Goal: Task Accomplishment & Management: Complete application form

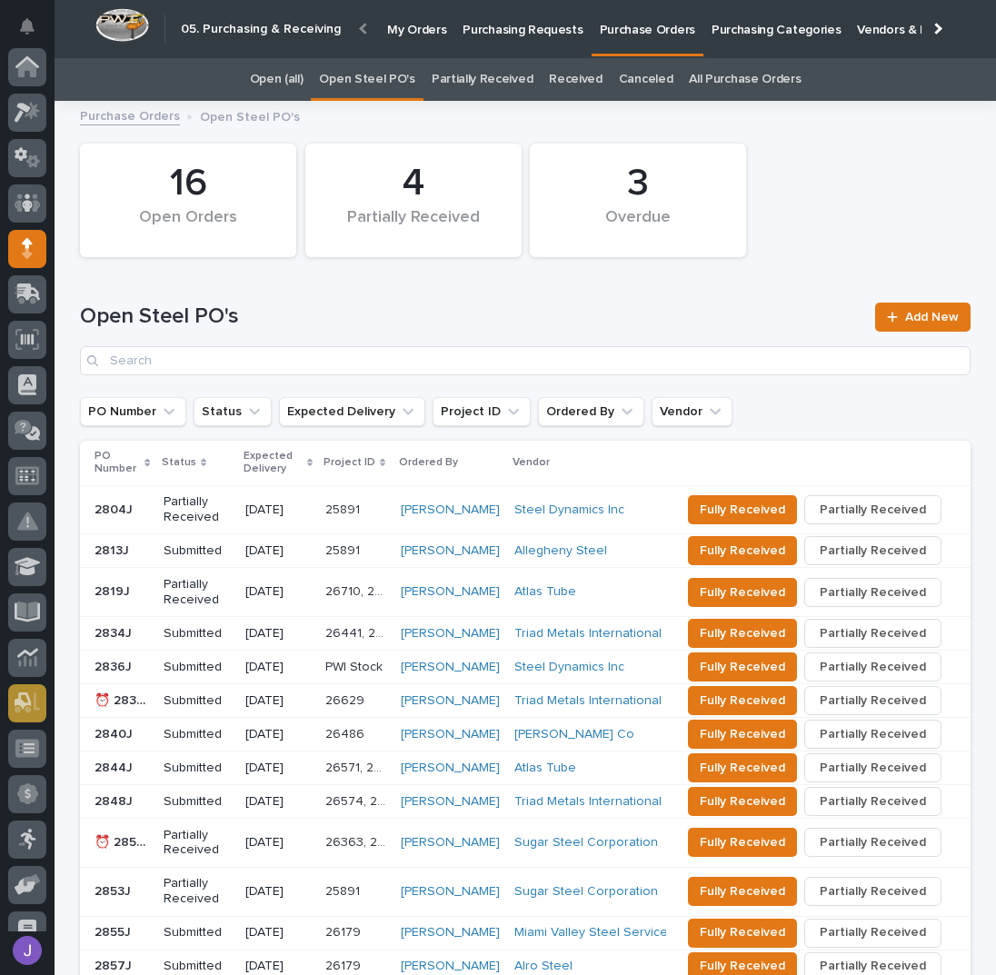
scroll to position [162, 0]
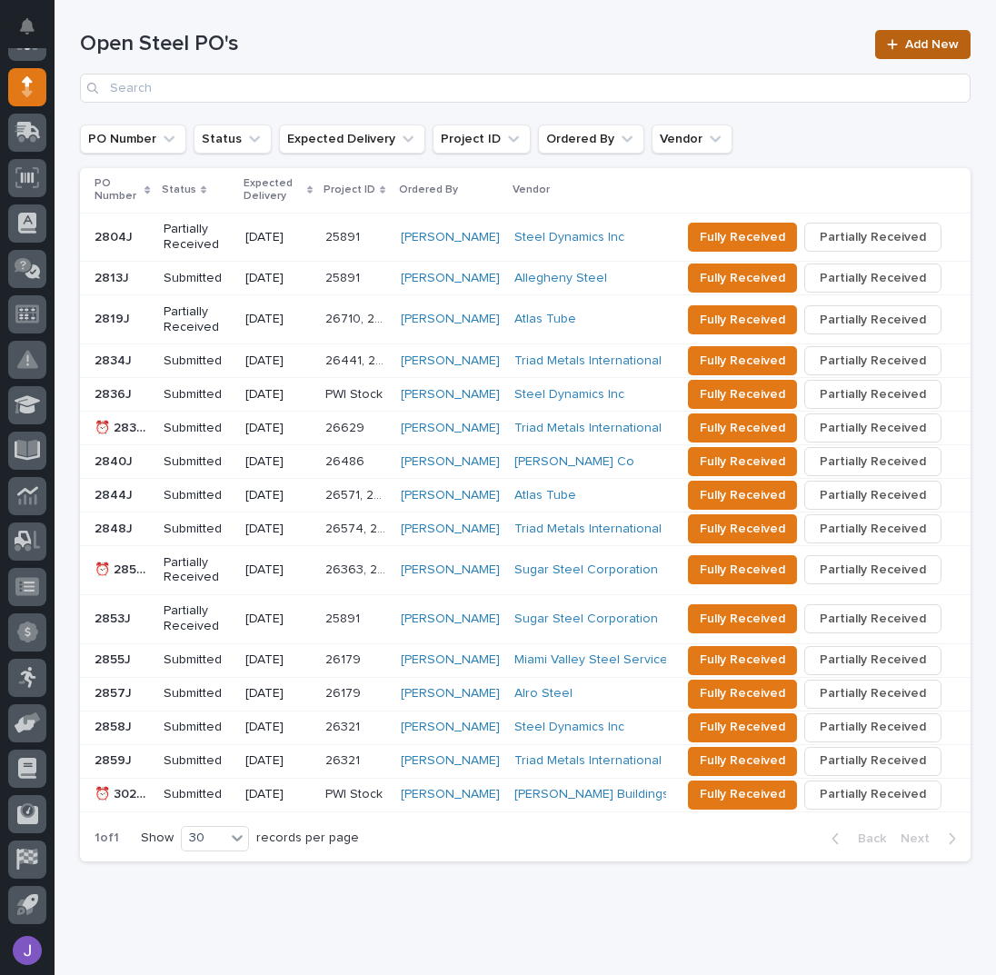
click at [922, 40] on span "Add New" at bounding box center [932, 44] width 54 height 13
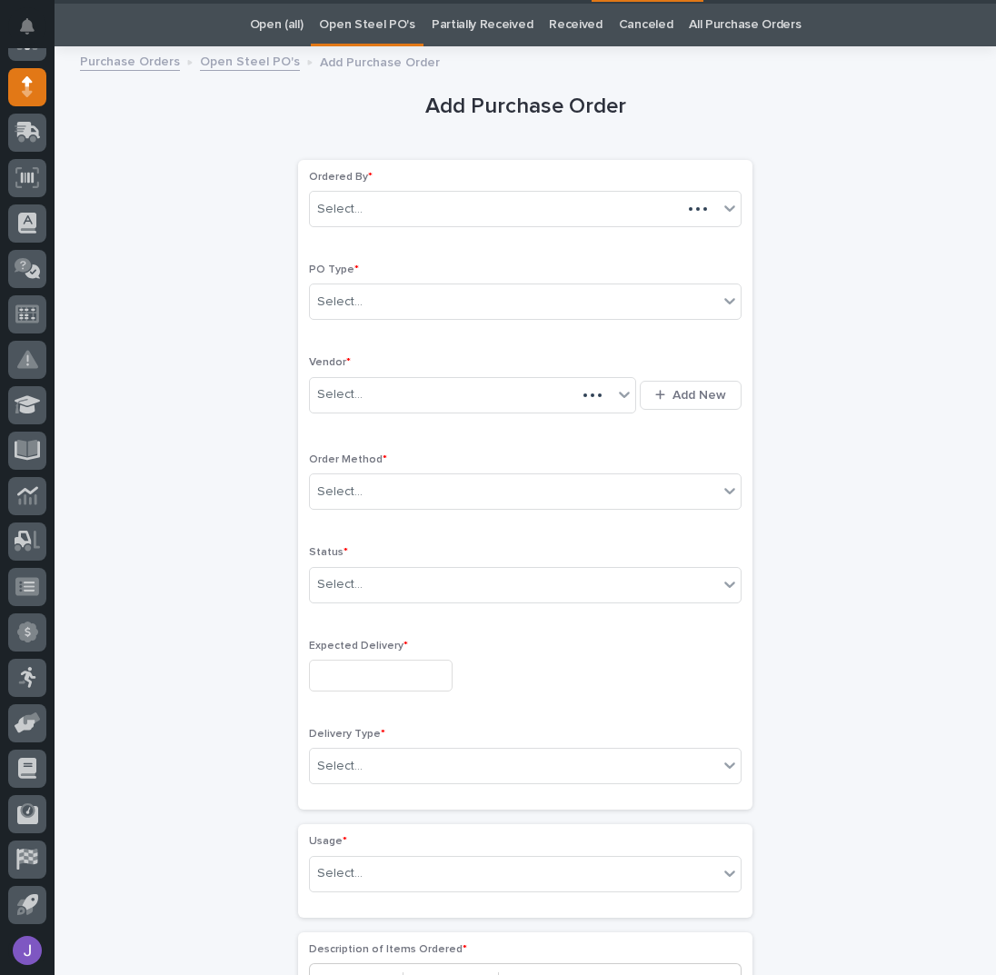
scroll to position [57, 0]
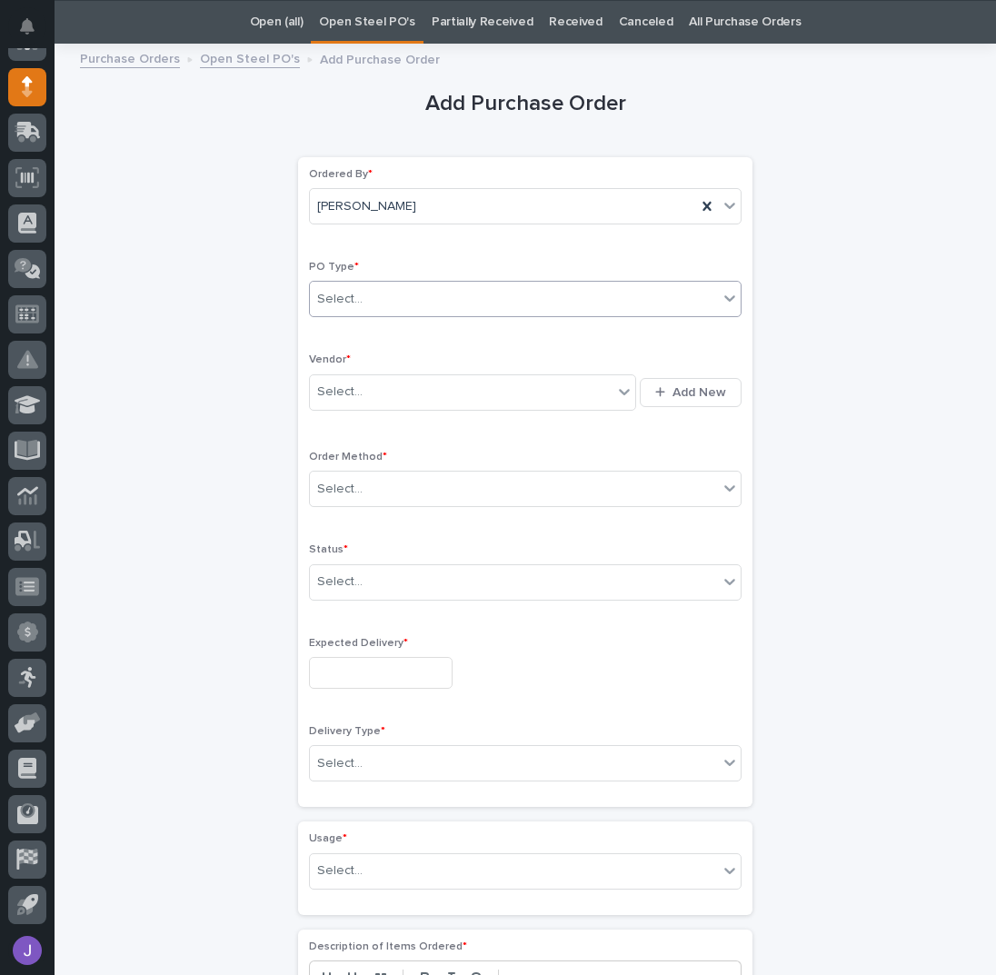
click at [426, 288] on div "Select..." at bounding box center [514, 300] width 408 height 30
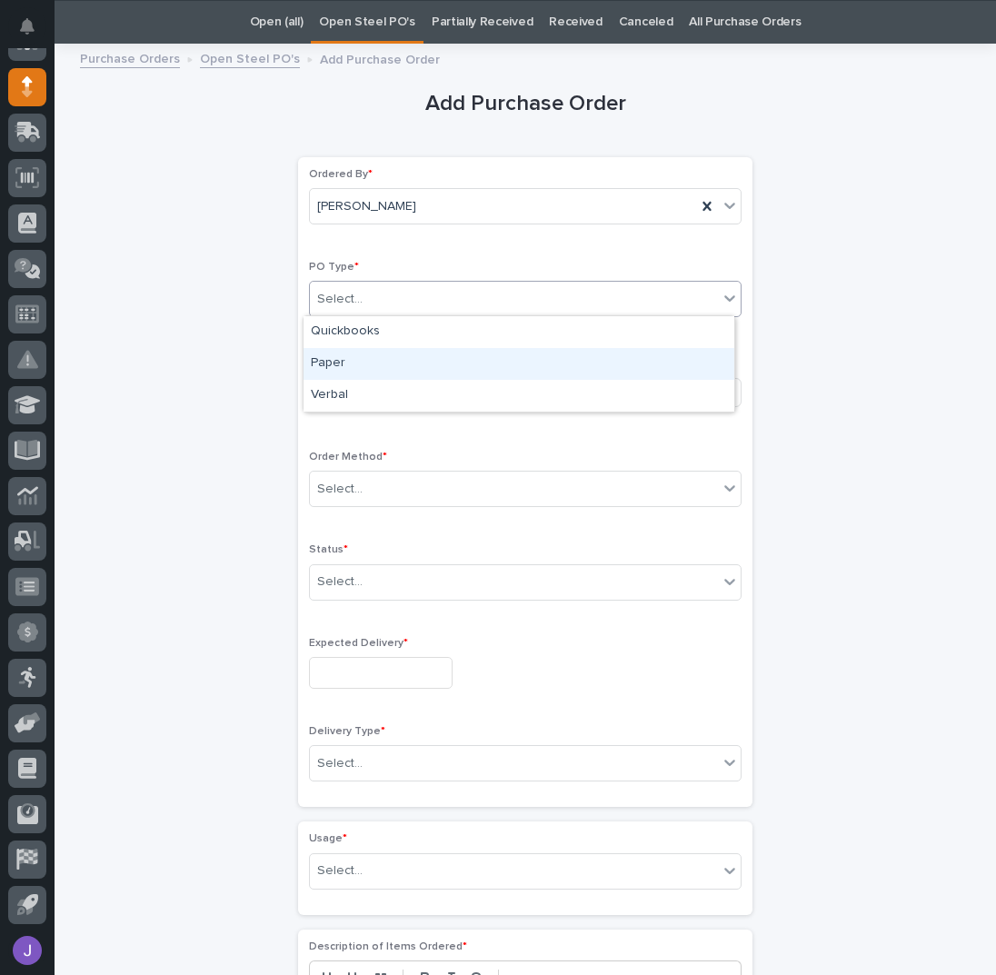
click at [348, 356] on div "Paper" at bounding box center [519, 364] width 431 height 32
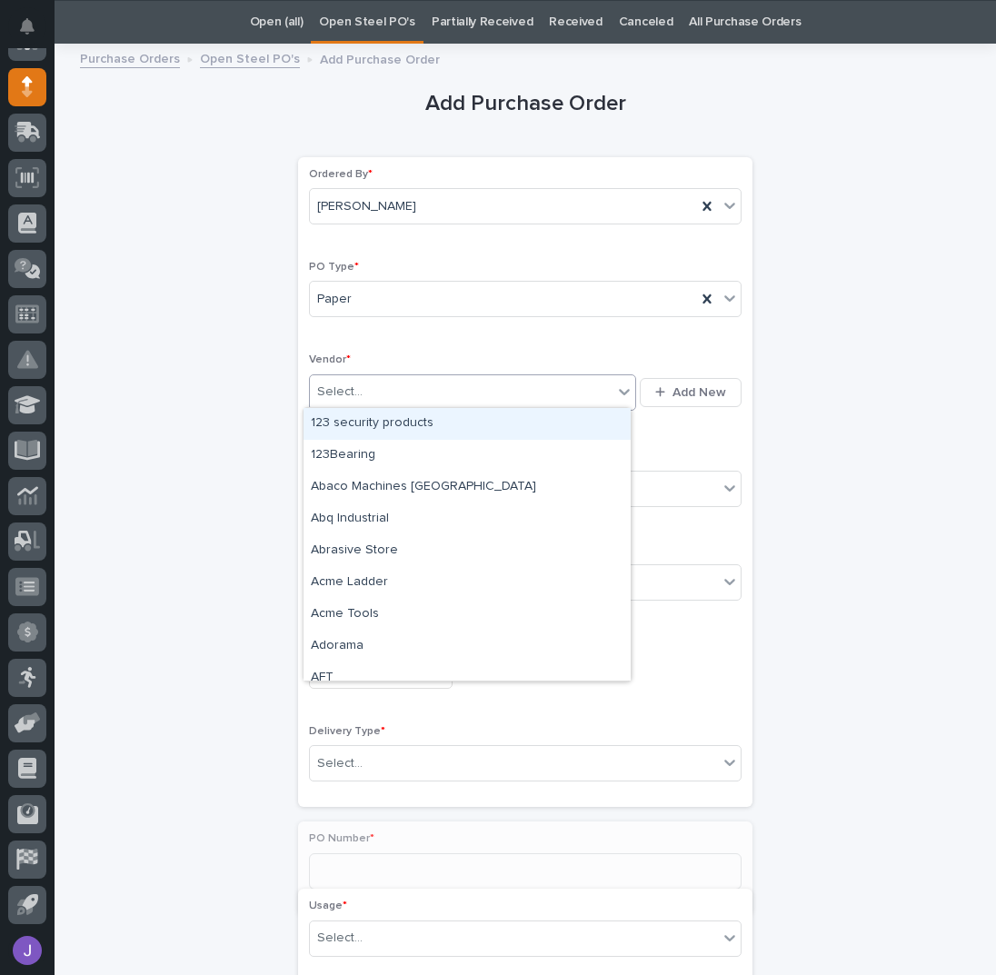
click at [349, 381] on div "Select..." at bounding box center [461, 392] width 303 height 30
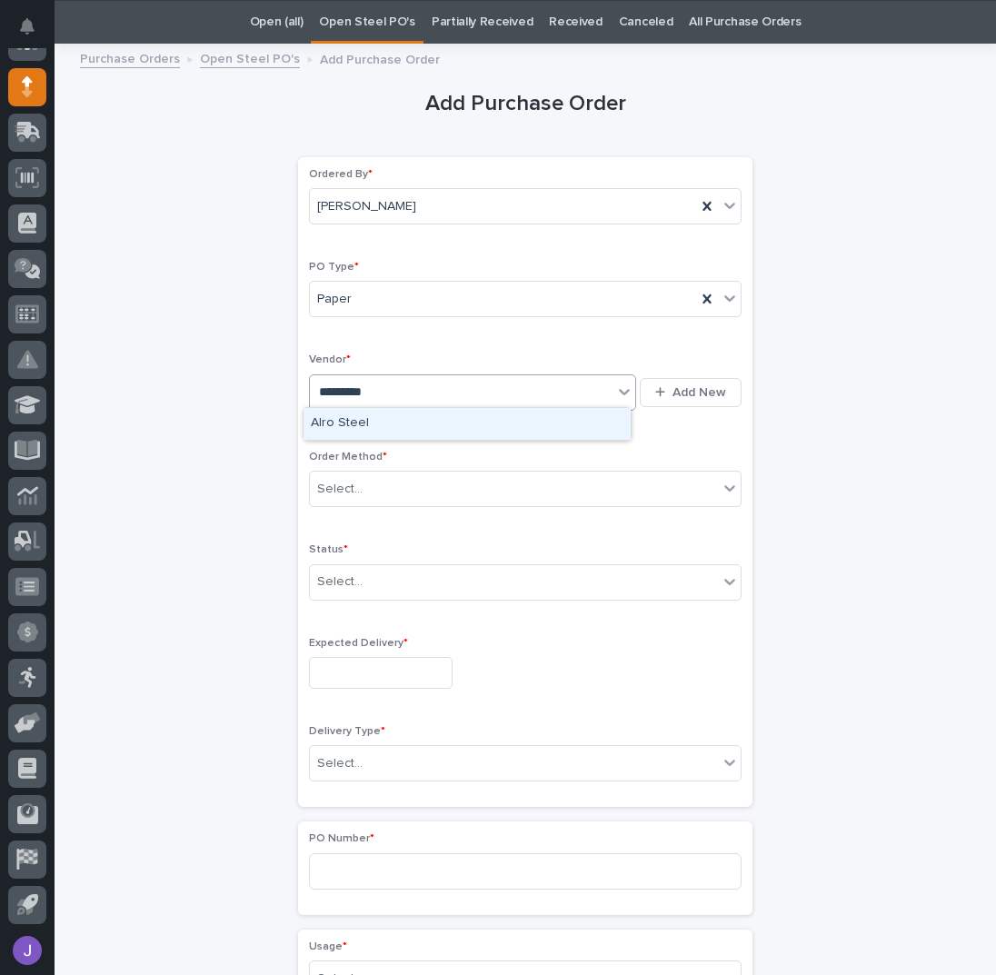
type input "**********"
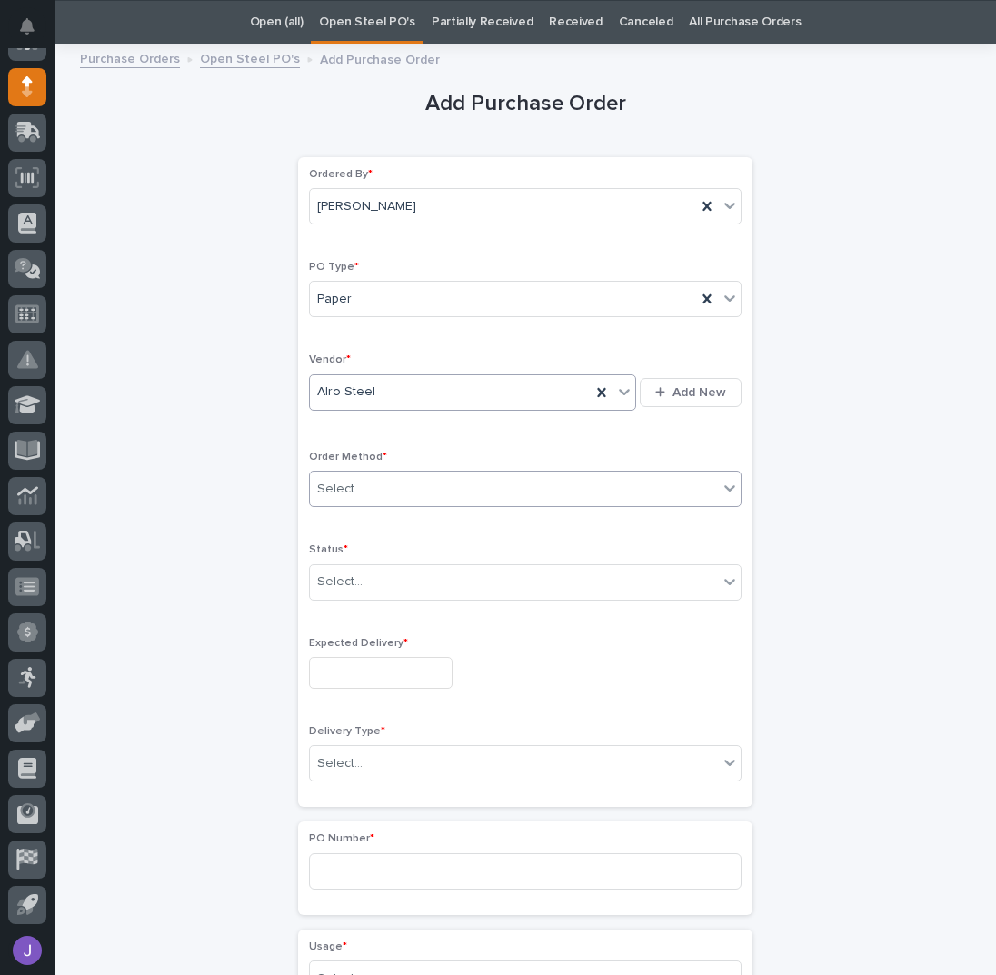
click at [360, 488] on div "Select..." at bounding box center [514, 489] width 408 height 30
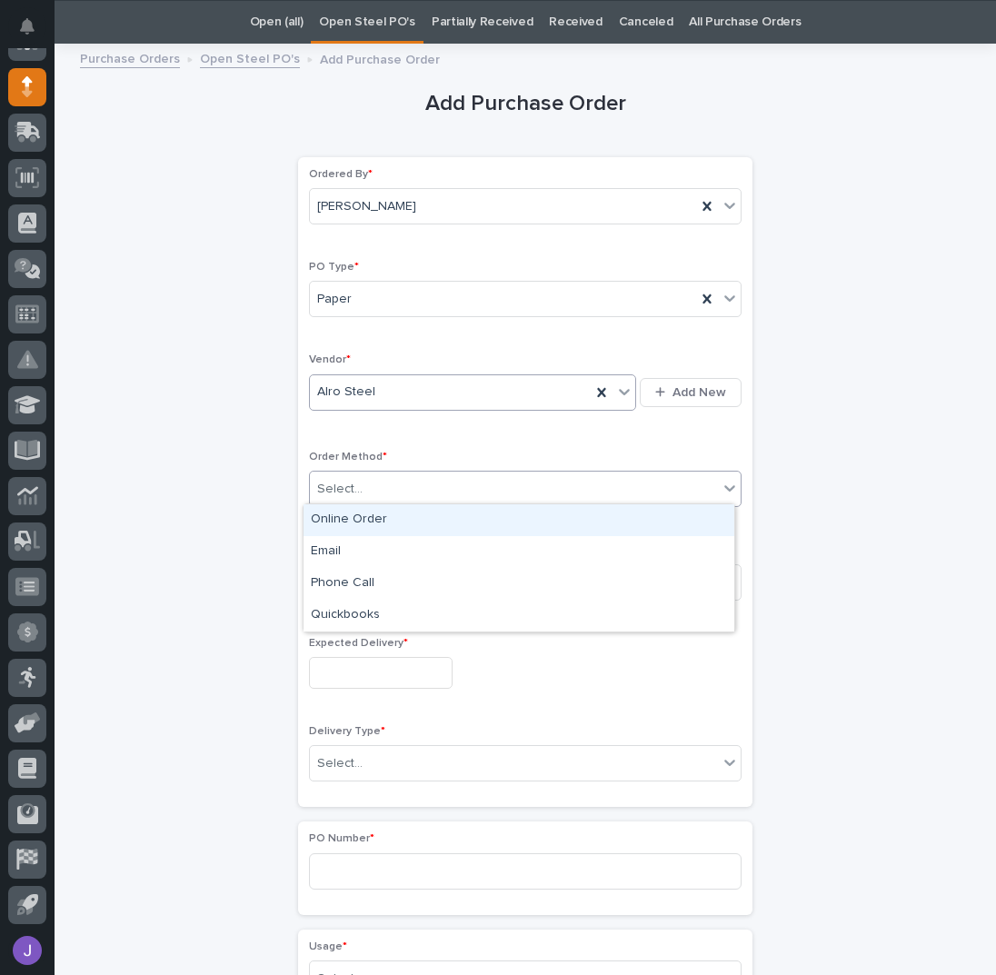
click at [331, 517] on div "Online Order" at bounding box center [519, 520] width 431 height 32
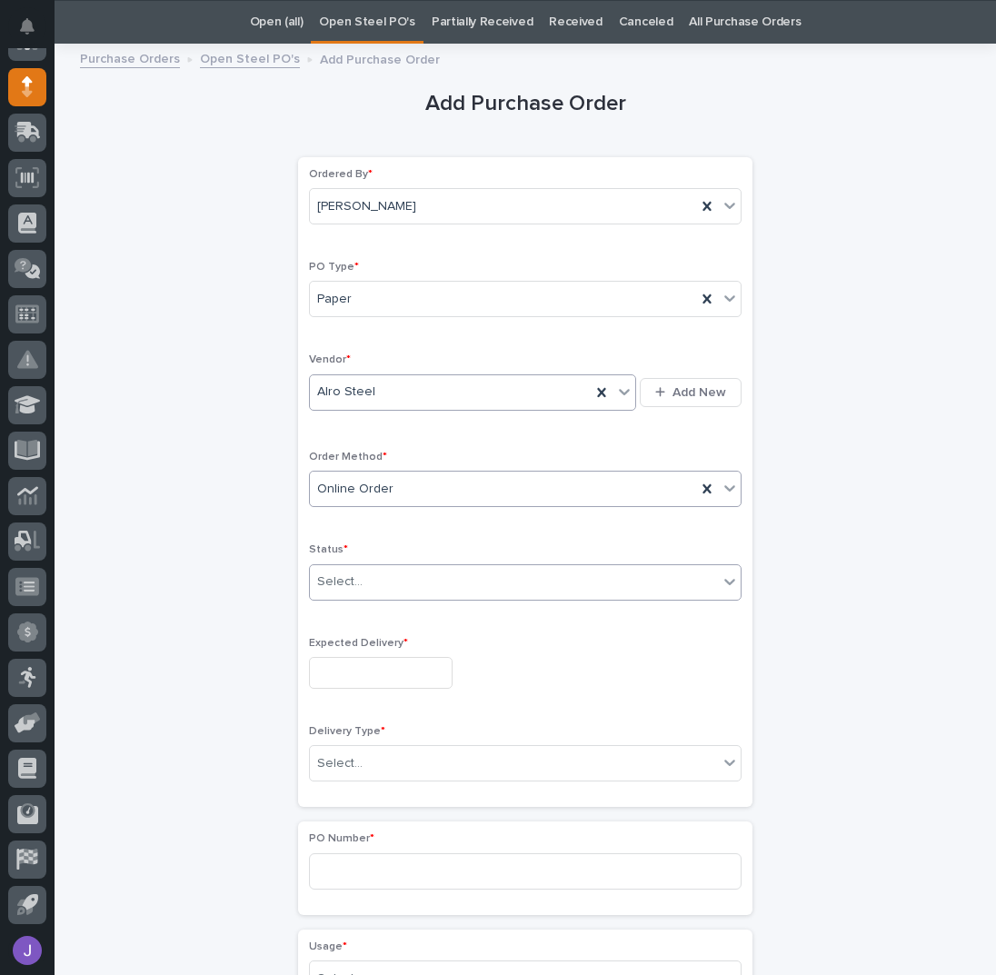
click at [346, 586] on div "Select..." at bounding box center [339, 582] width 45 height 19
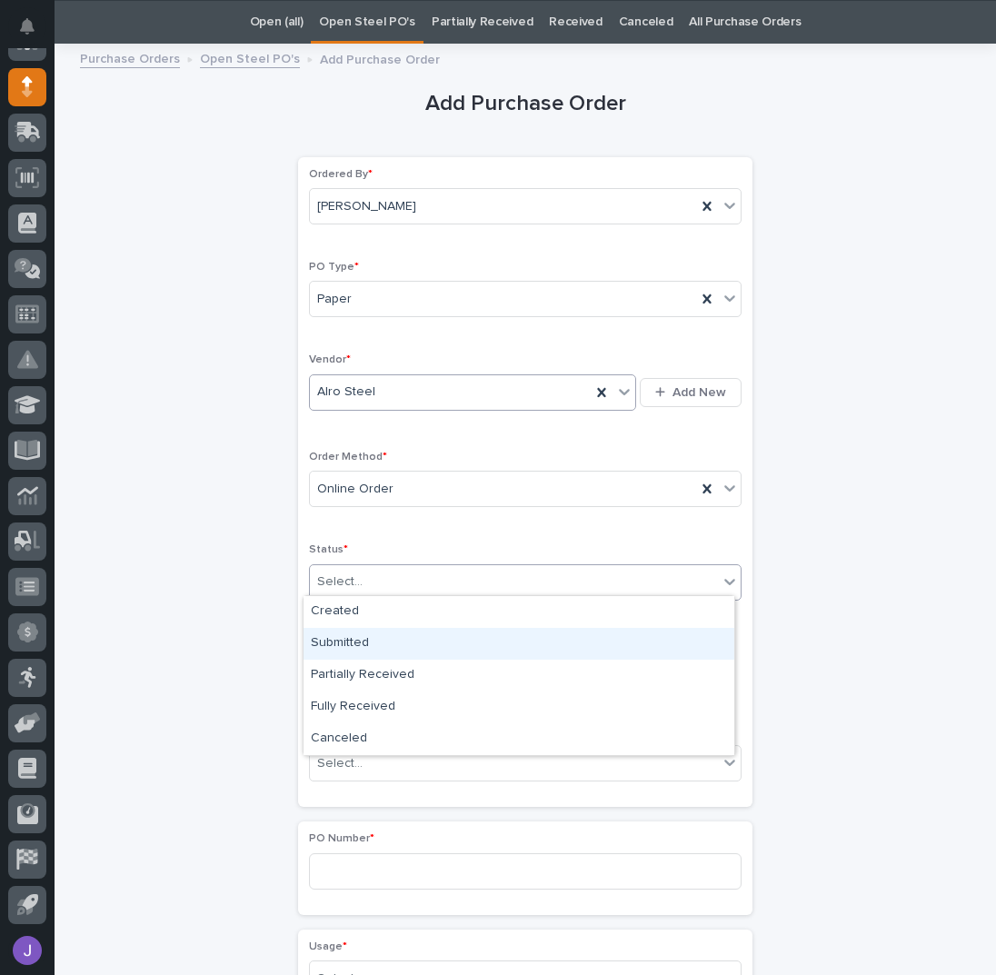
click at [344, 652] on div "Submitted" at bounding box center [519, 644] width 431 height 32
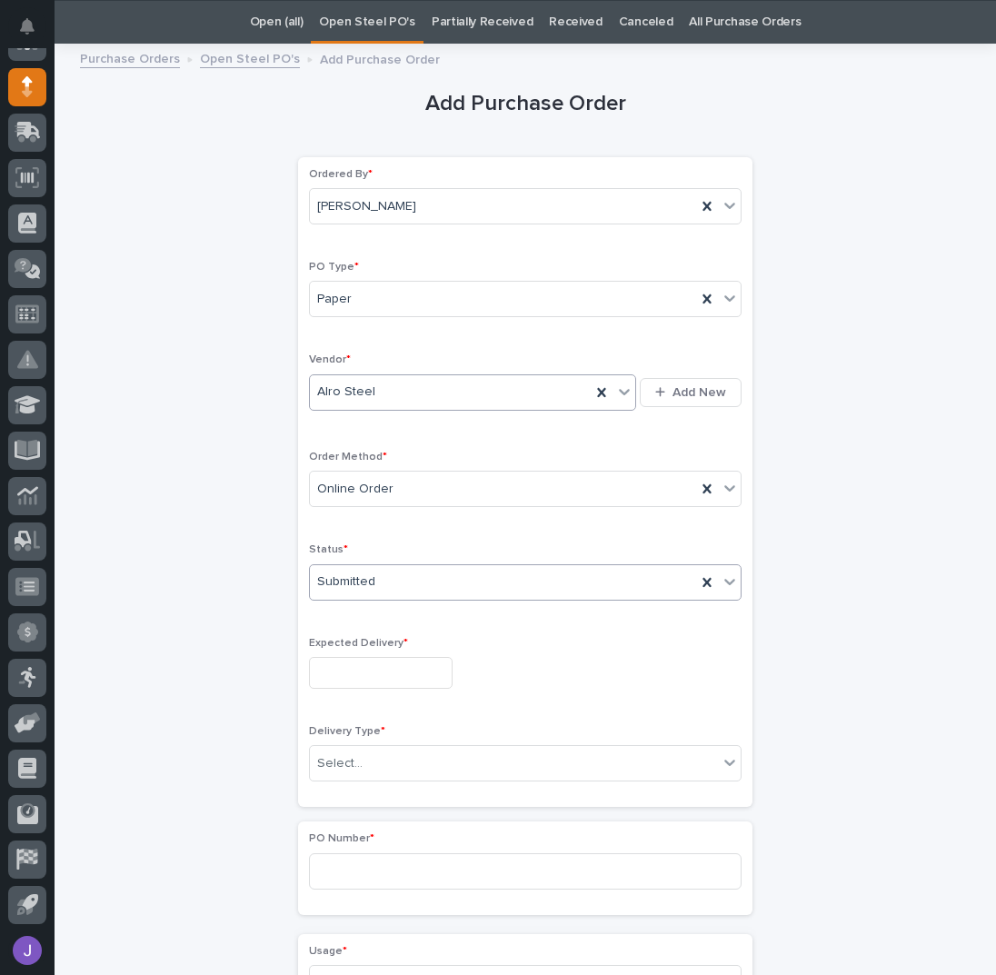
click at [343, 676] on input "text" at bounding box center [381, 673] width 144 height 32
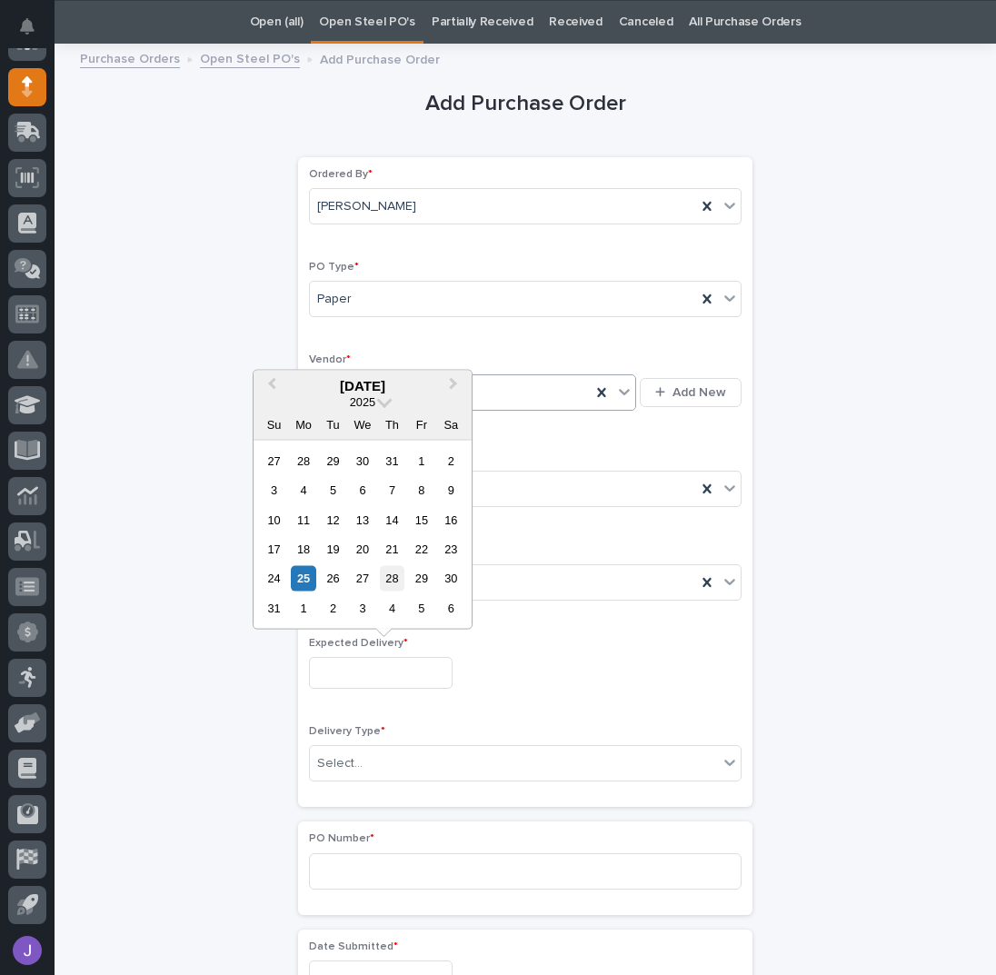
click at [401, 579] on div "28" at bounding box center [392, 578] width 25 height 25
type input "**********"
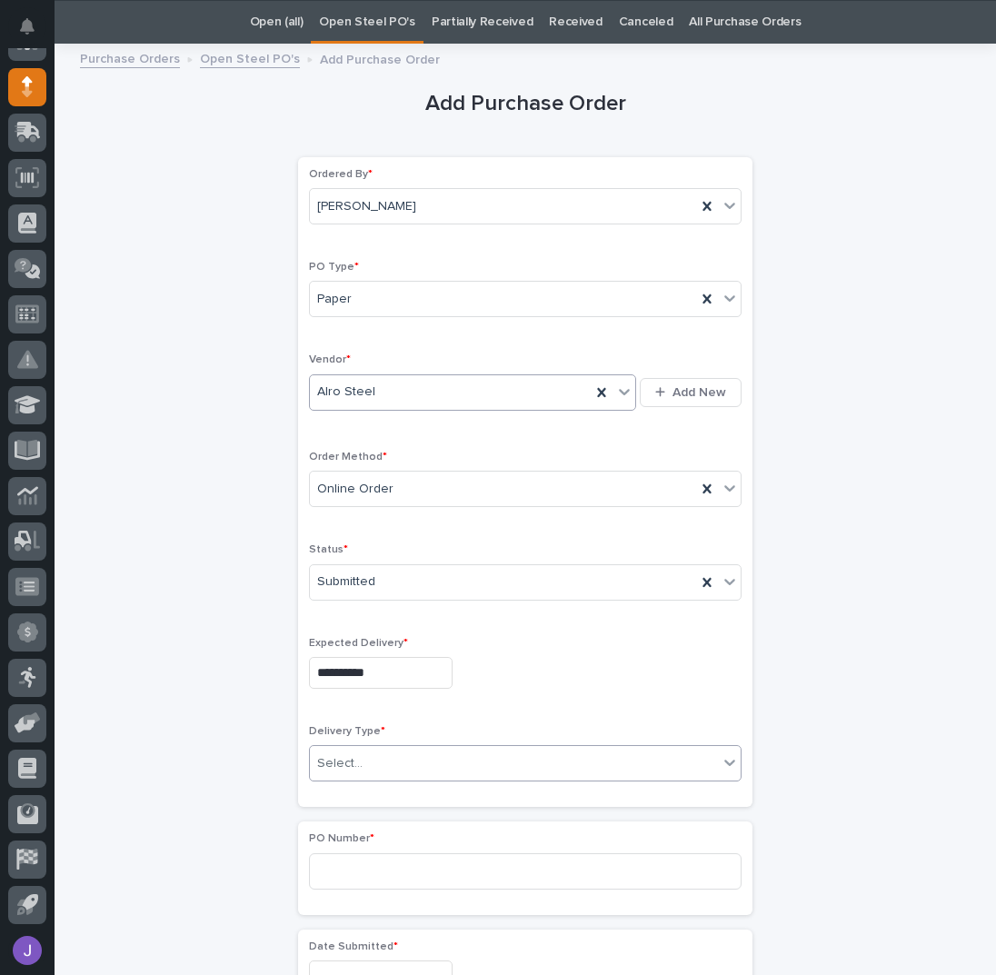
click at [371, 764] on div "Select..." at bounding box center [514, 764] width 408 height 30
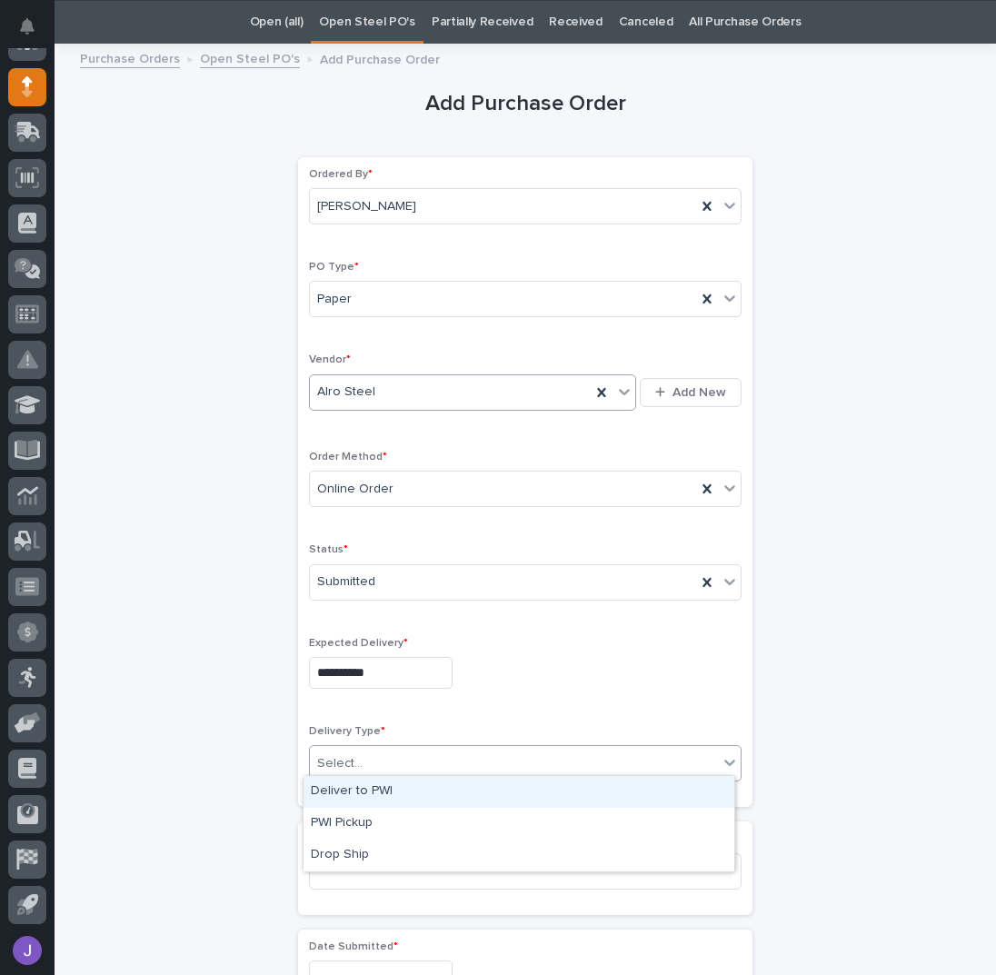
click at [363, 789] on div "Deliver to PWI" at bounding box center [519, 792] width 431 height 32
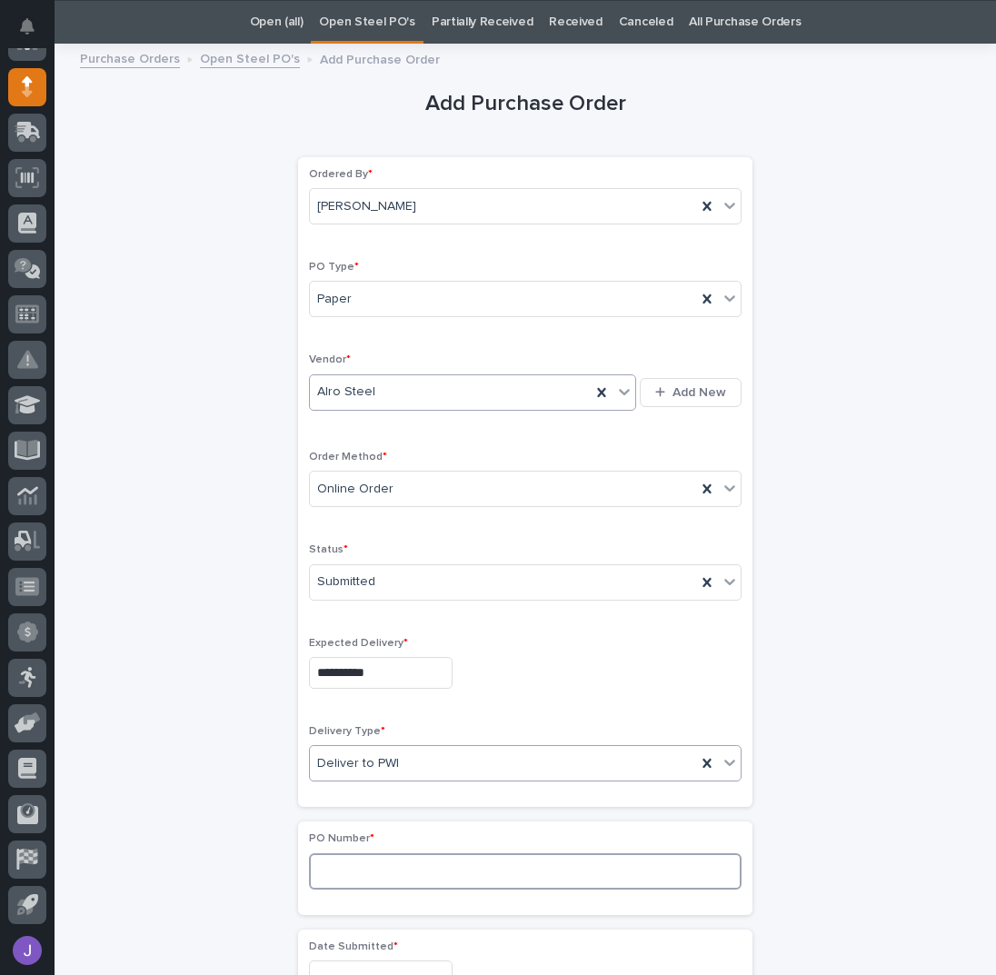
click at [357, 858] on input at bounding box center [525, 872] width 433 height 36
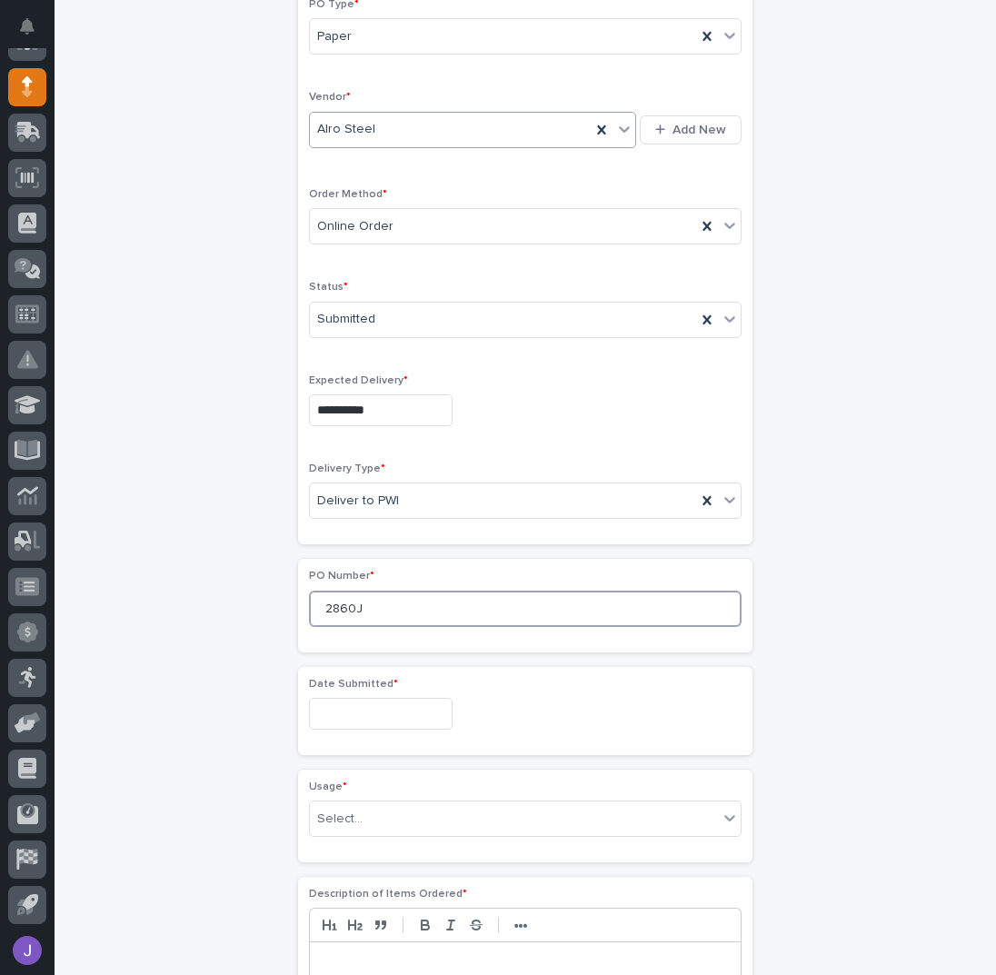
scroll to position [421, 0]
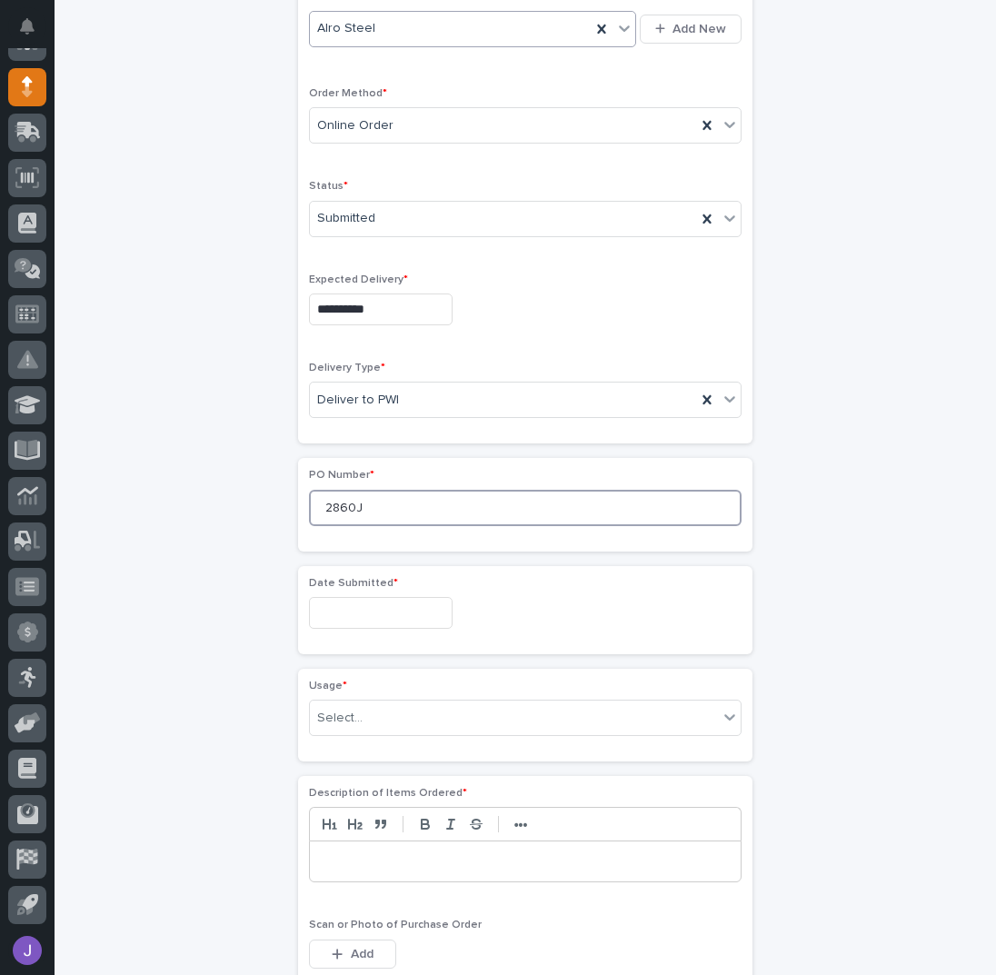
type input "2860J"
click at [357, 610] on input "text" at bounding box center [381, 613] width 144 height 32
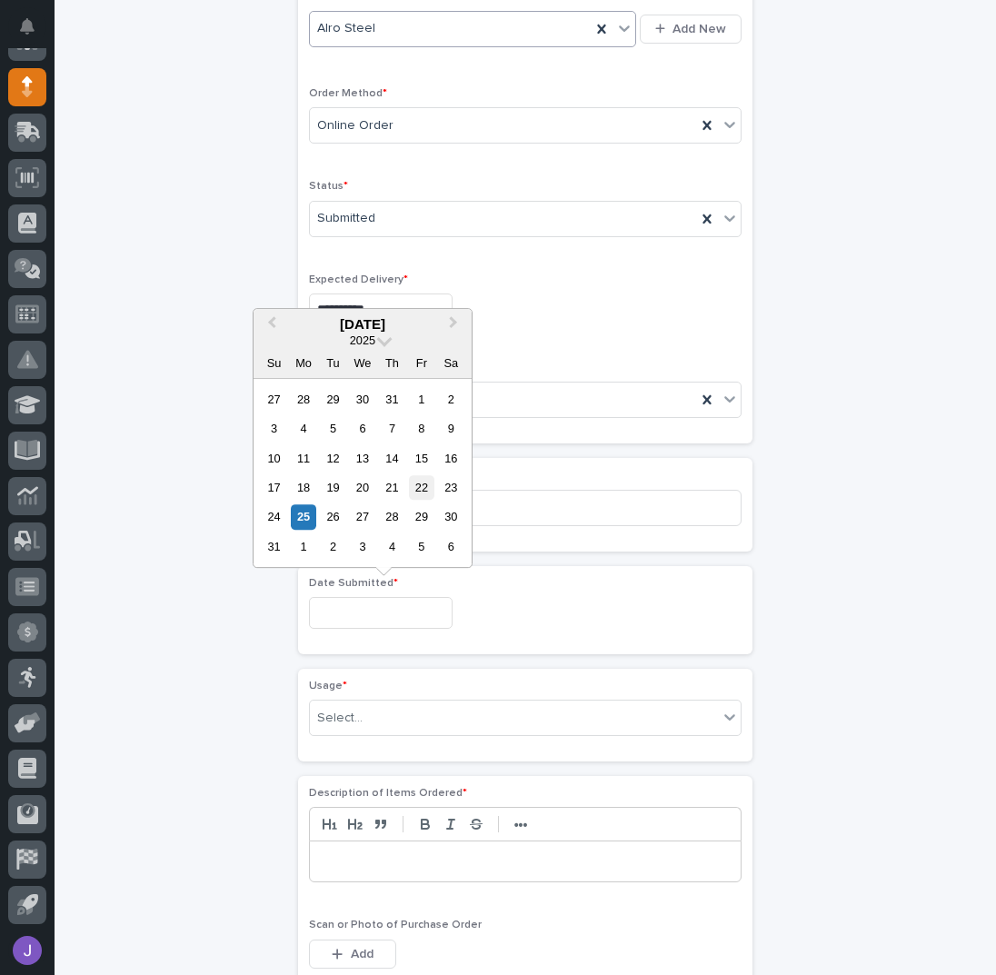
click at [412, 490] on div "22" at bounding box center [421, 487] width 25 height 25
type input "**********"
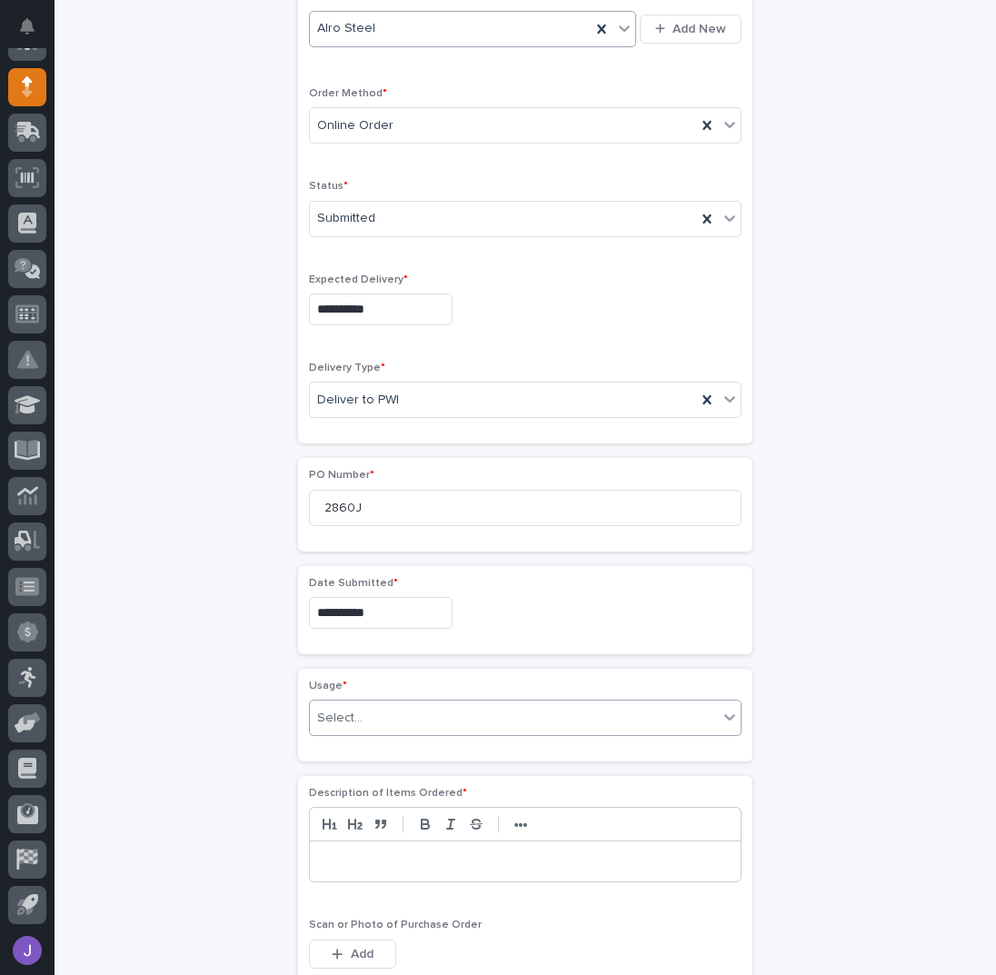
click at [378, 704] on div "Select..." at bounding box center [514, 719] width 408 height 30
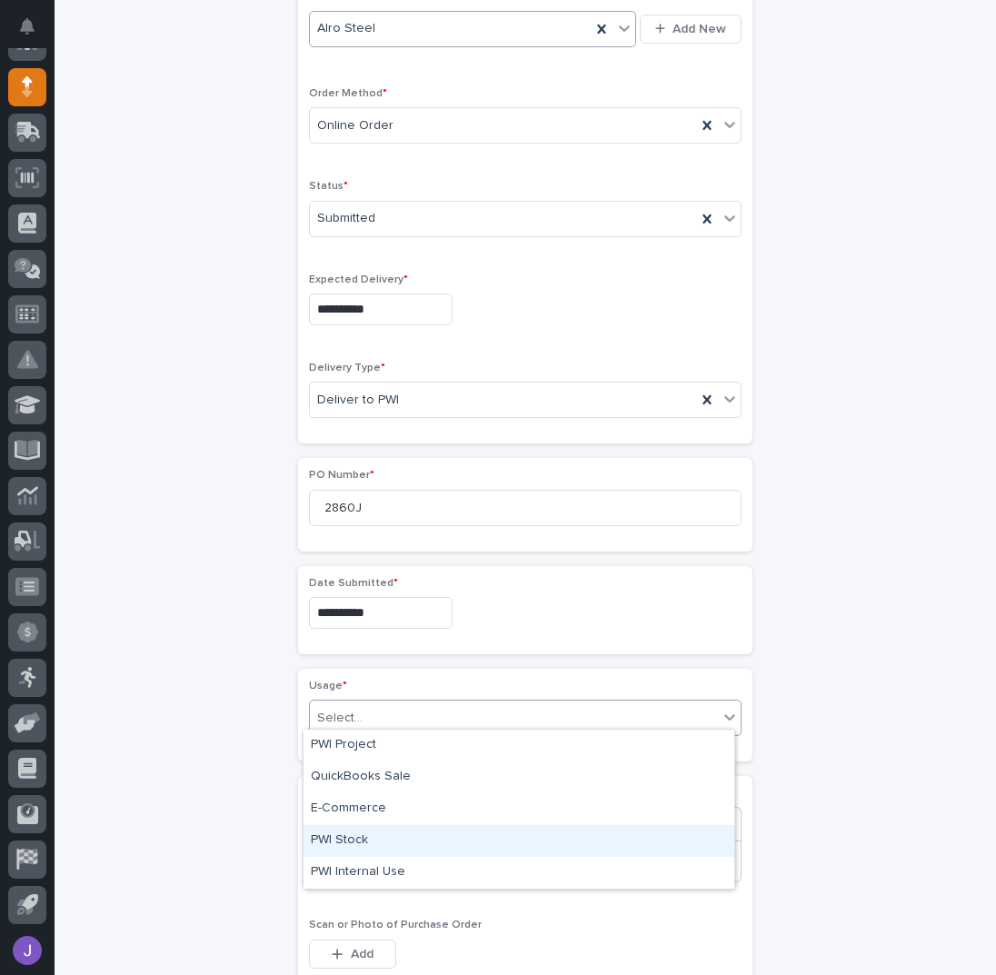
click at [353, 834] on div "PWI Stock" at bounding box center [519, 841] width 431 height 32
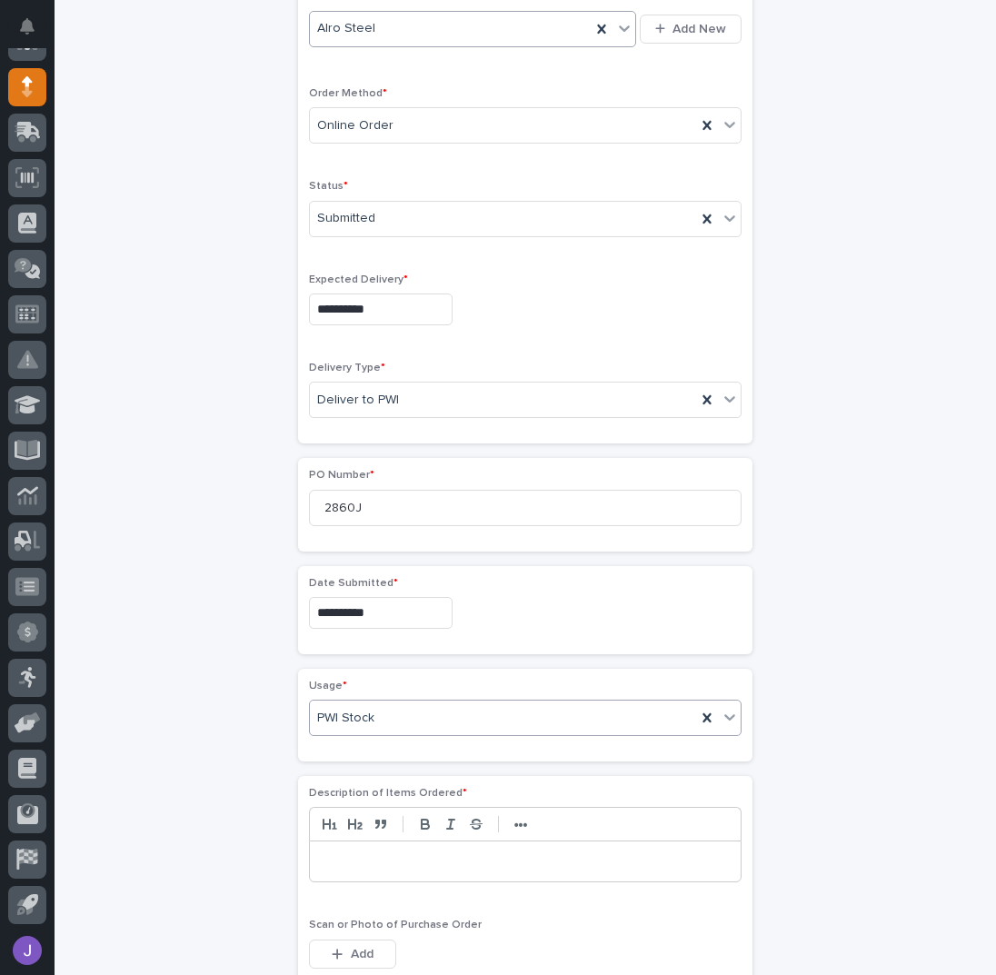
click at [353, 857] on p at bounding box center [526, 862] width 404 height 18
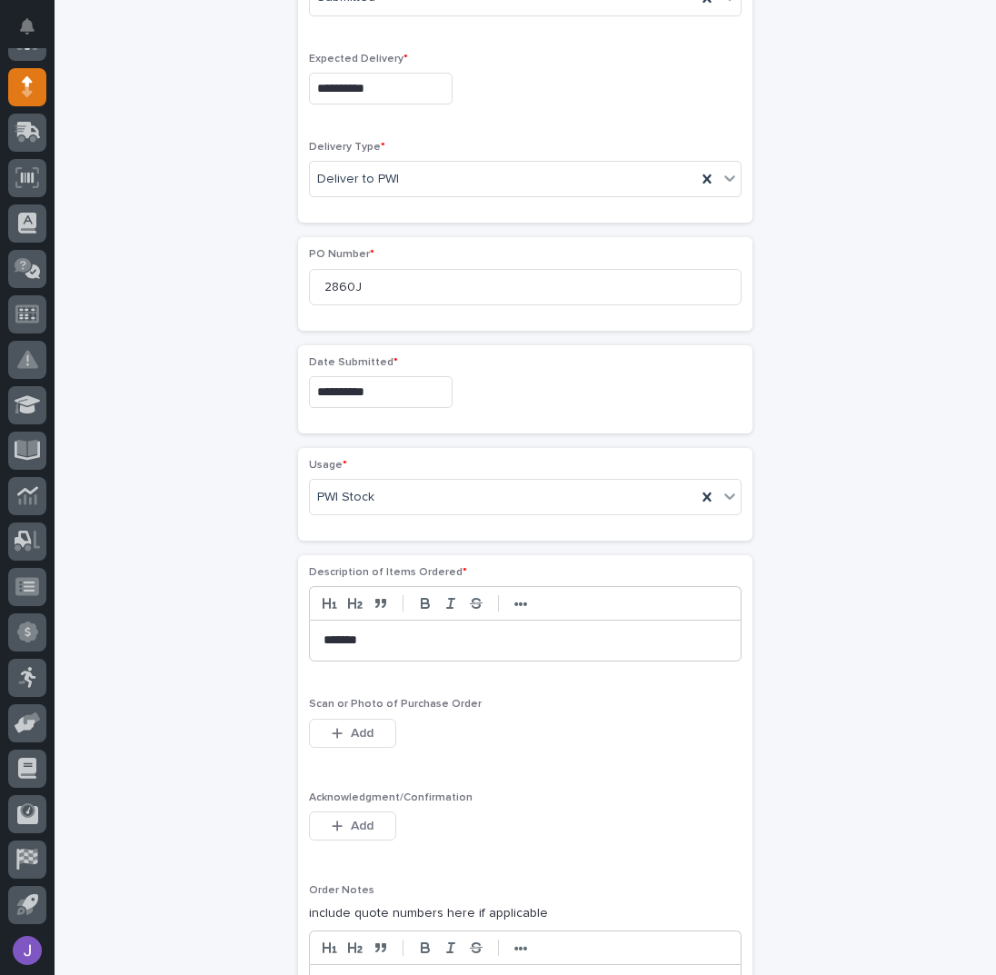
scroll to position [784, 0]
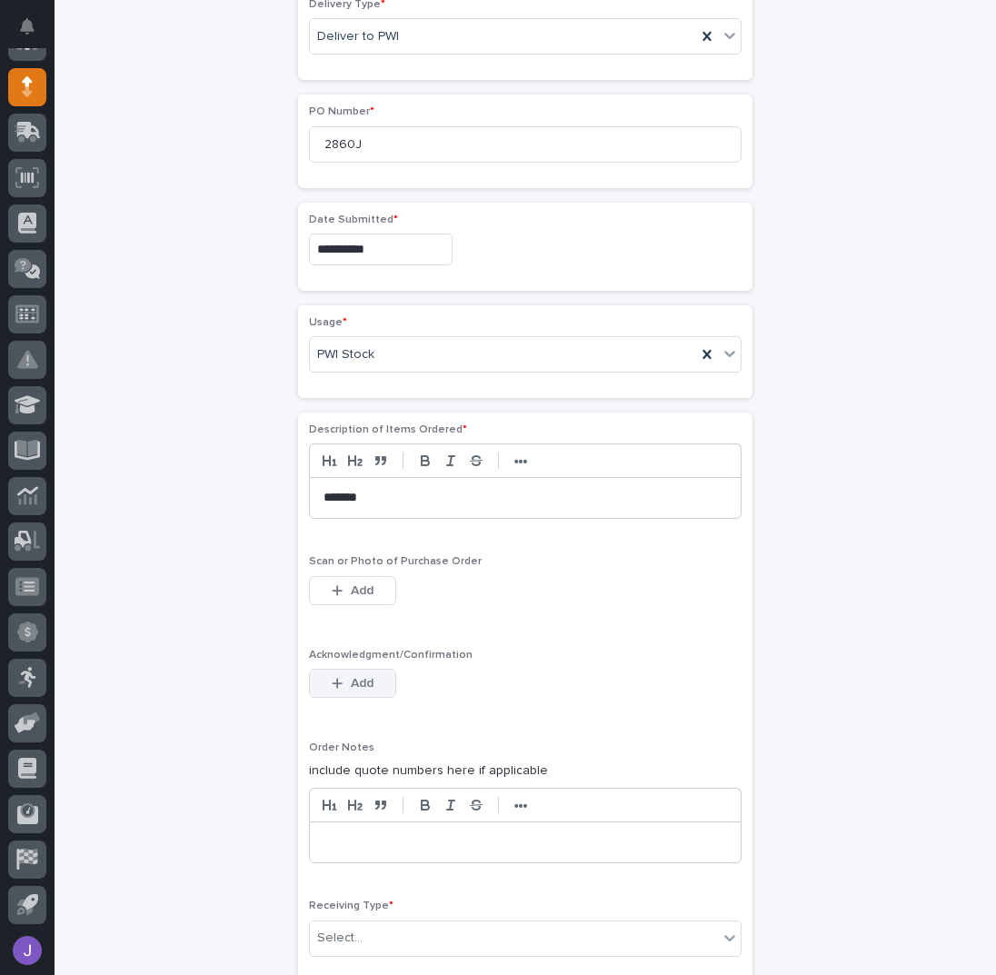
click at [356, 676] on span "Add" at bounding box center [362, 683] width 23 height 16
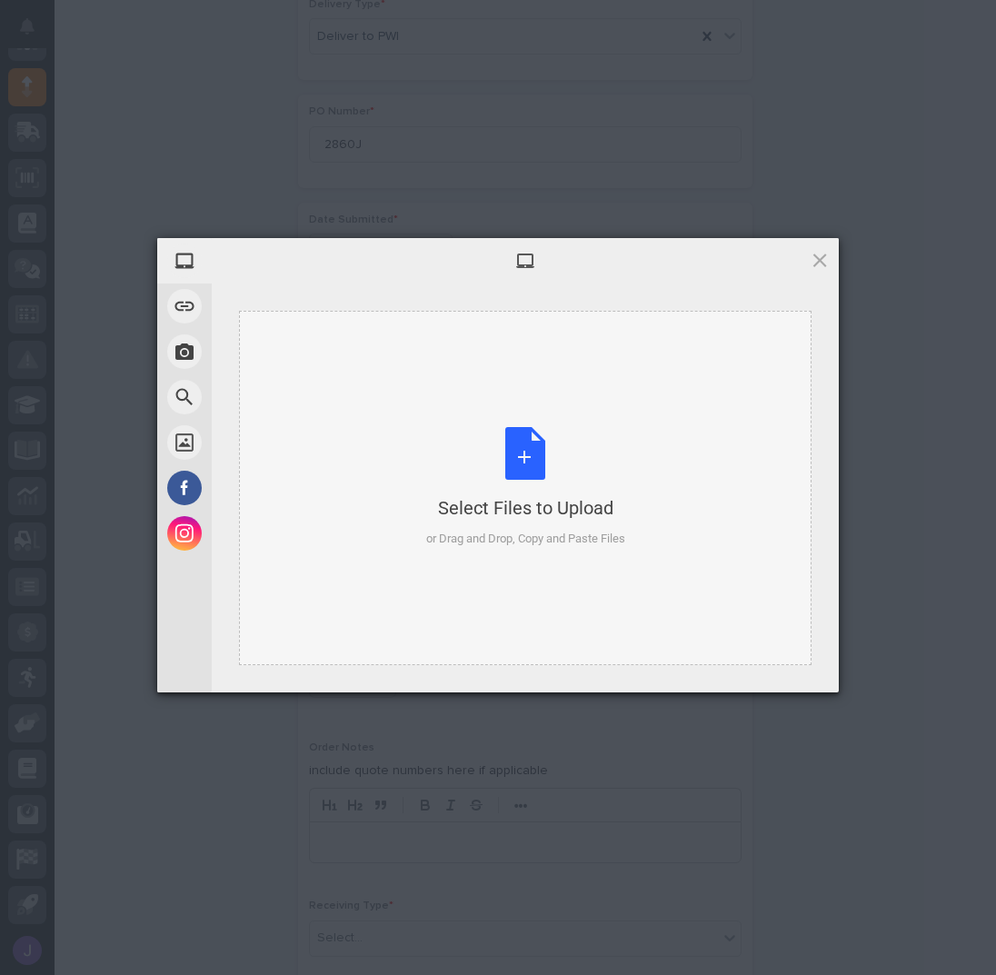
click at [536, 436] on div "Select Files to Upload or Drag and Drop, Copy and Paste Files" at bounding box center [525, 487] width 199 height 121
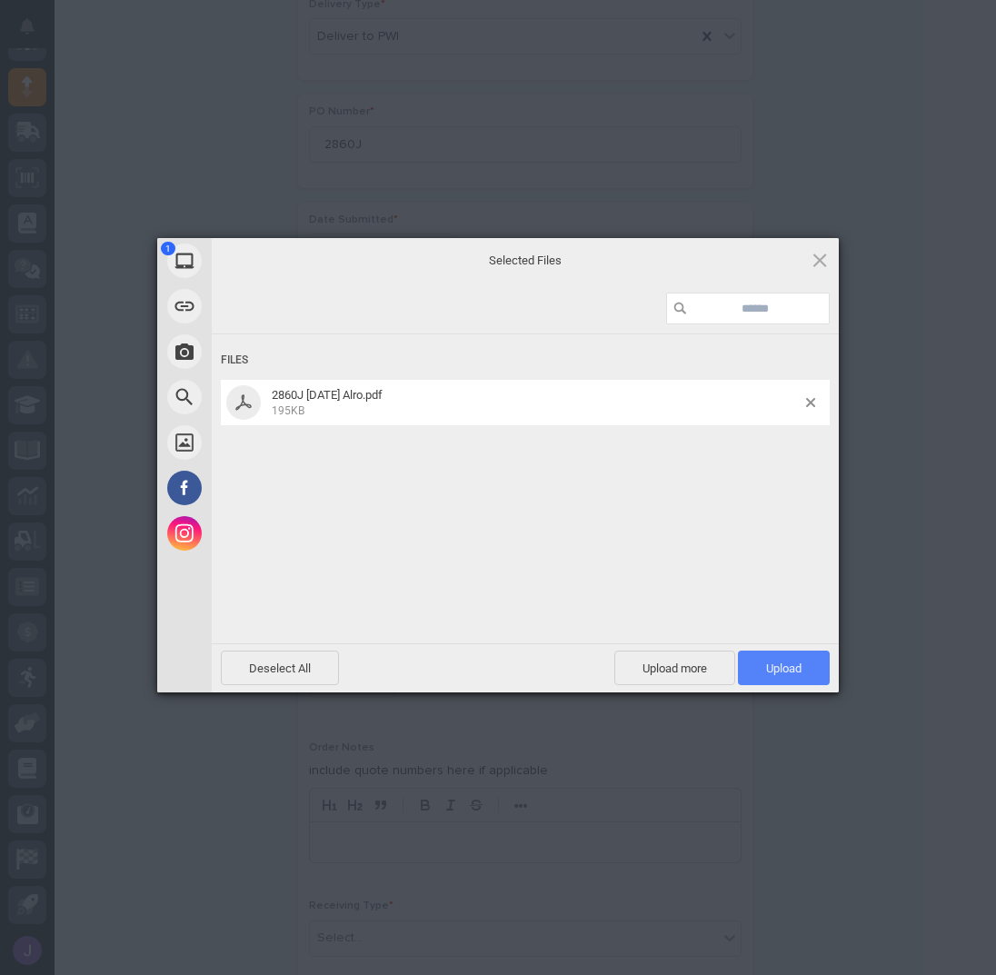
click at [770, 676] on span "Upload 1" at bounding box center [784, 668] width 92 height 35
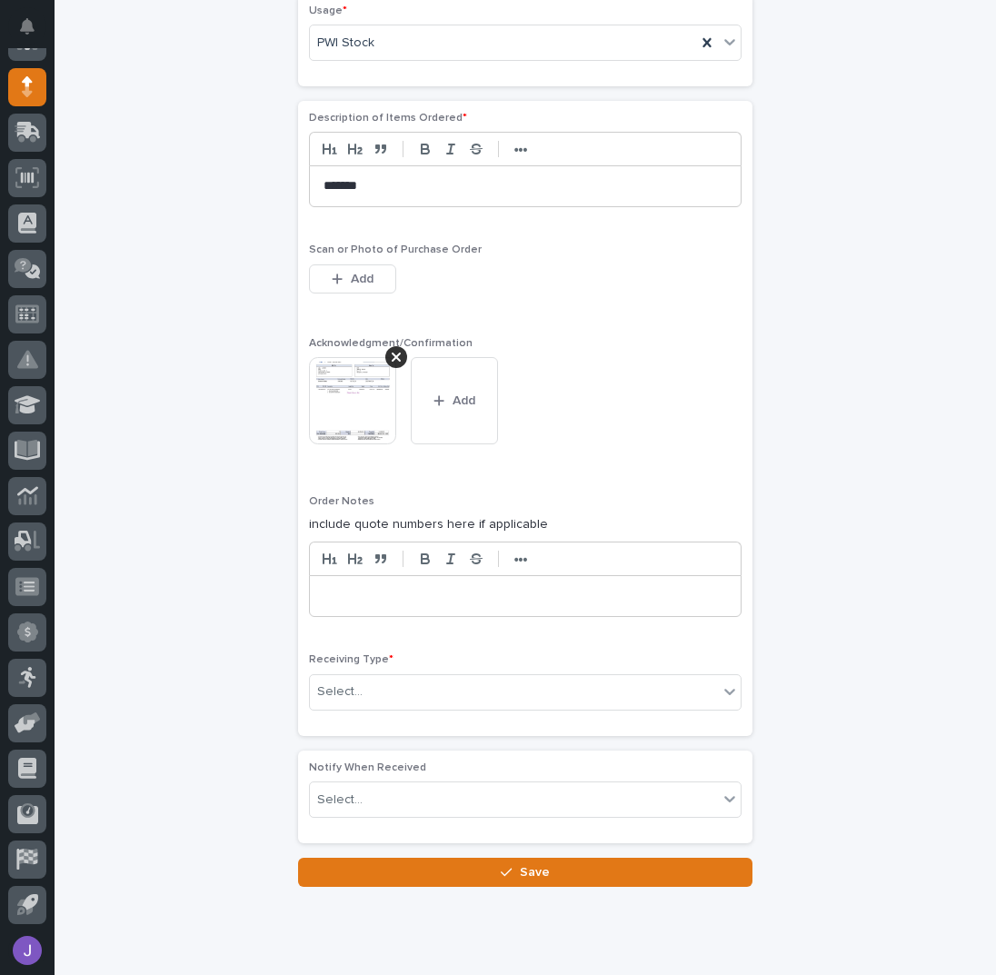
scroll to position [1139, 0]
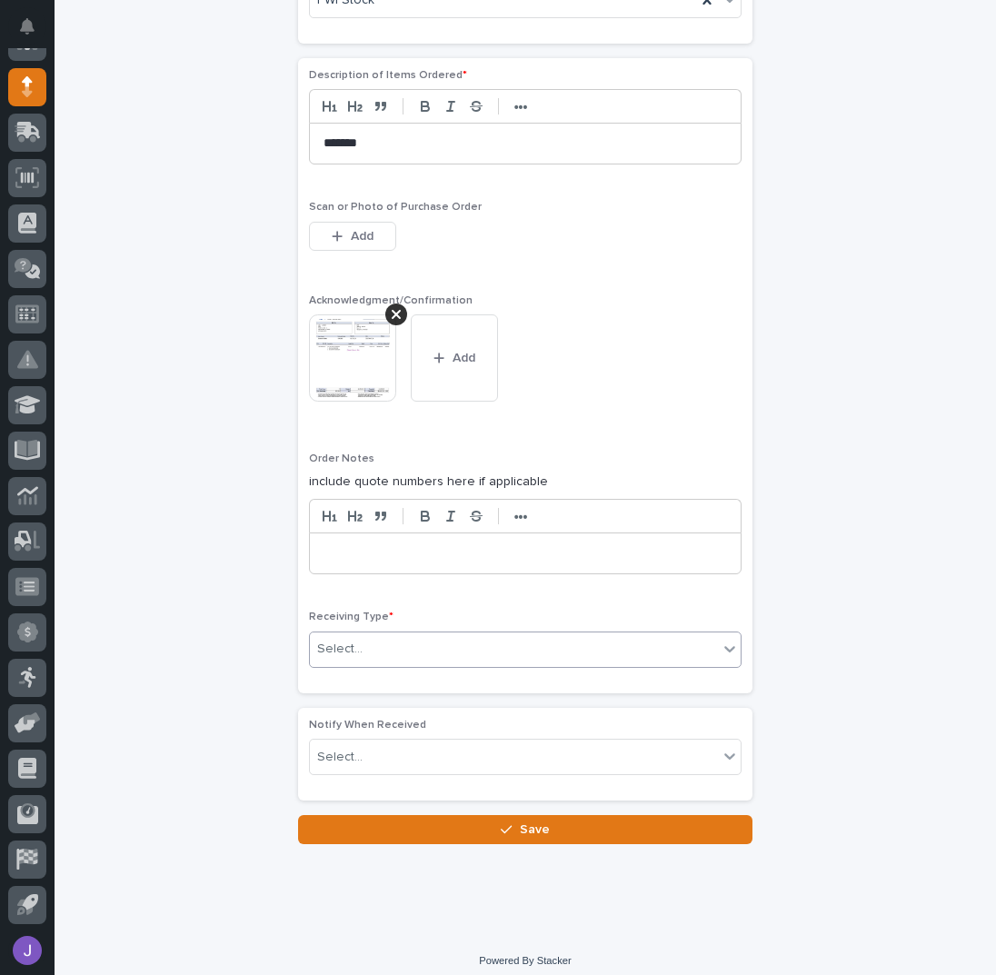
click at [458, 639] on div "Select..." at bounding box center [514, 649] width 408 height 30
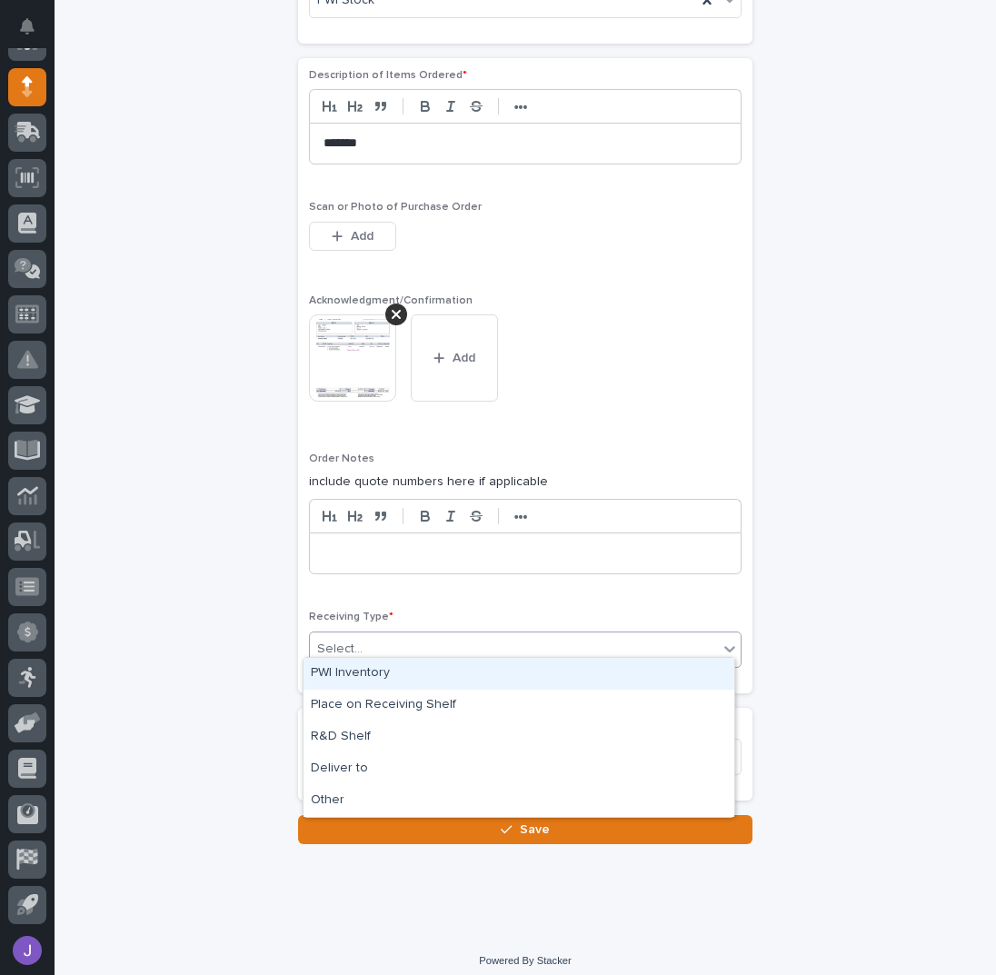
click at [388, 682] on div "PWI Inventory" at bounding box center [519, 674] width 431 height 32
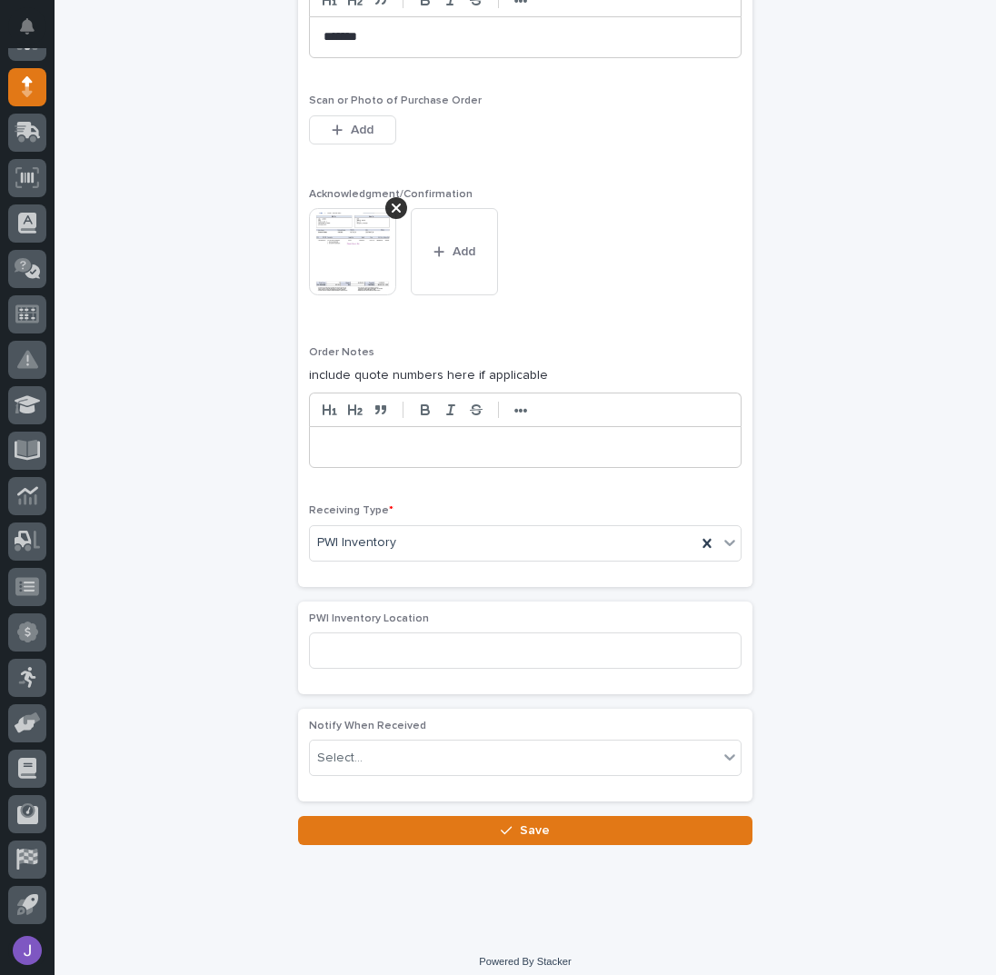
scroll to position [1246, 0]
click at [396, 792] on div "Loading... Saving… Notify When Received Select..." at bounding box center [525, 761] width 454 height 107
click at [396, 815] on button "Save" at bounding box center [525, 829] width 454 height 29
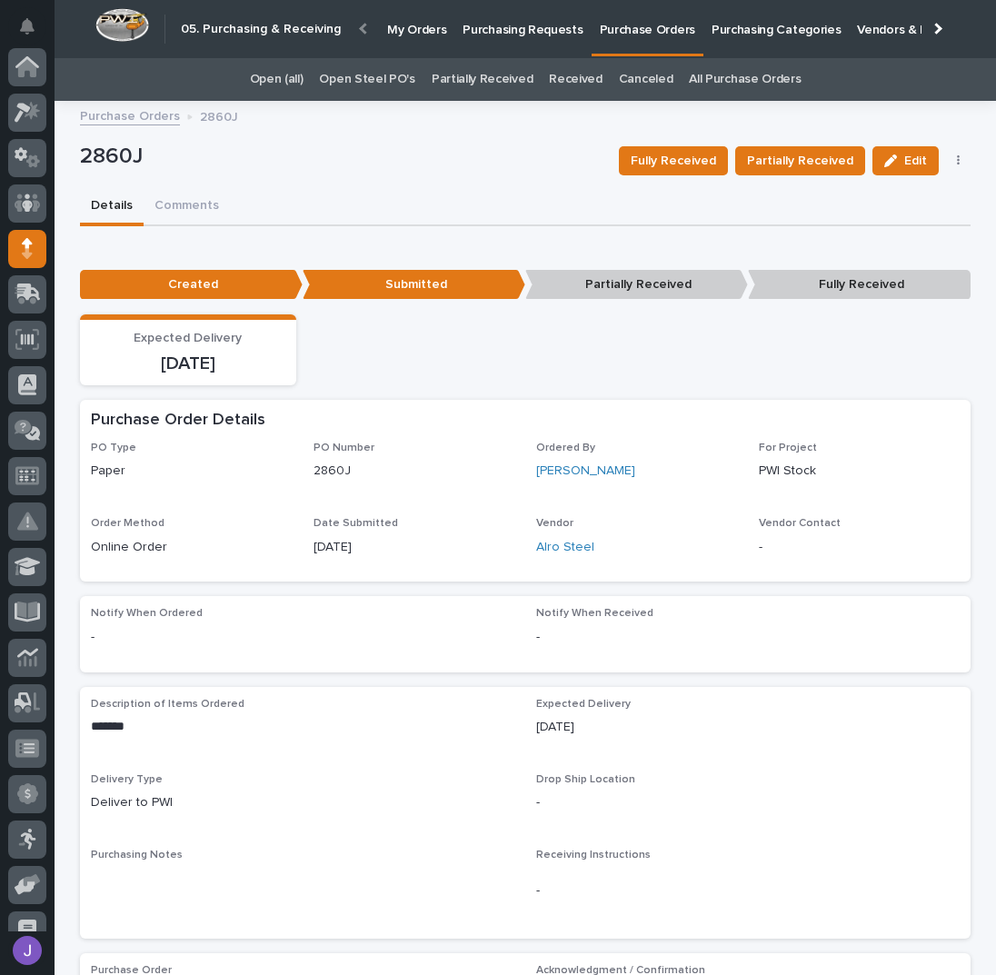
scroll to position [162, 0]
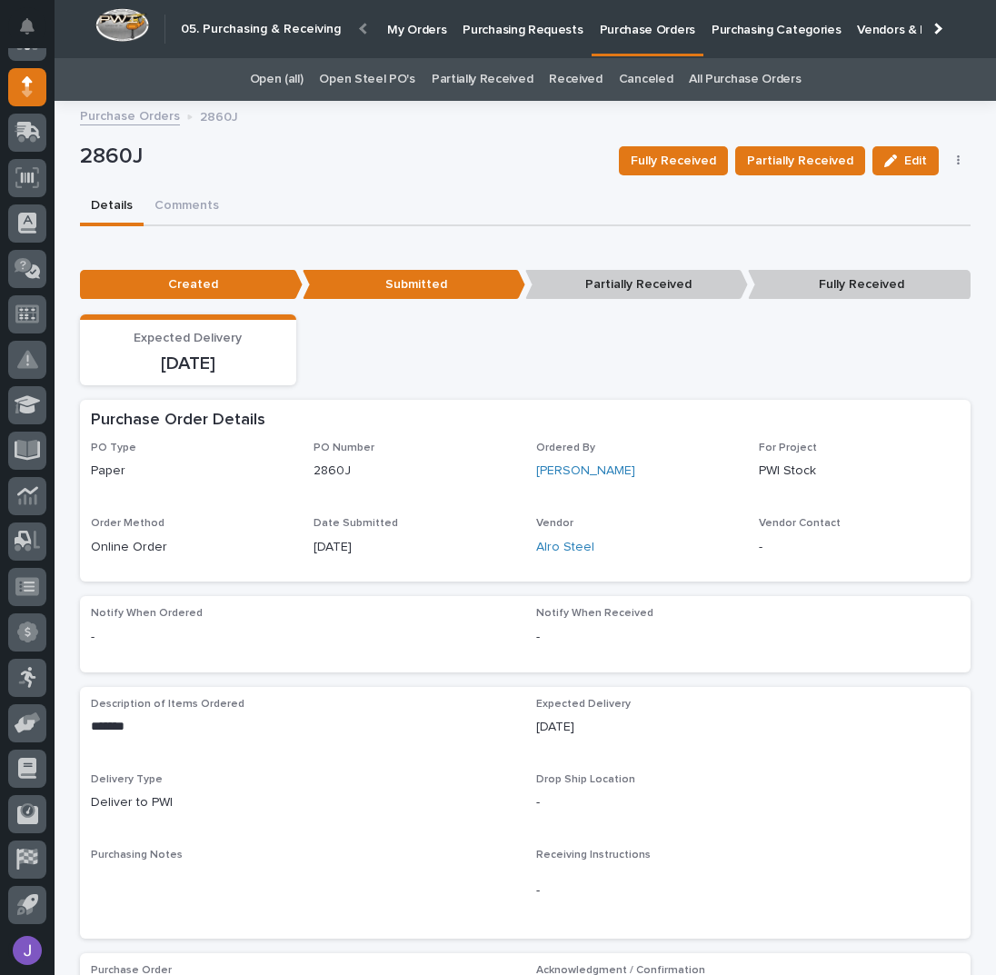
click at [487, 22] on p "Purchasing Requests" at bounding box center [523, 19] width 120 height 38
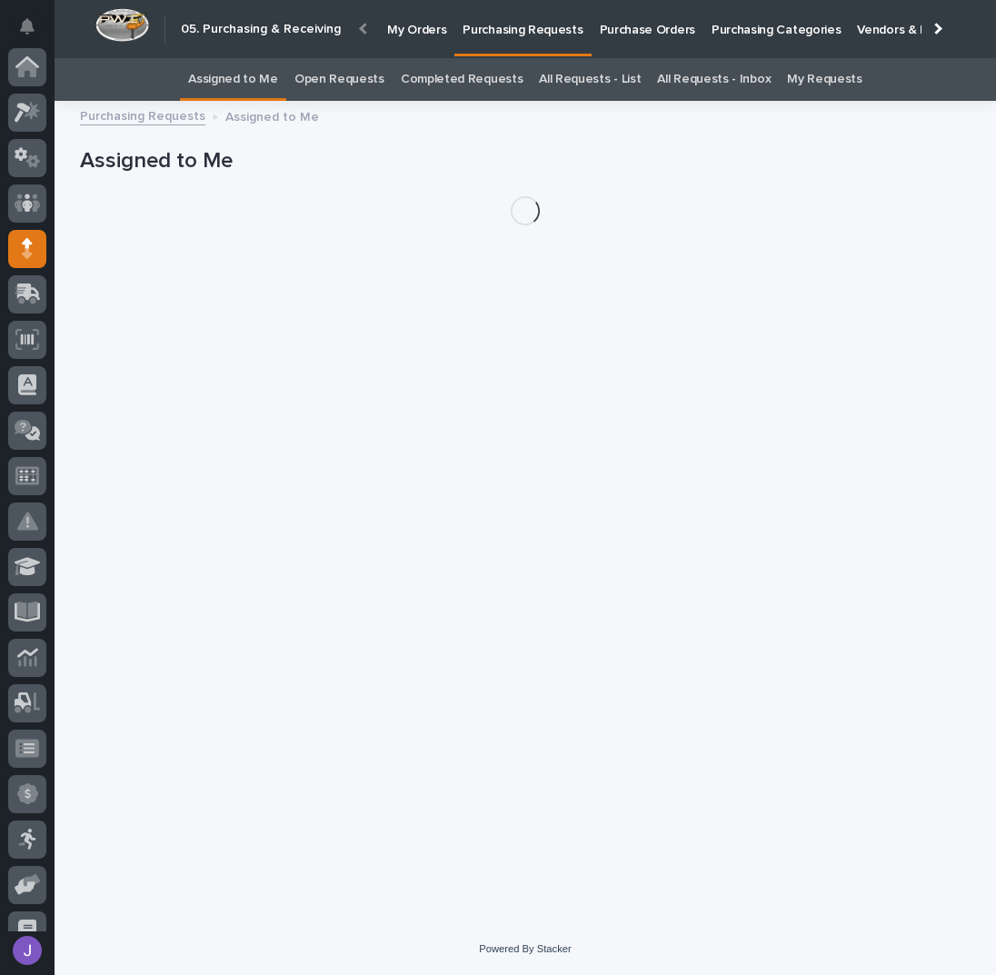
scroll to position [162, 0]
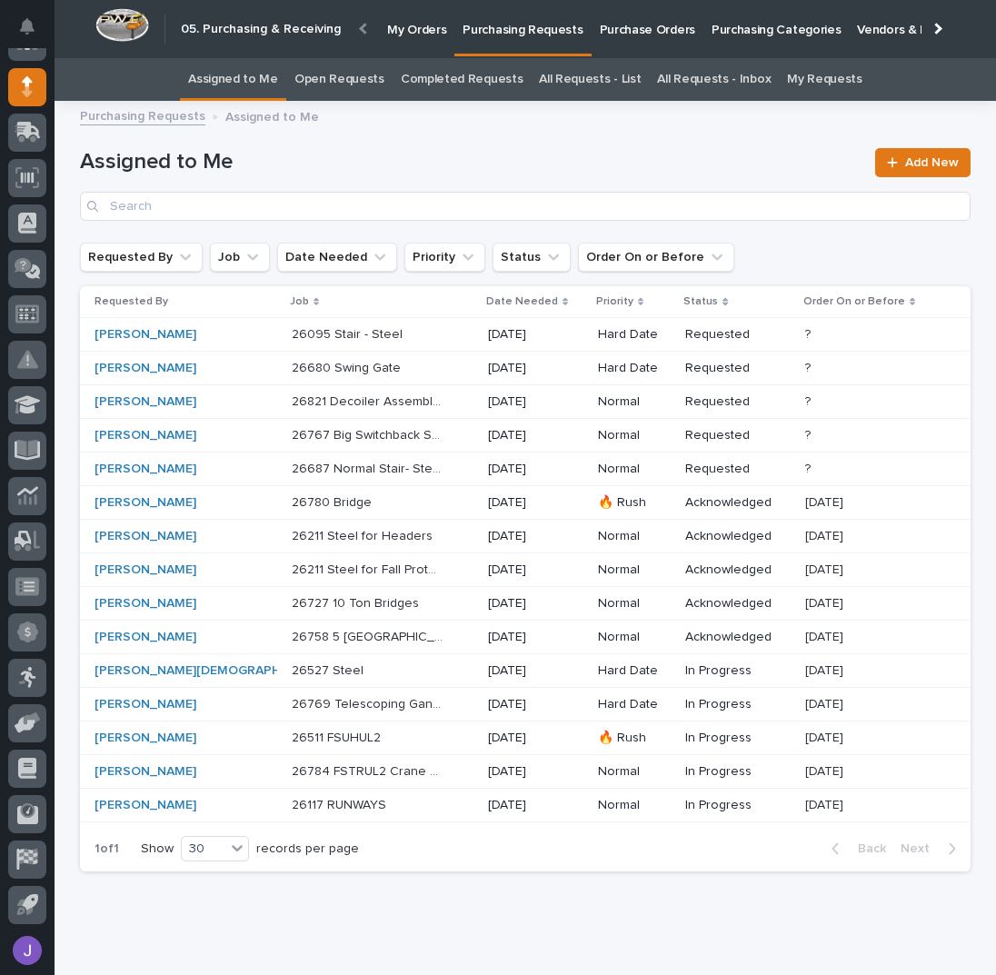
click at [600, 41] on link "Purchase Orders" at bounding box center [648, 28] width 112 height 56
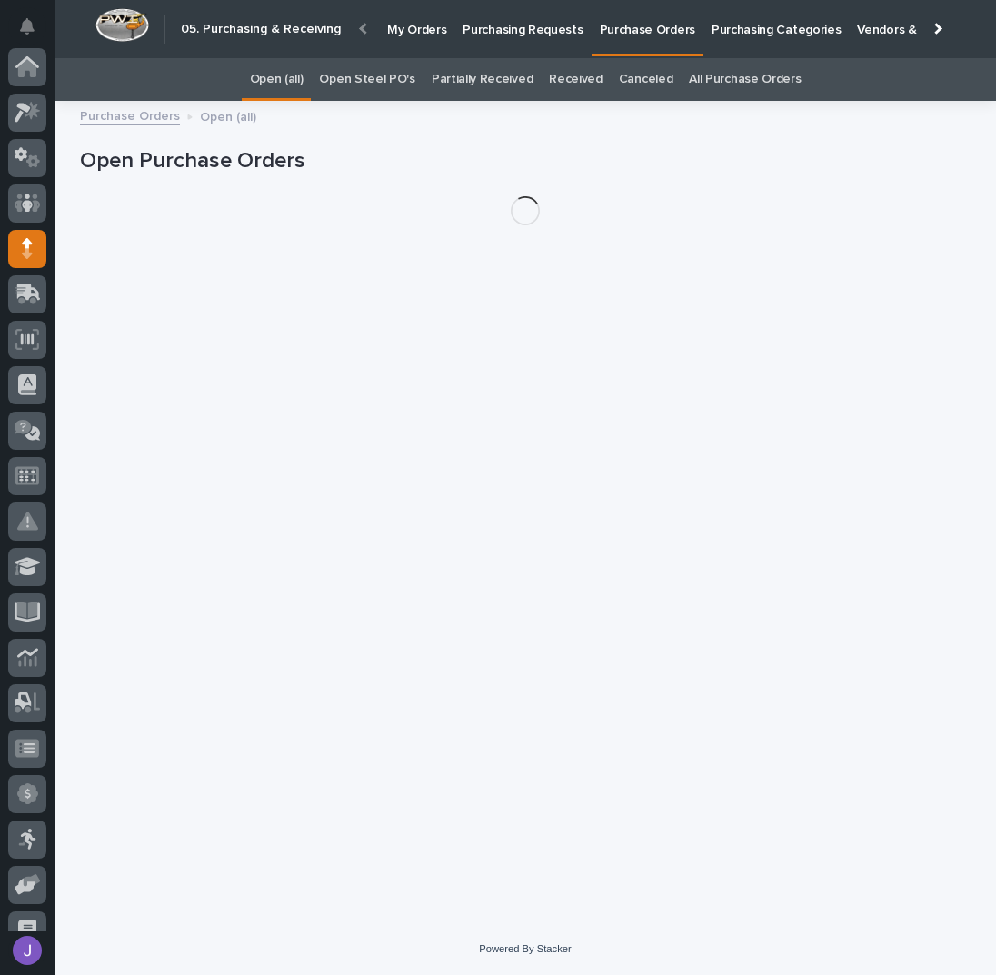
scroll to position [162, 0]
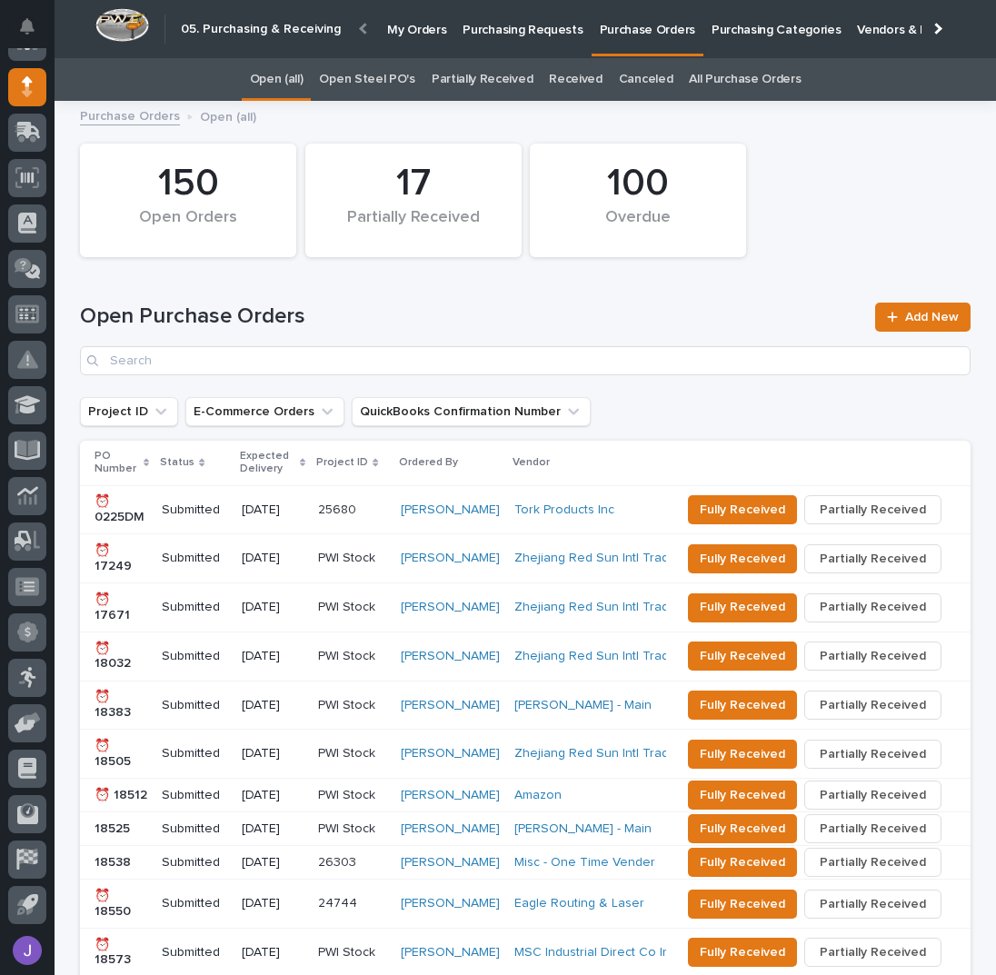
click at [360, 80] on link "Open Steel PO's" at bounding box center [366, 79] width 95 height 43
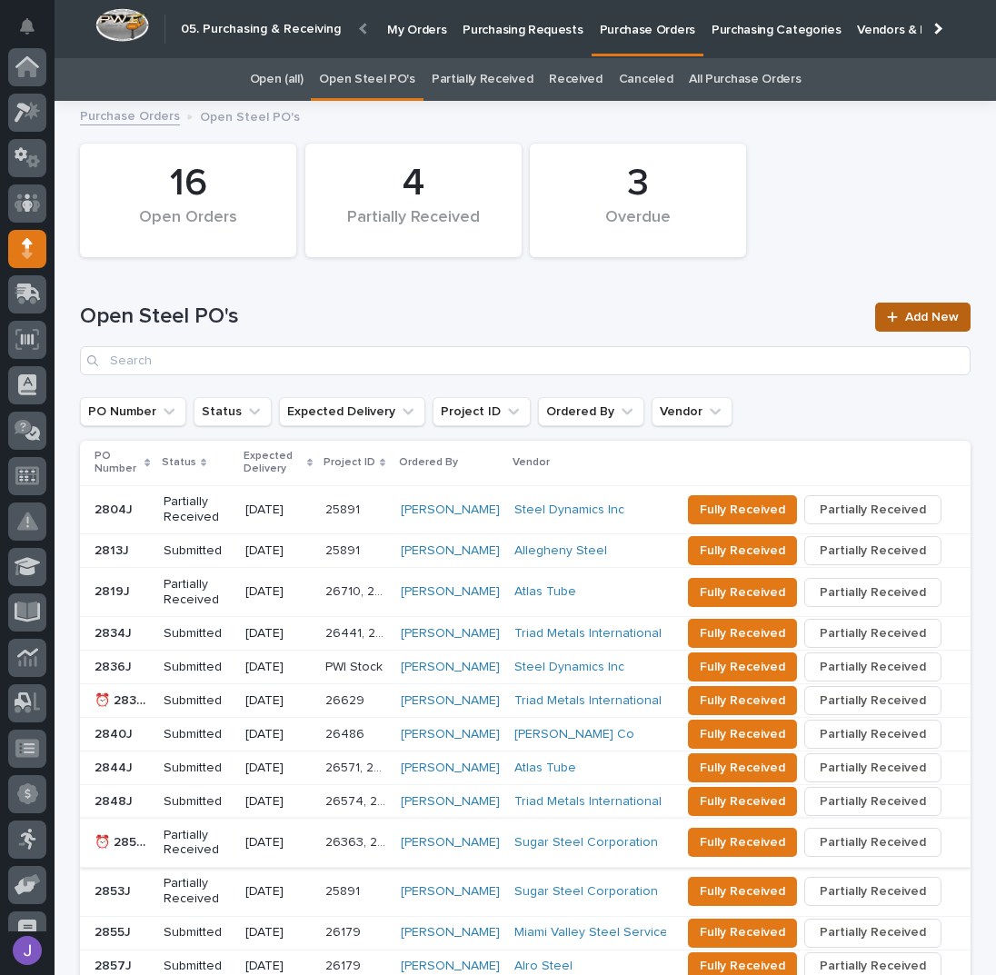
click at [910, 324] on link "Add New" at bounding box center [922, 317] width 95 height 29
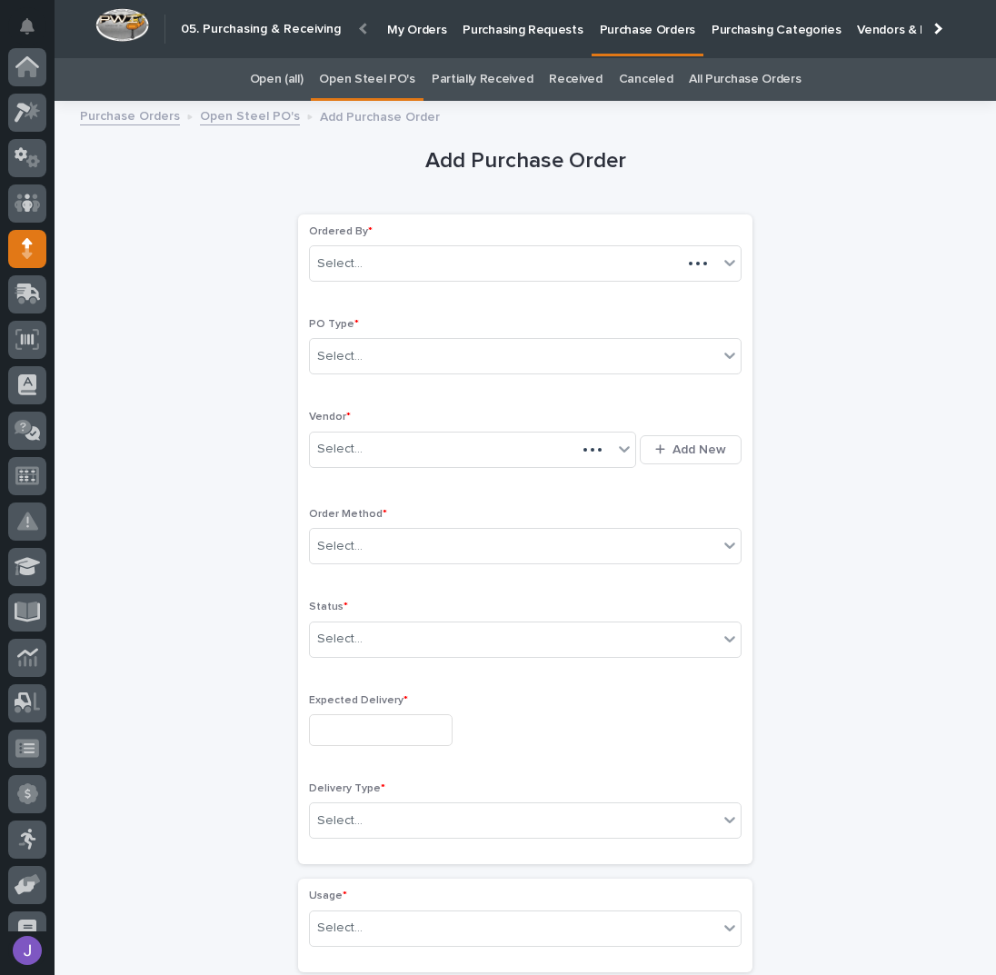
scroll to position [162, 0]
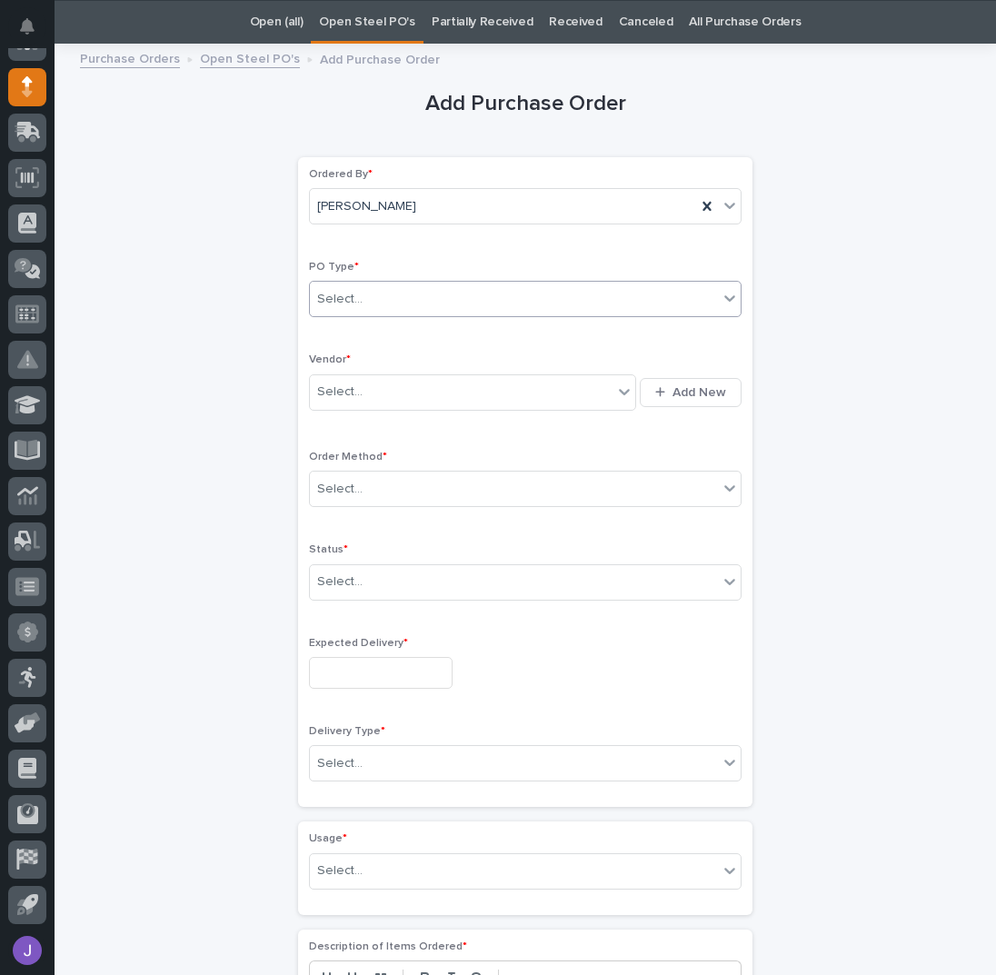
click at [428, 308] on div "Select..." at bounding box center [514, 300] width 408 height 30
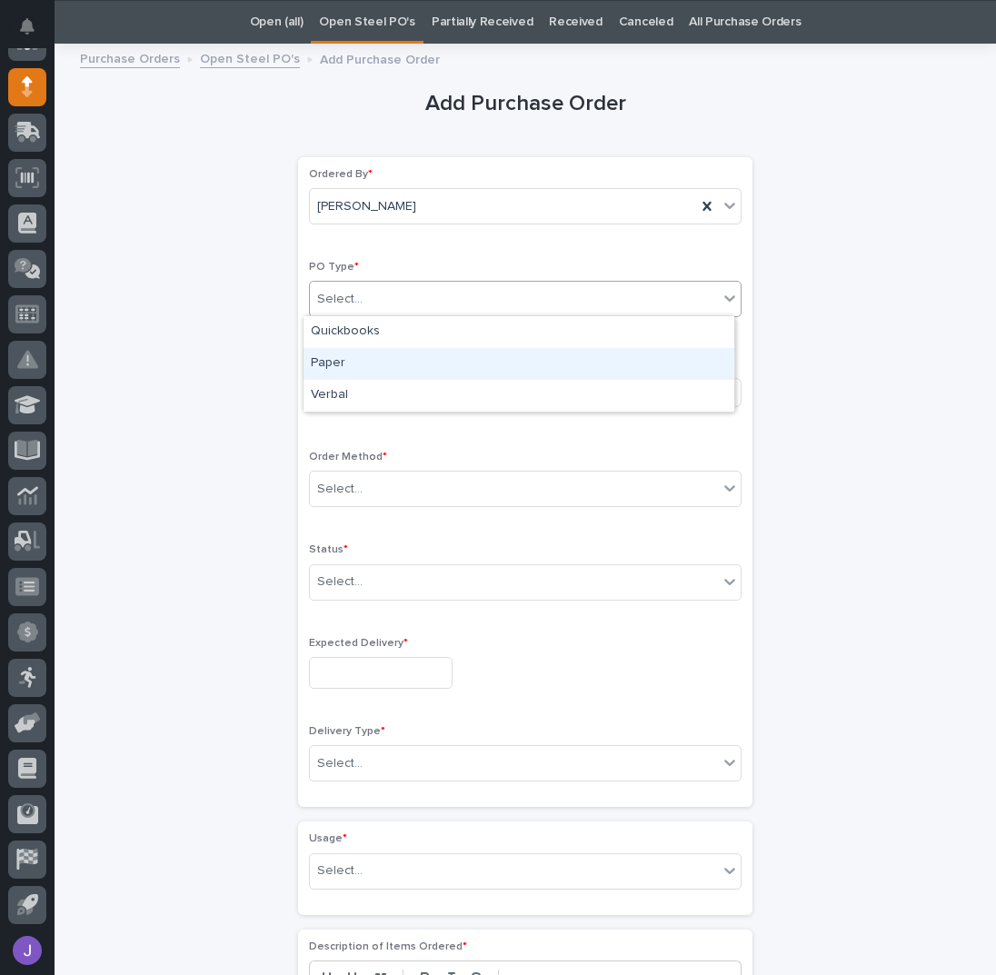
click at [365, 355] on div "Paper" at bounding box center [519, 364] width 431 height 32
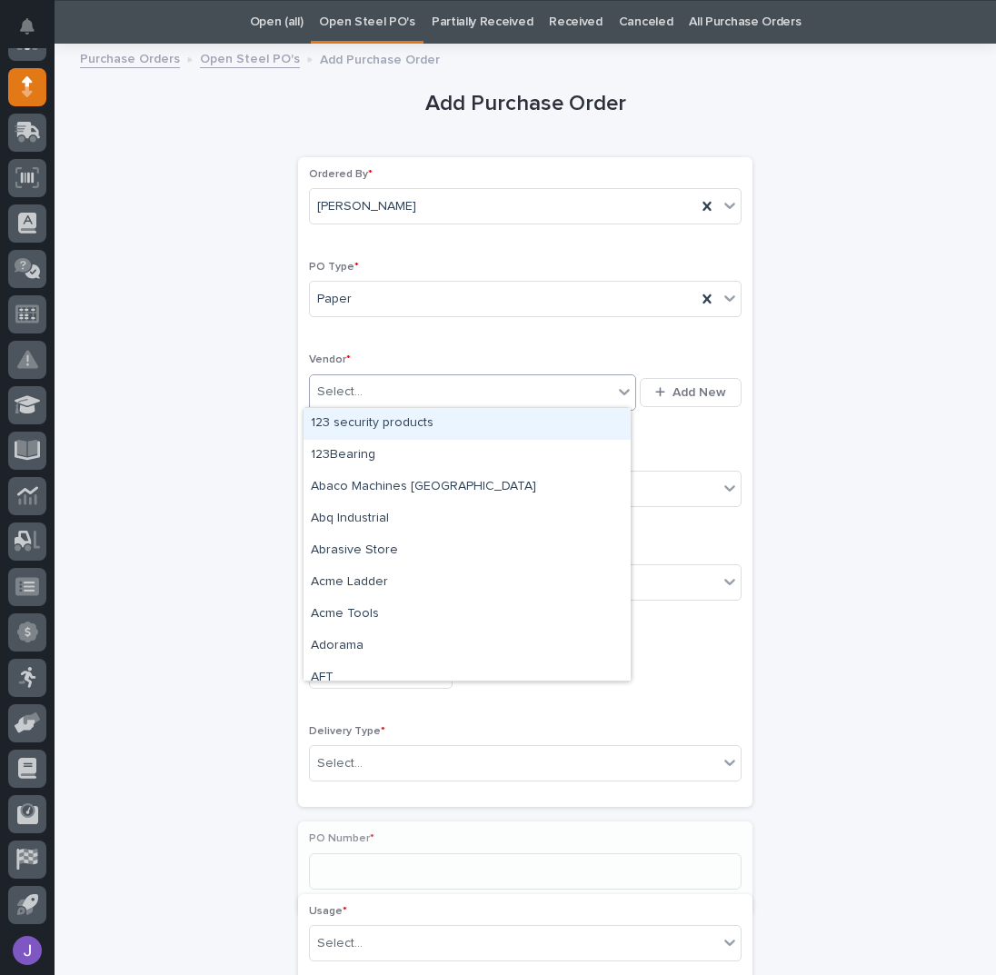
click at [361, 377] on div "Select..." at bounding box center [461, 392] width 303 height 30
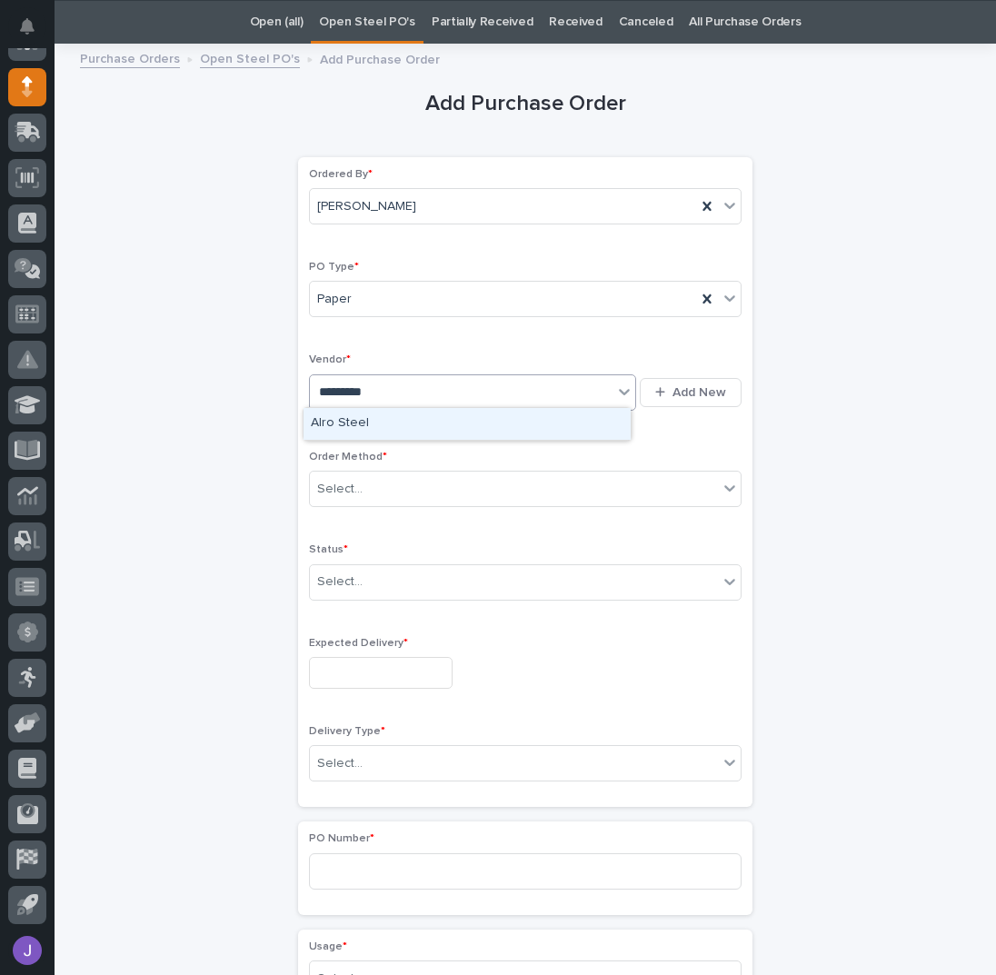
type input "**********"
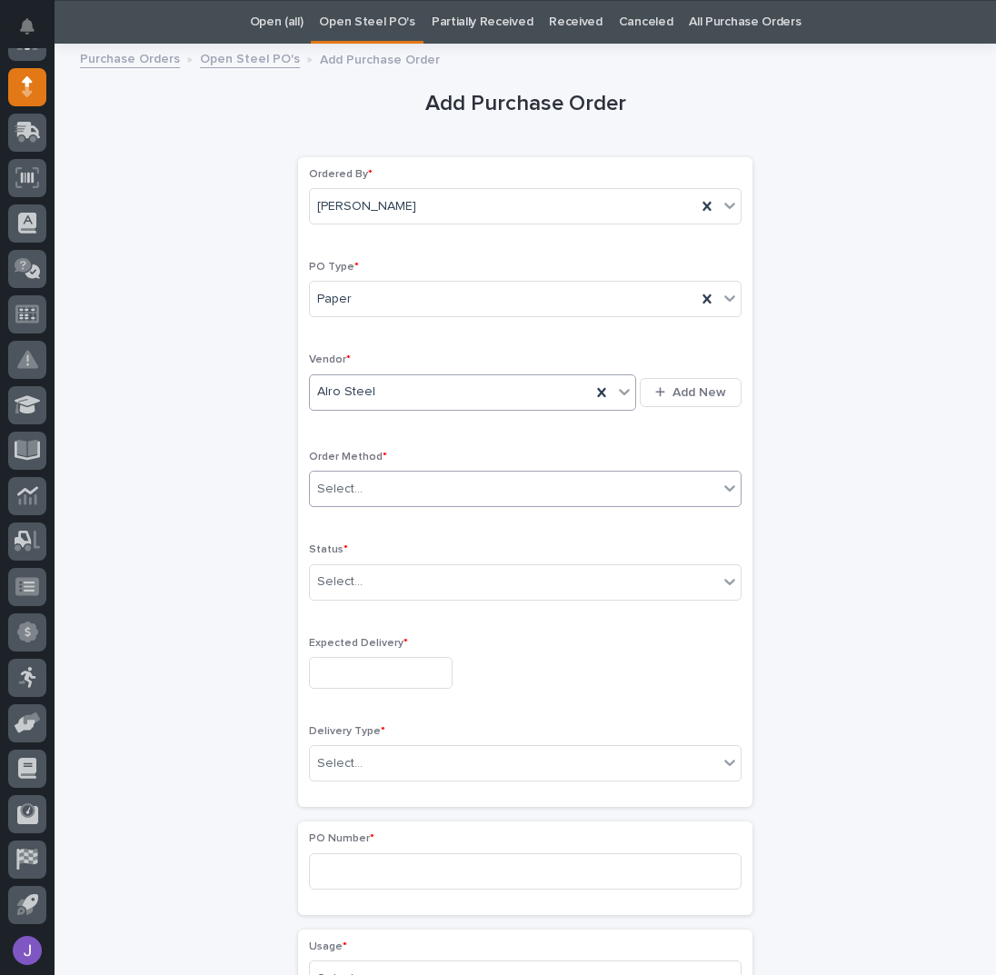
click at [358, 487] on div "Select..." at bounding box center [514, 489] width 408 height 30
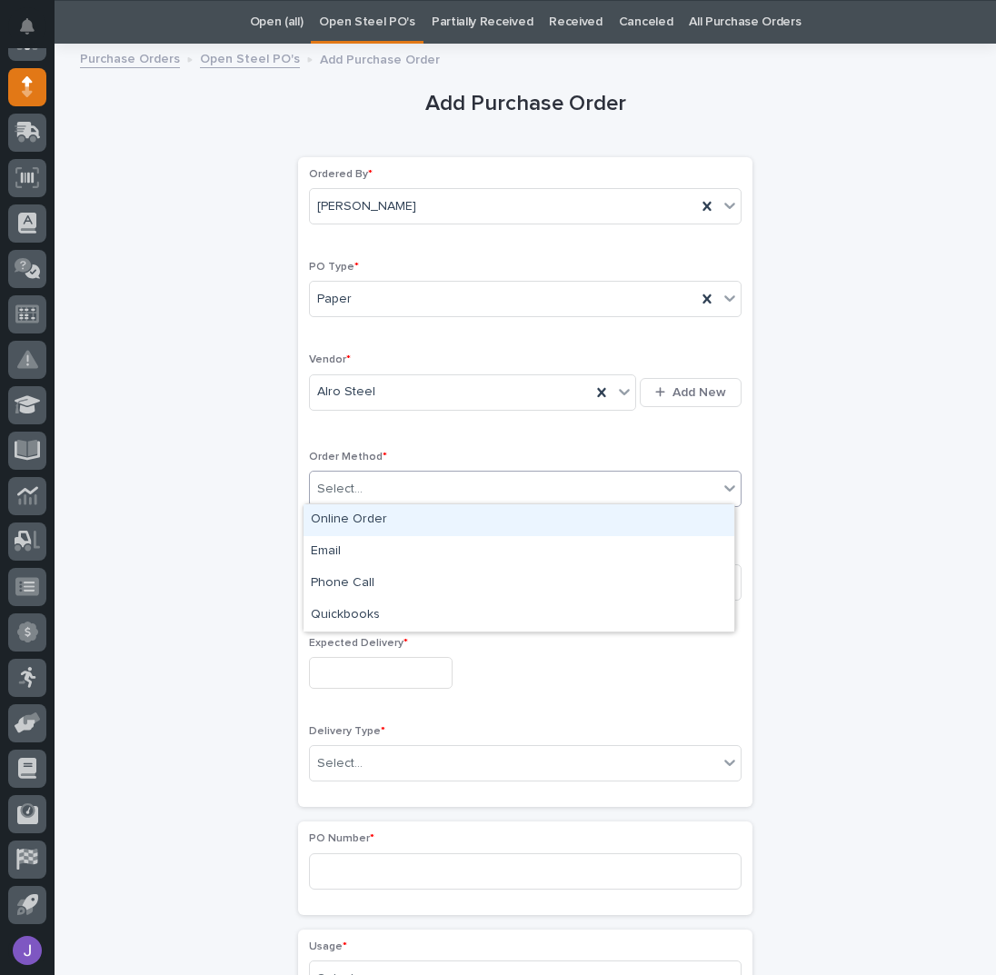
click at [345, 524] on div "Online Order" at bounding box center [519, 520] width 431 height 32
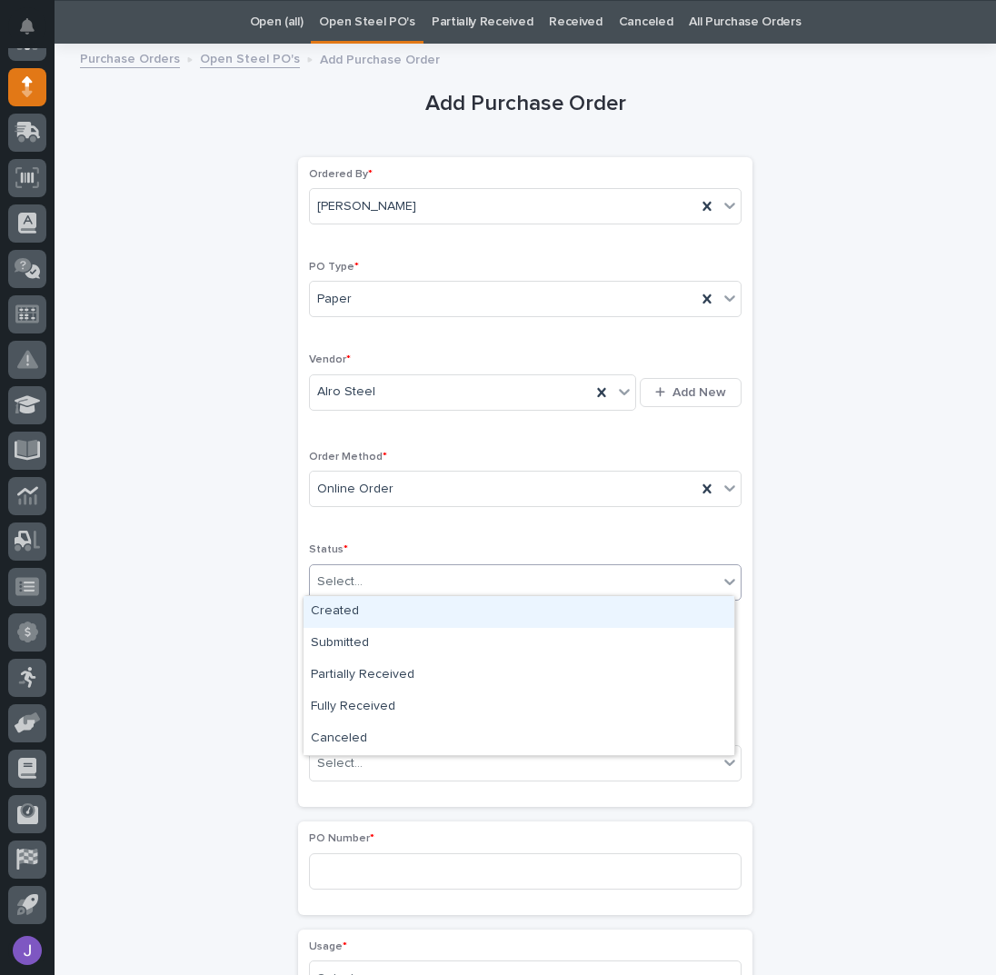
drag, startPoint x: 345, startPoint y: 573, endPoint x: 345, endPoint y: 602, distance: 29.1
click at [345, 574] on div "Select..." at bounding box center [339, 582] width 45 height 19
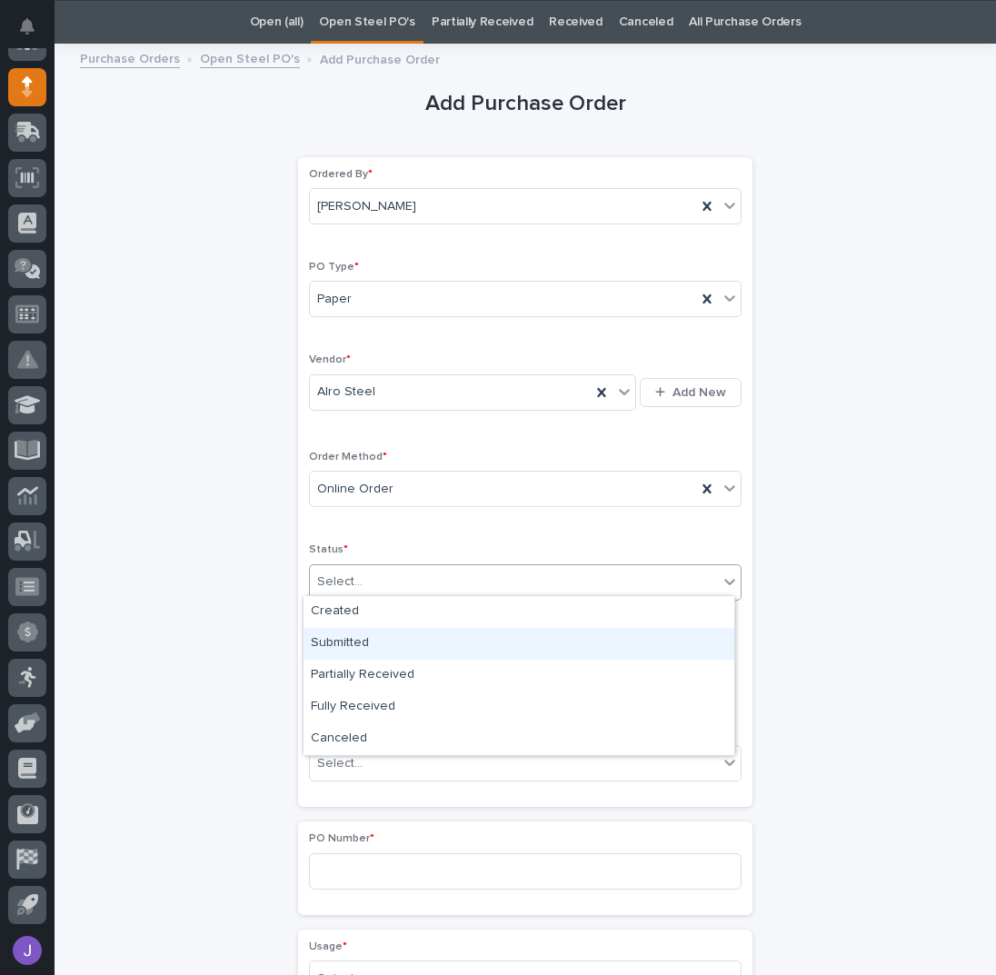
drag, startPoint x: 342, startPoint y: 626, endPoint x: 338, endPoint y: 650, distance: 23.9
click at [341, 635] on div "Submitted" at bounding box center [519, 644] width 431 height 32
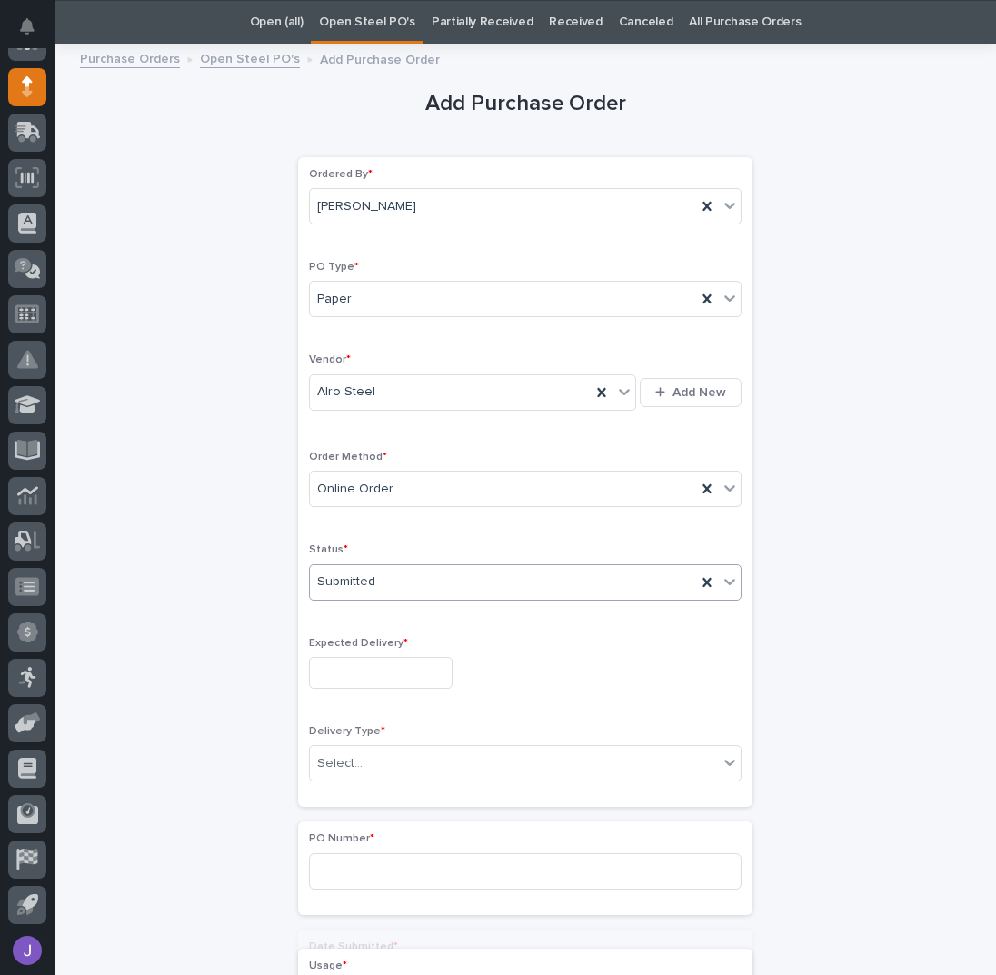
click at [337, 650] on div "Expected Delivery *" at bounding box center [525, 670] width 433 height 66
click at [338, 662] on input "text" at bounding box center [381, 673] width 144 height 32
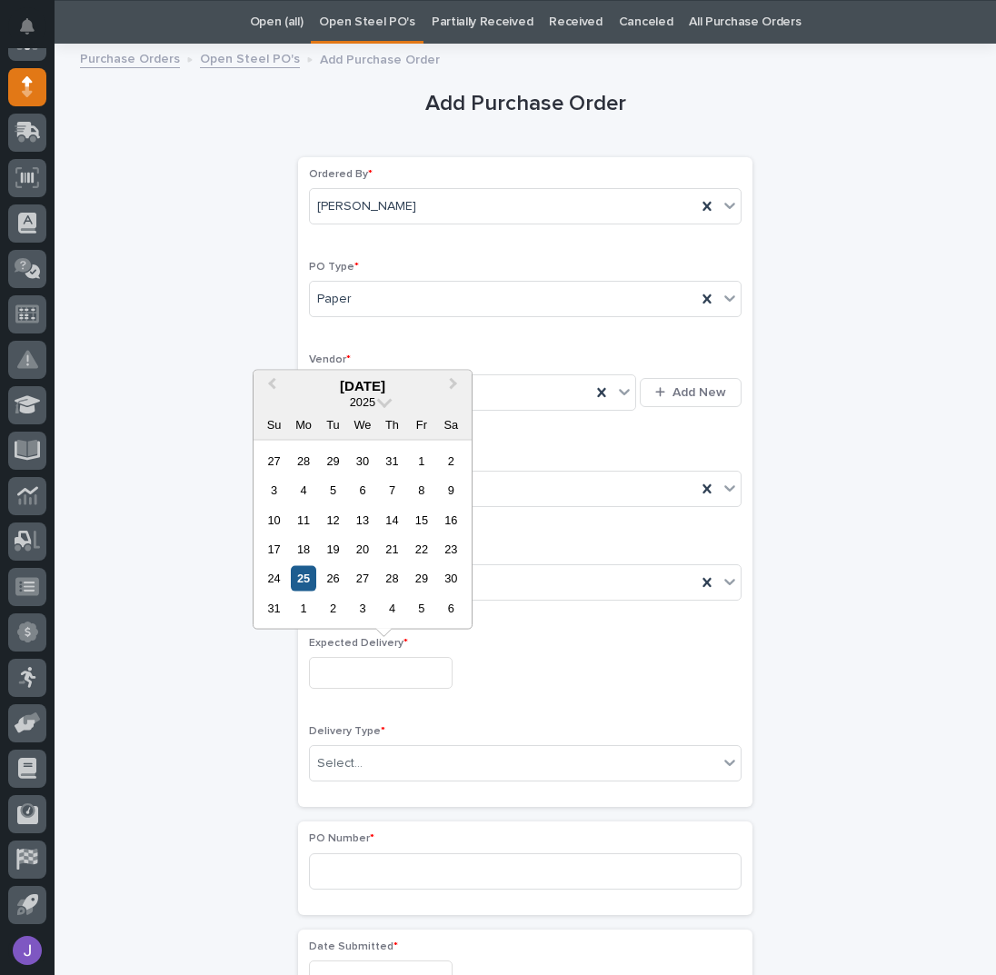
click at [302, 582] on div "25" at bounding box center [303, 578] width 25 height 25
type input "**********"
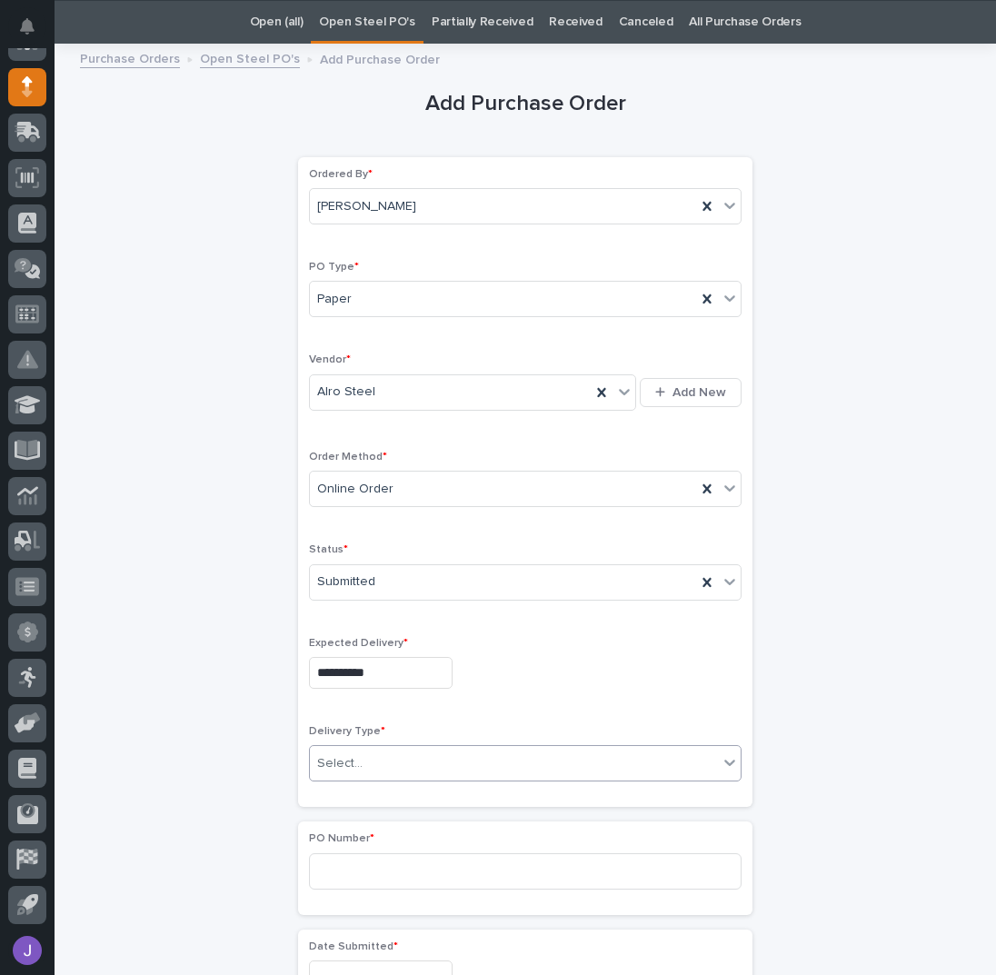
click at [341, 757] on div "Select..." at bounding box center [339, 763] width 45 height 19
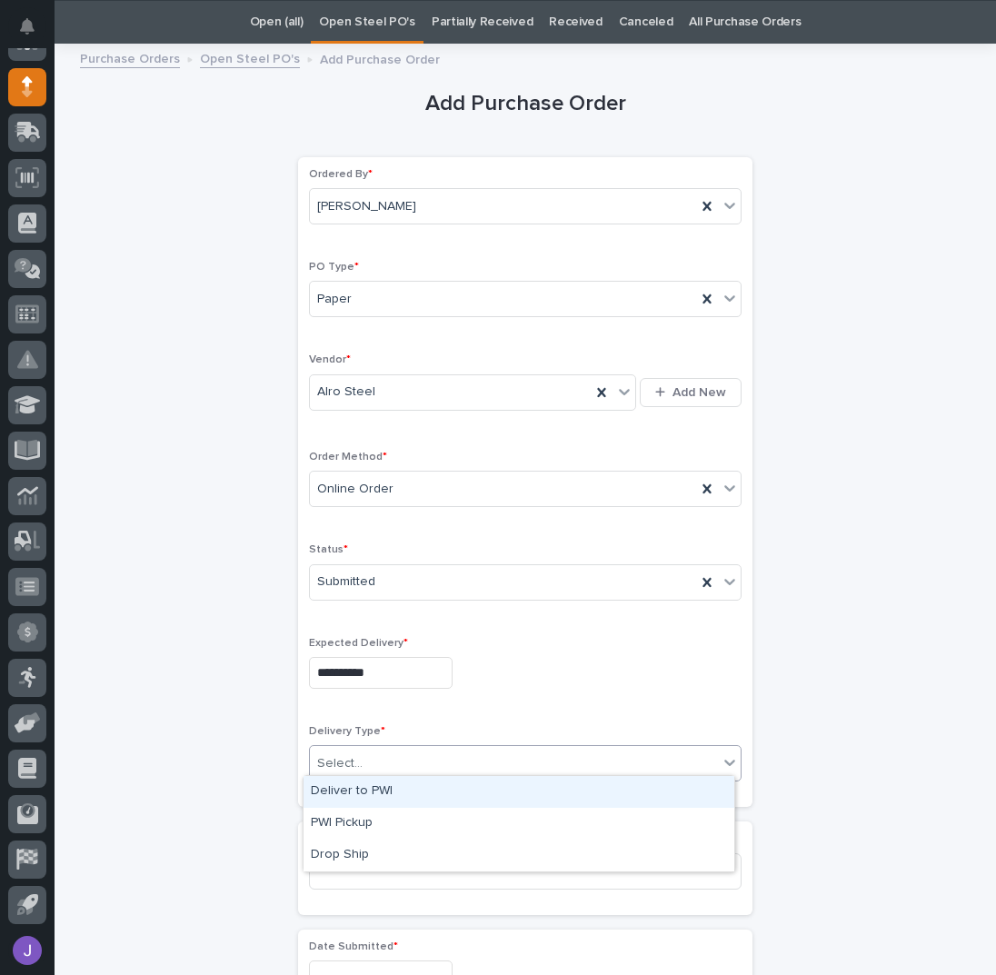
click at [365, 784] on div "Deliver to PWI" at bounding box center [519, 792] width 431 height 32
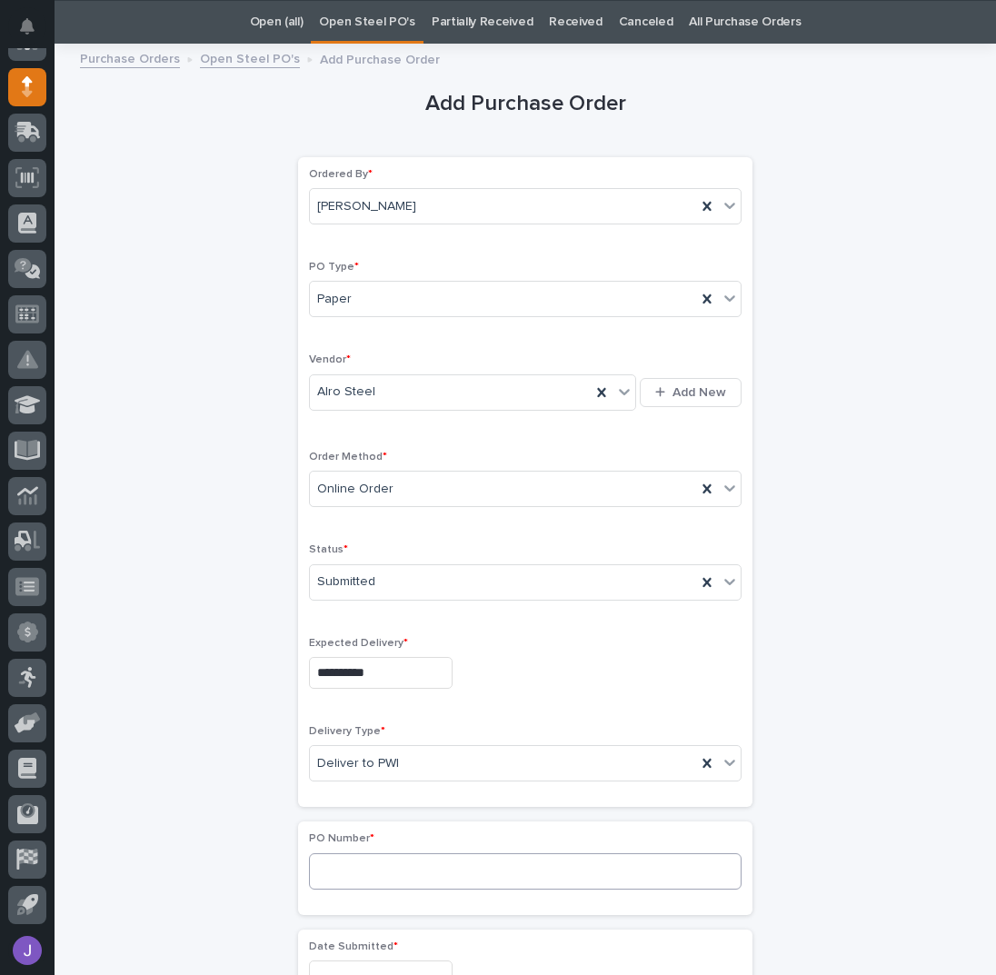
click at [351, 847] on div "PO Number *" at bounding box center [525, 868] width 433 height 71
click at [348, 867] on input at bounding box center [525, 872] width 433 height 36
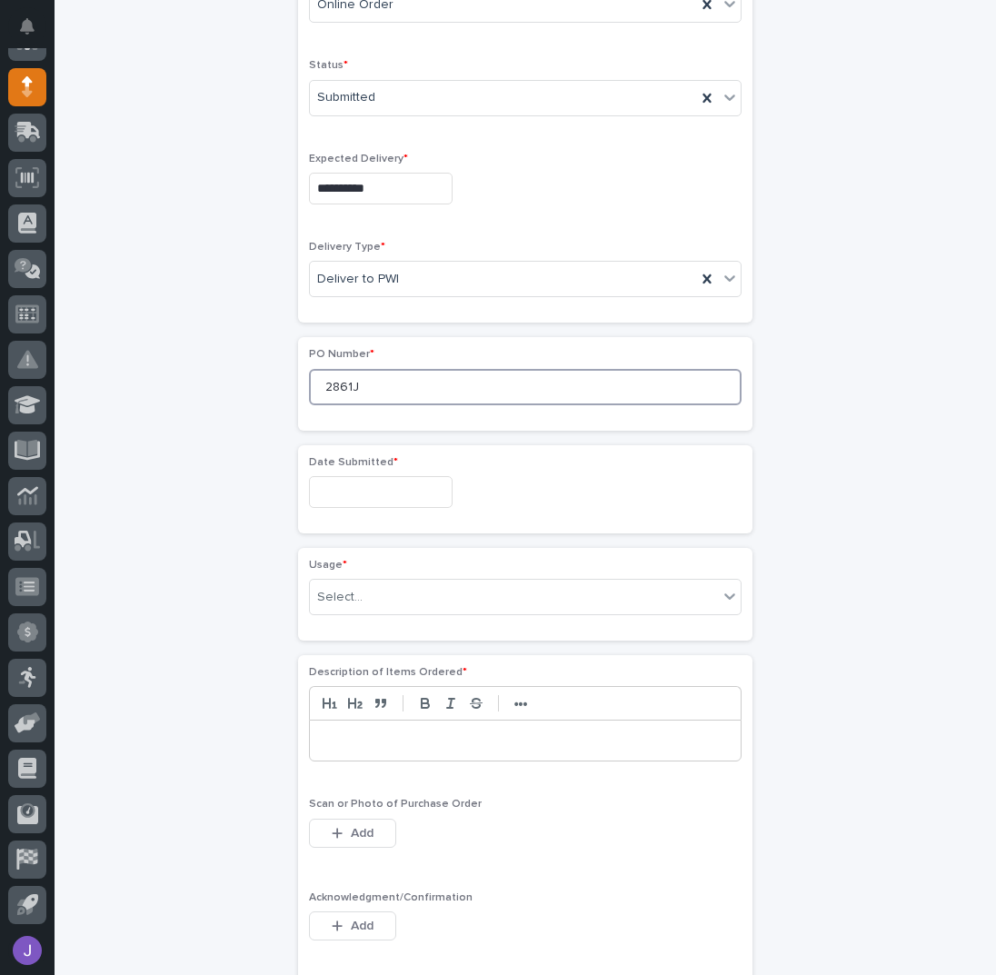
type input "2861J"
click at [332, 493] on input "text" at bounding box center [381, 492] width 144 height 32
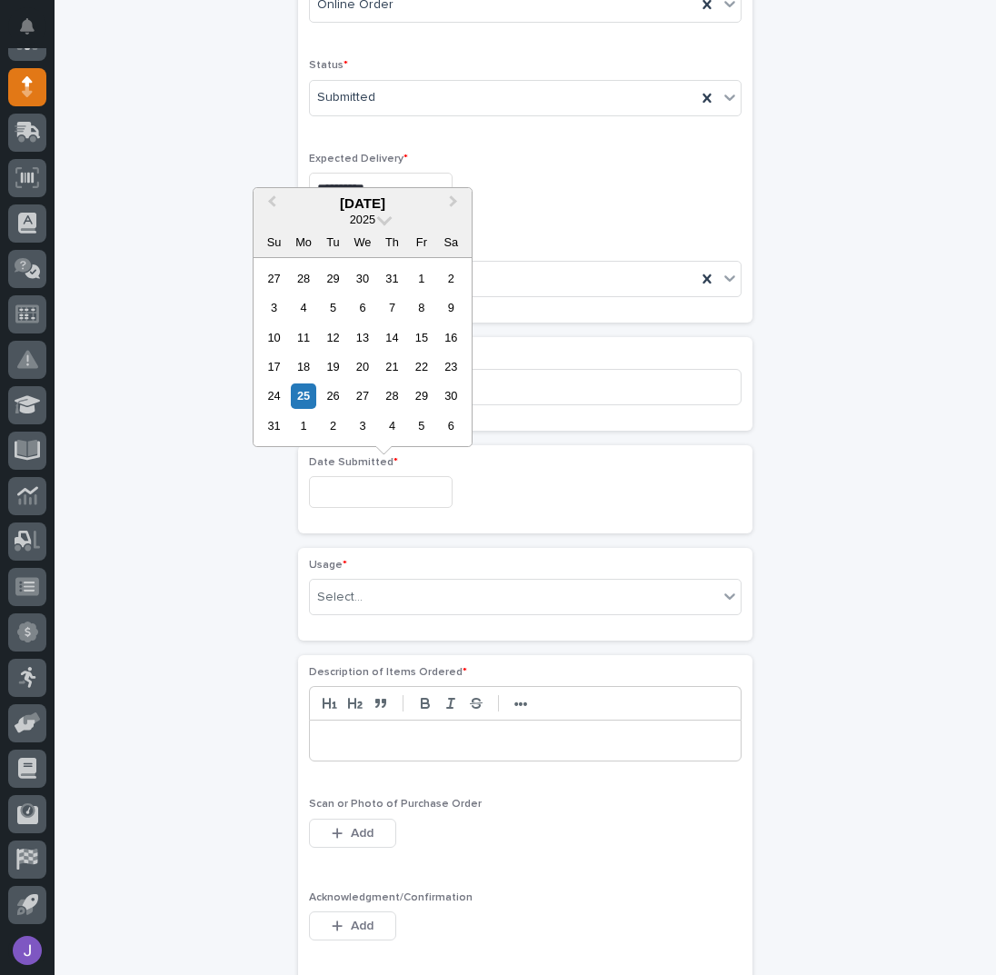
click at [424, 360] on div "22" at bounding box center [421, 367] width 25 height 25
type input "**********"
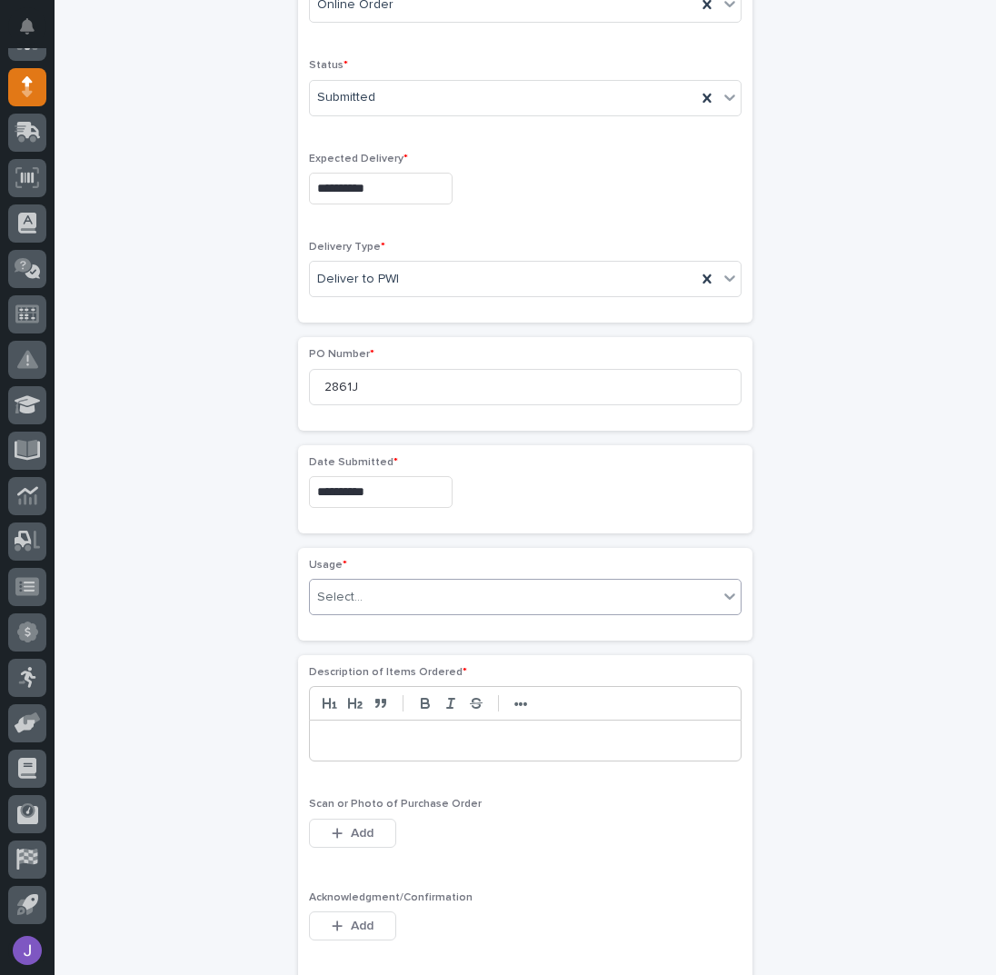
click at [339, 594] on div "Select..." at bounding box center [339, 597] width 45 height 19
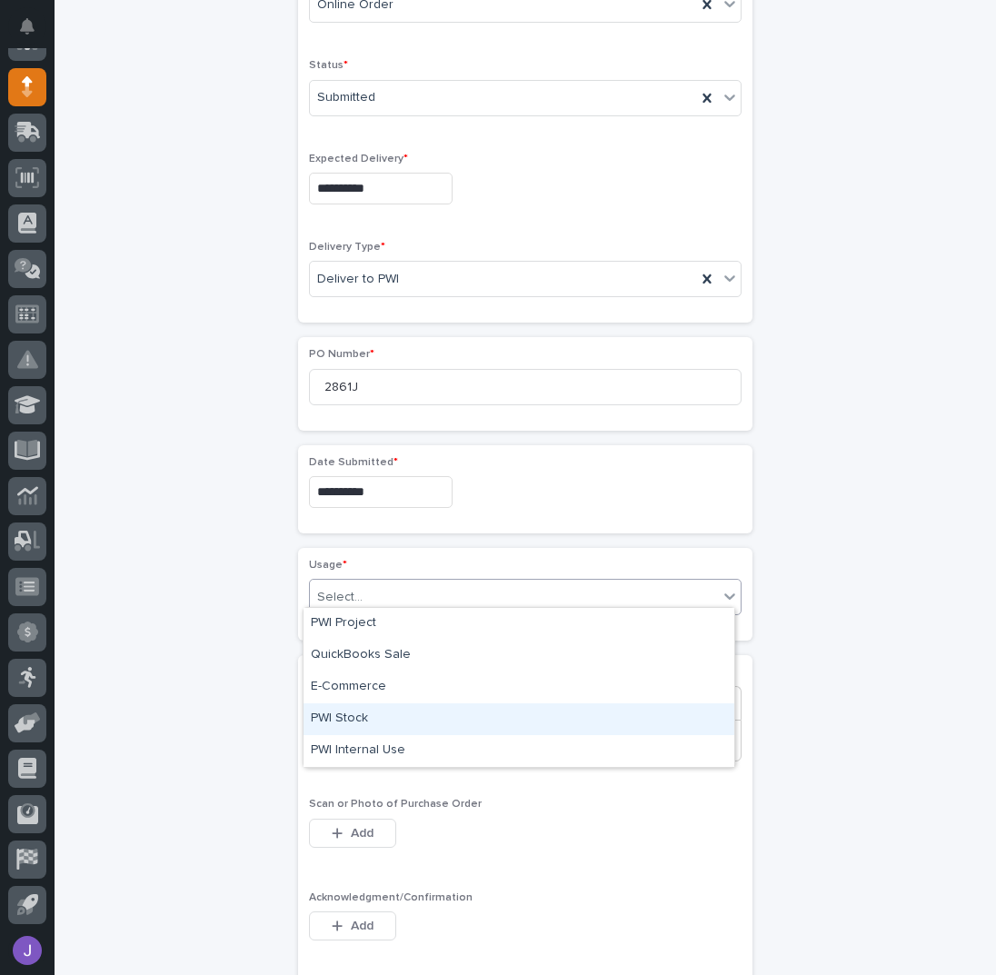
drag, startPoint x: 355, startPoint y: 702, endPoint x: 352, endPoint y: 715, distance: 13.9
click at [352, 715] on div "PWI Stock" at bounding box center [519, 720] width 431 height 32
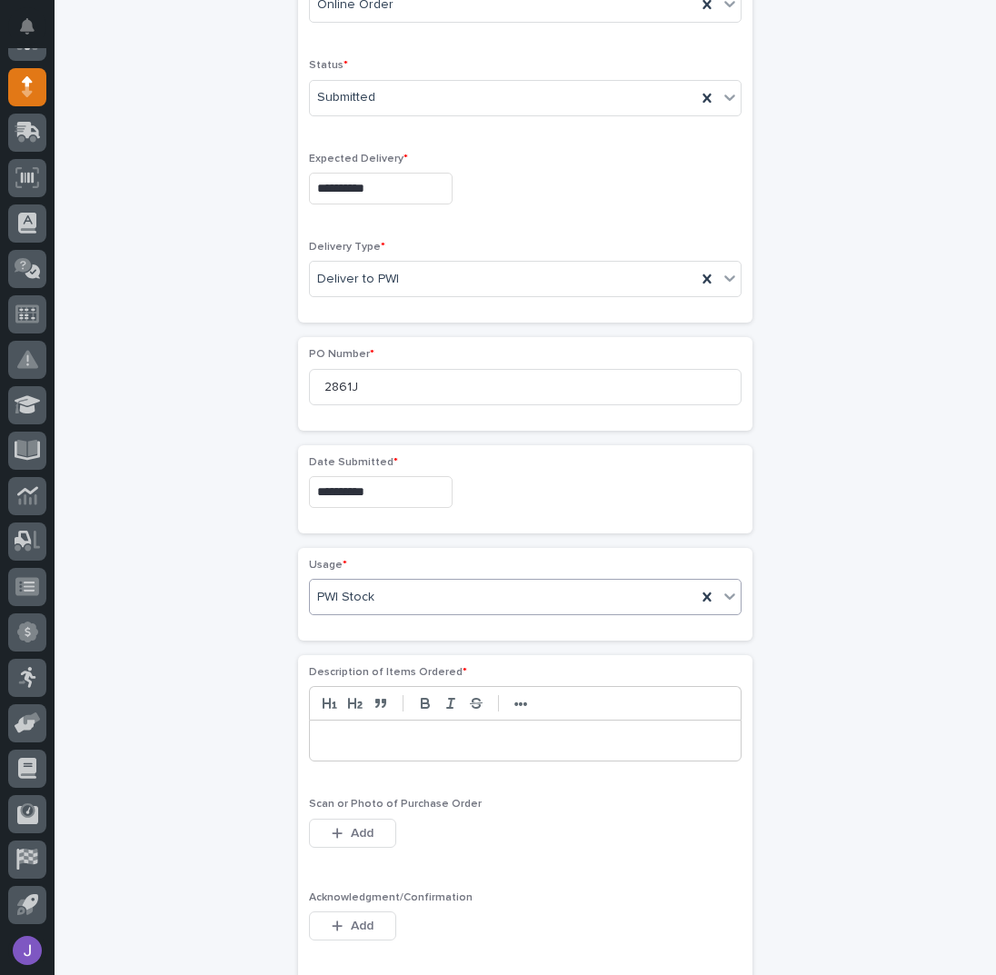
click at [340, 732] on p at bounding box center [526, 741] width 404 height 18
click at [354, 826] on span "Add" at bounding box center [362, 833] width 23 height 16
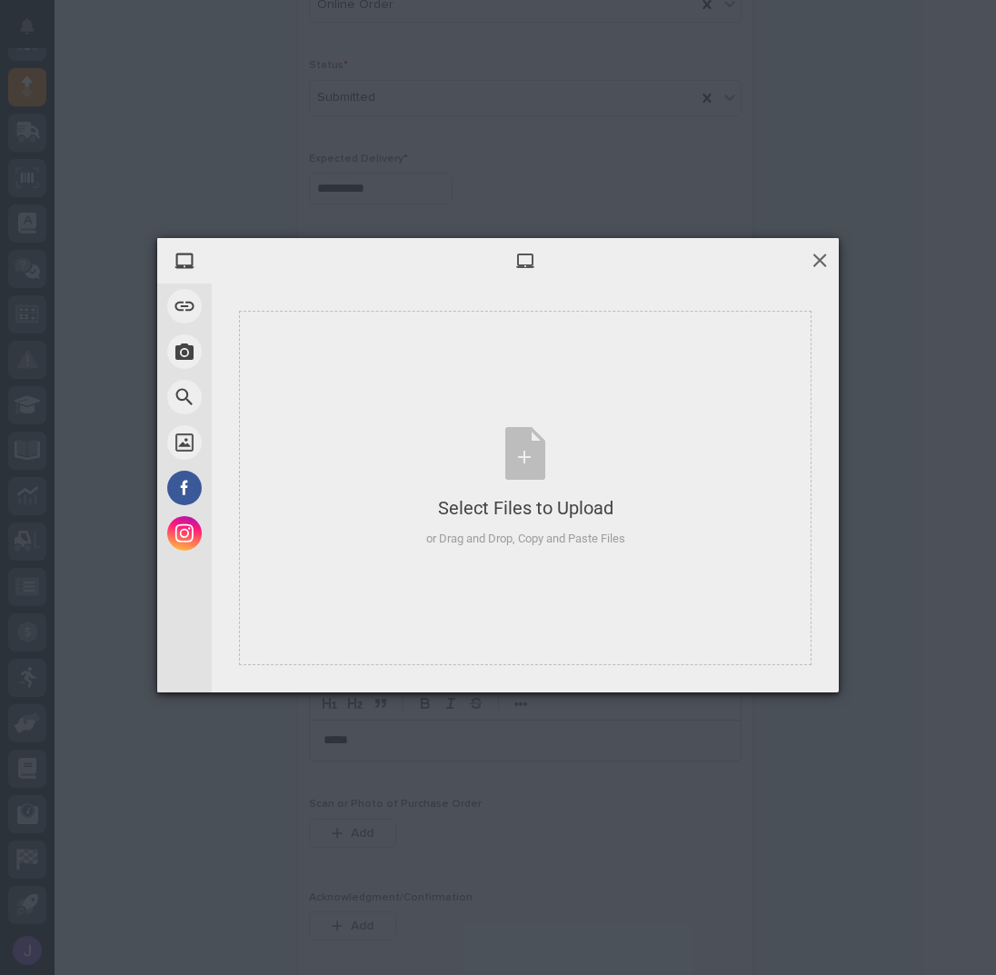
click at [815, 266] on span at bounding box center [820, 260] width 20 height 20
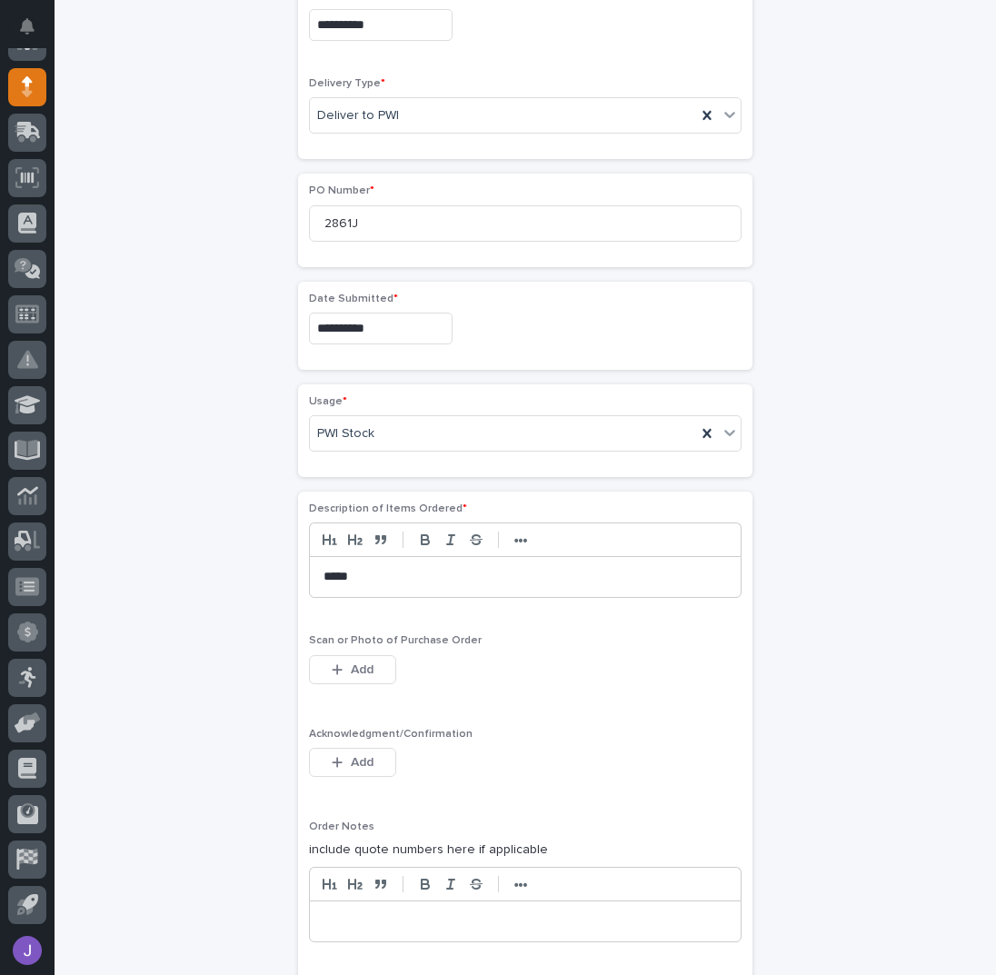
scroll to position [905, 0]
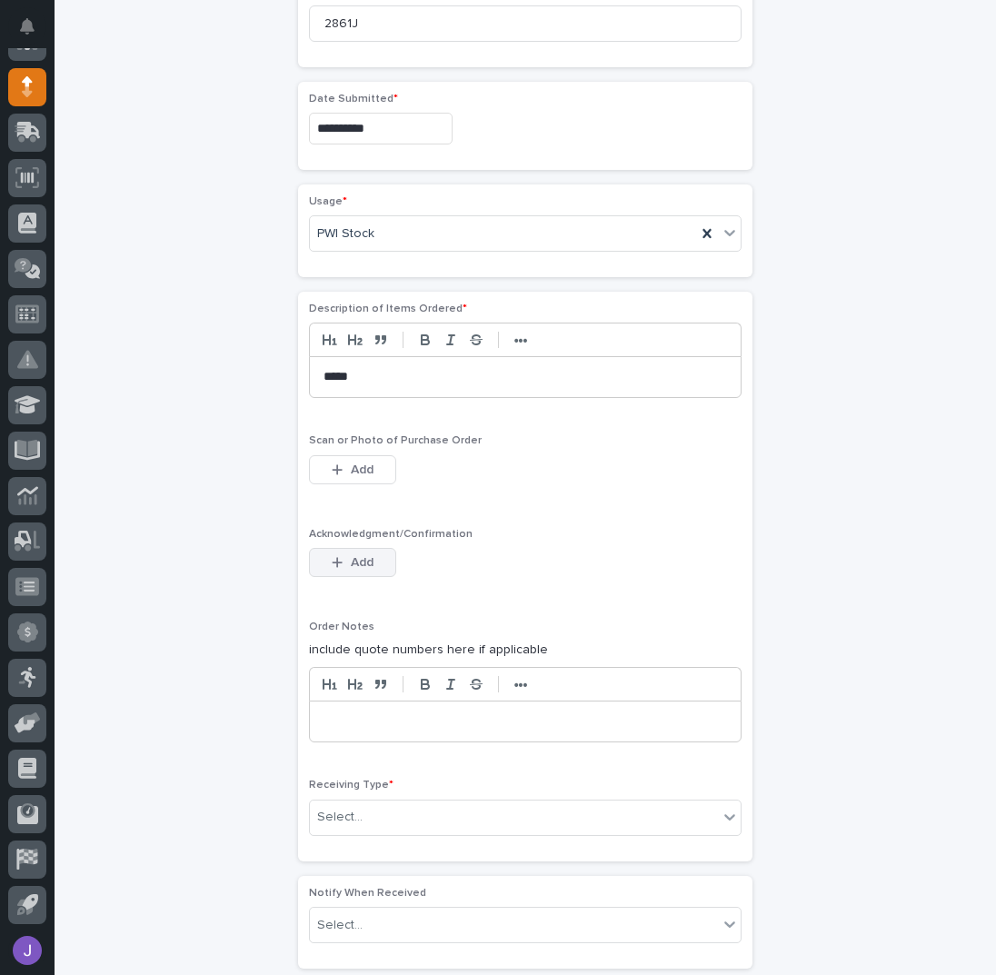
click at [358, 554] on span "Add" at bounding box center [362, 562] width 23 height 16
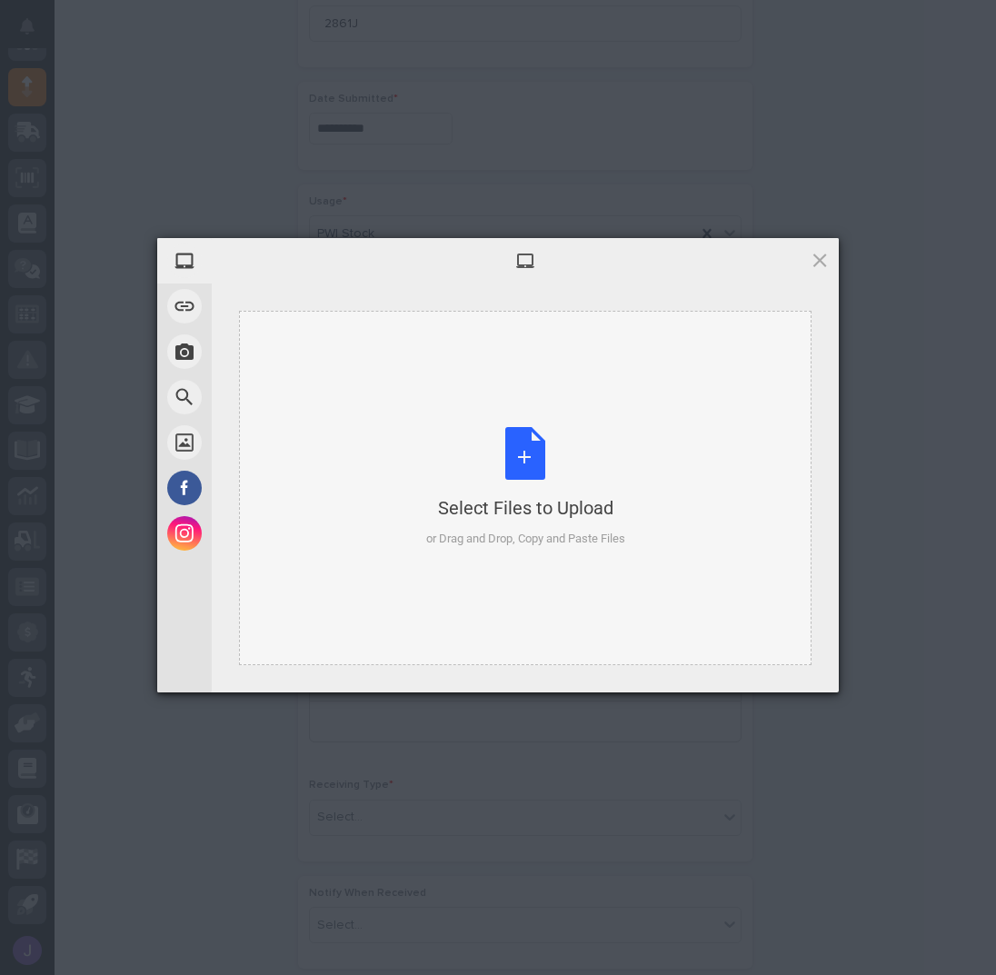
click at [542, 472] on div "Select Files to Upload or Drag and Drop, Copy and Paste Files" at bounding box center [525, 487] width 199 height 121
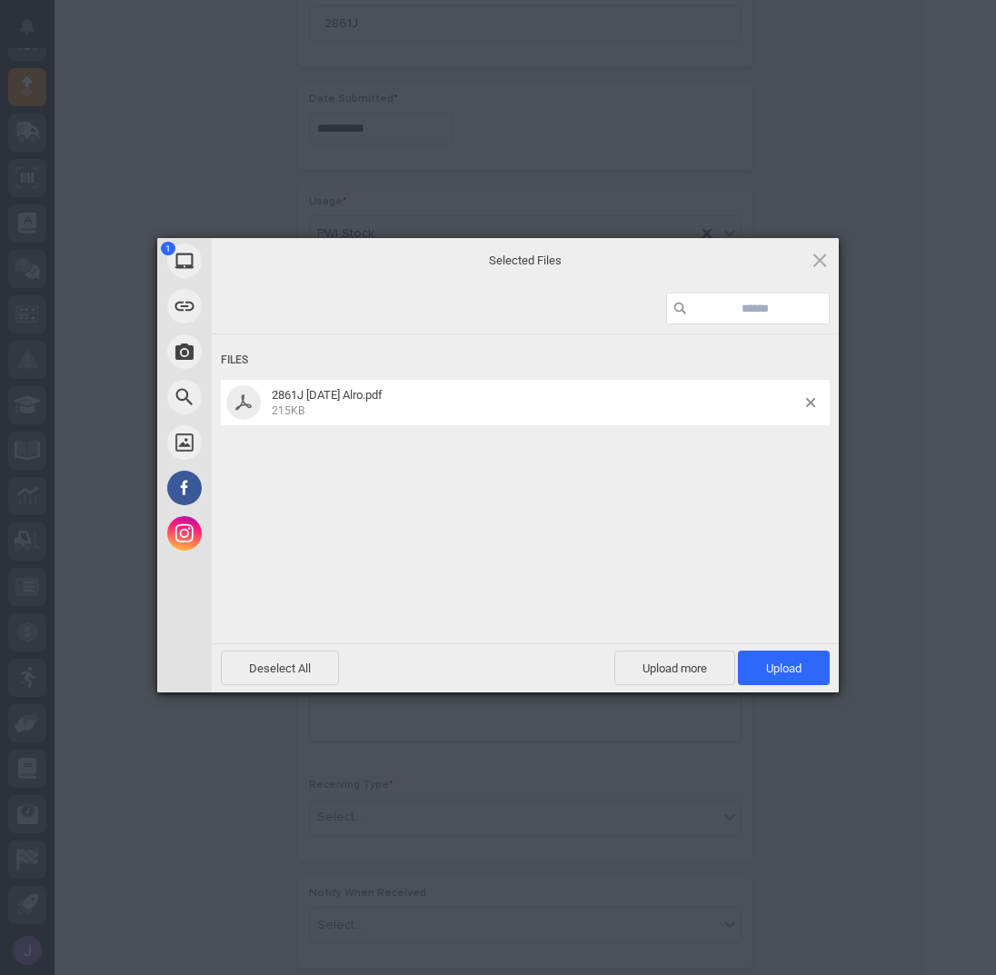
click at [769, 646] on div "Deselect All Upload more Upload 1" at bounding box center [525, 668] width 627 height 49
click at [768, 651] on span "Upload 1" at bounding box center [784, 668] width 92 height 35
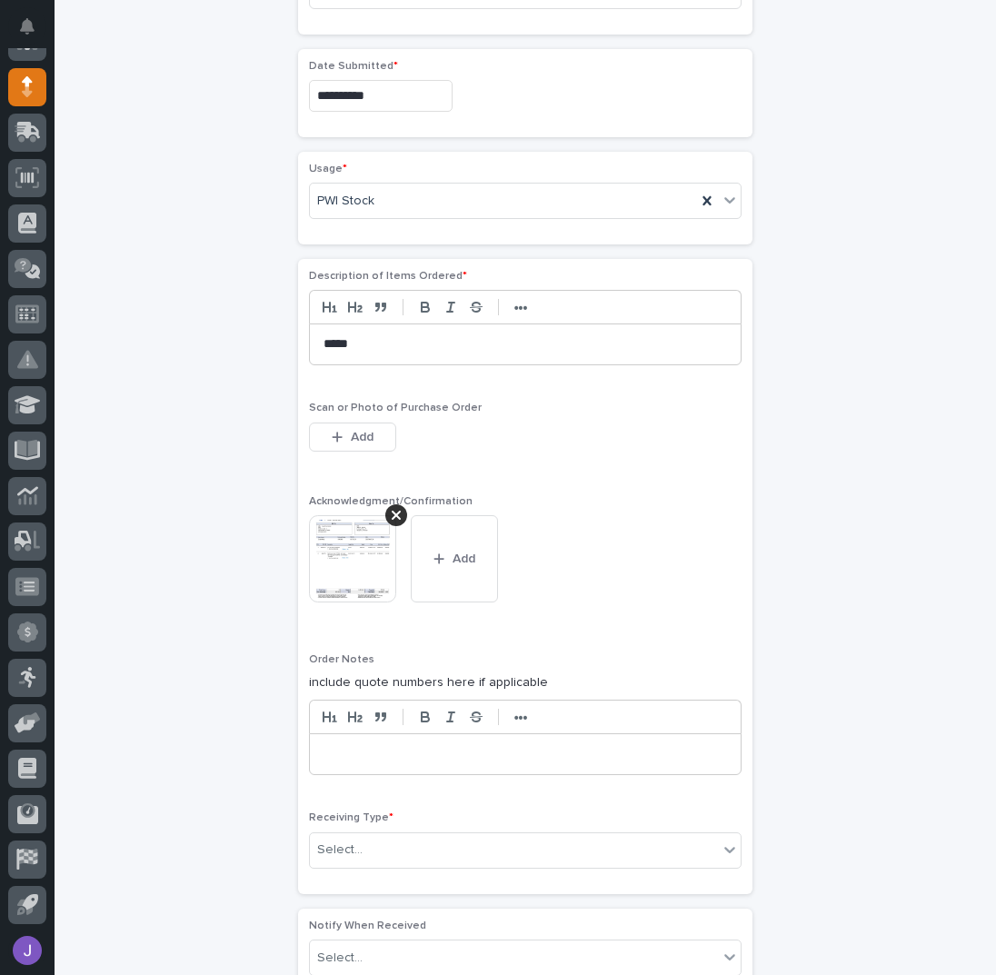
scroll to position [1139, 0]
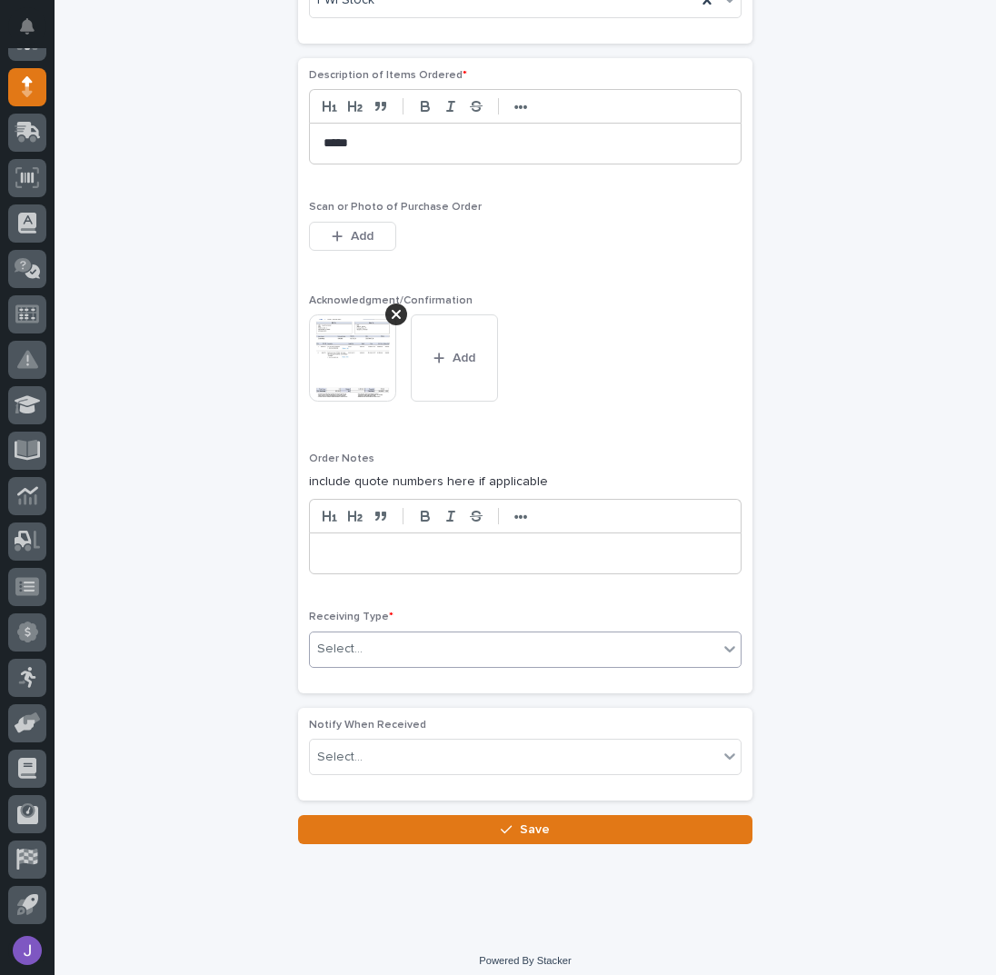
click at [405, 643] on div "Select..." at bounding box center [514, 649] width 408 height 30
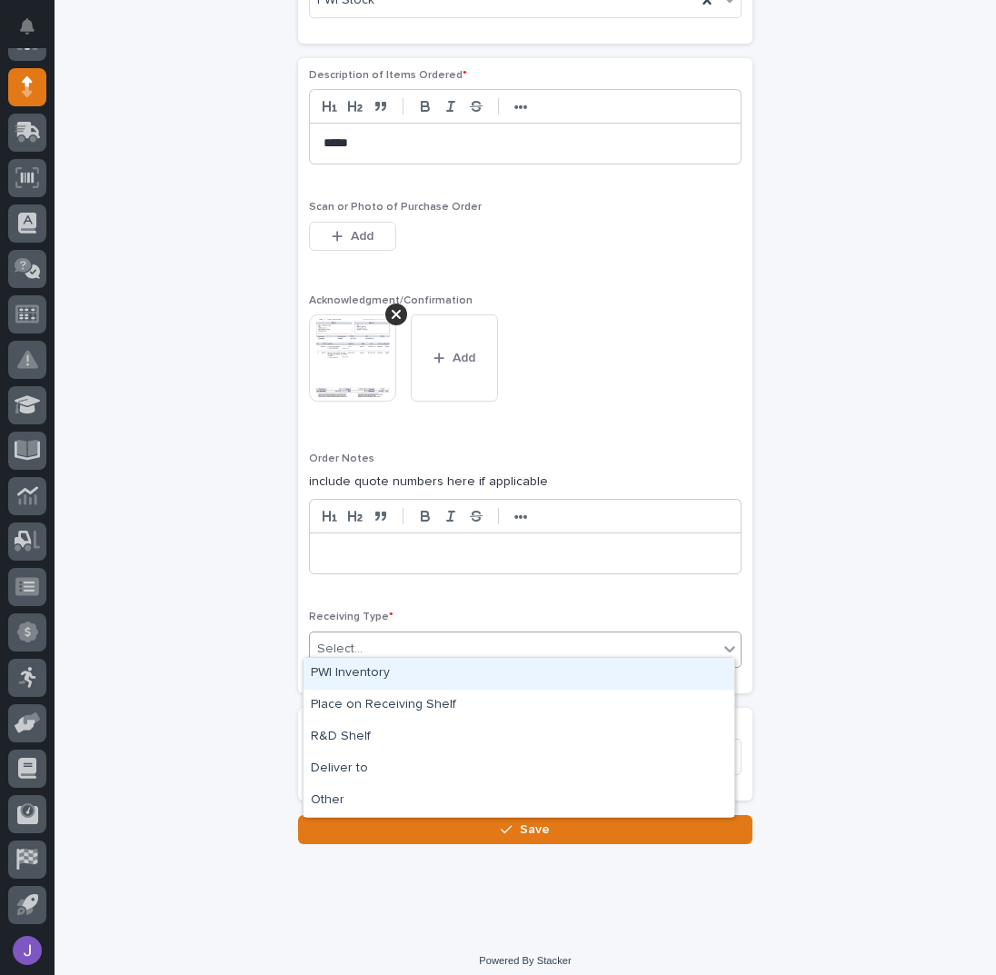
click at [380, 675] on div "PWI Inventory" at bounding box center [519, 674] width 431 height 32
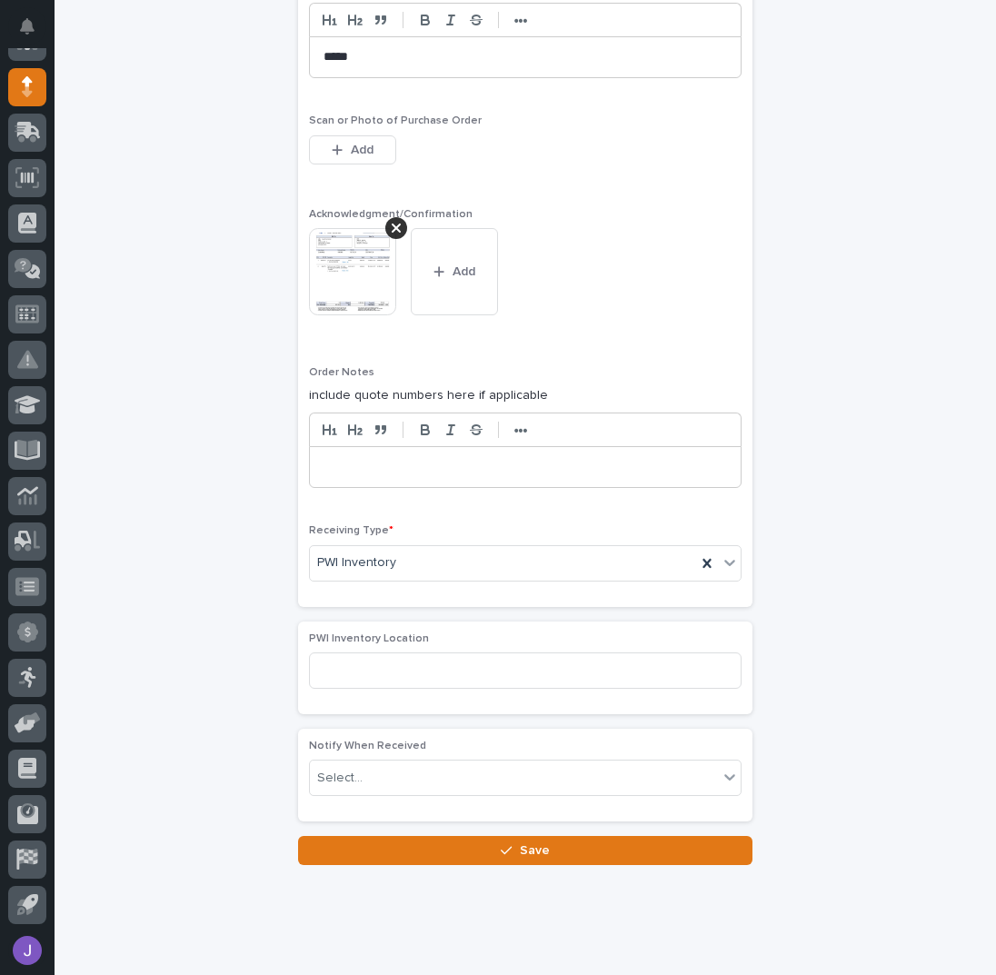
scroll to position [1229, 0]
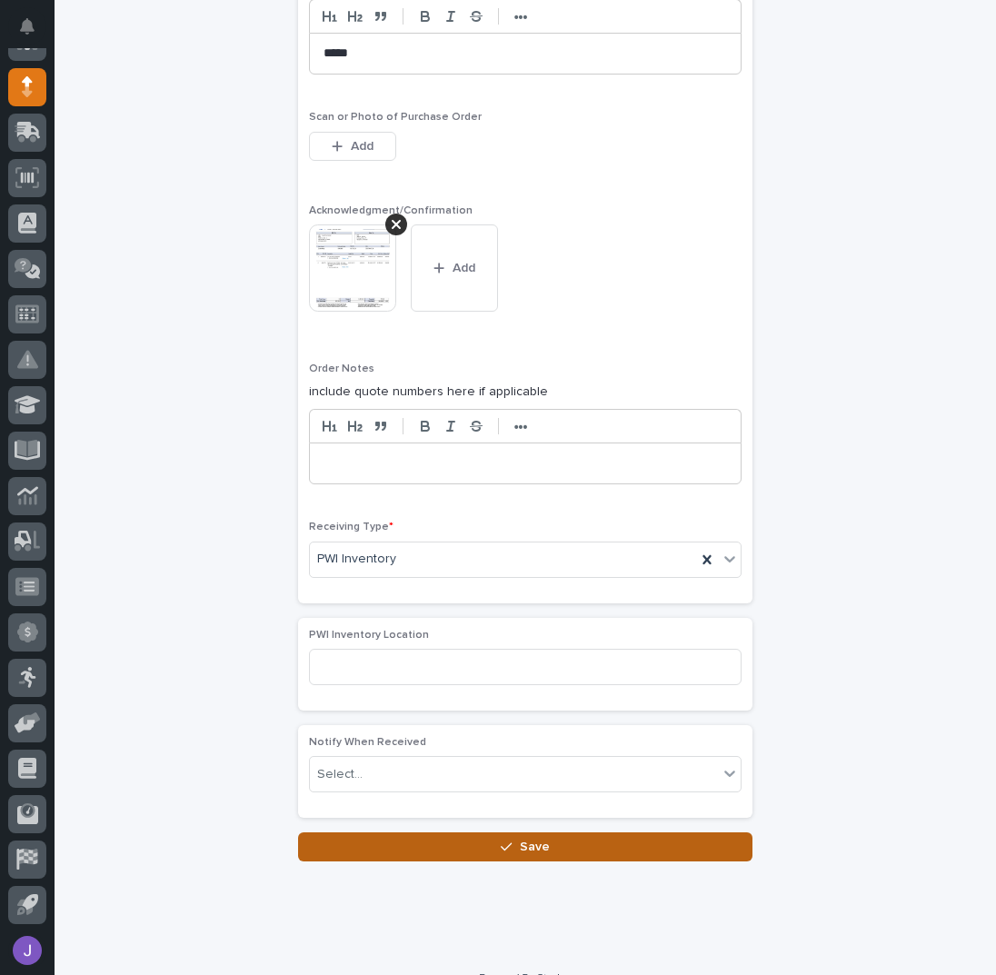
click at [405, 836] on button "Save" at bounding box center [525, 847] width 454 height 29
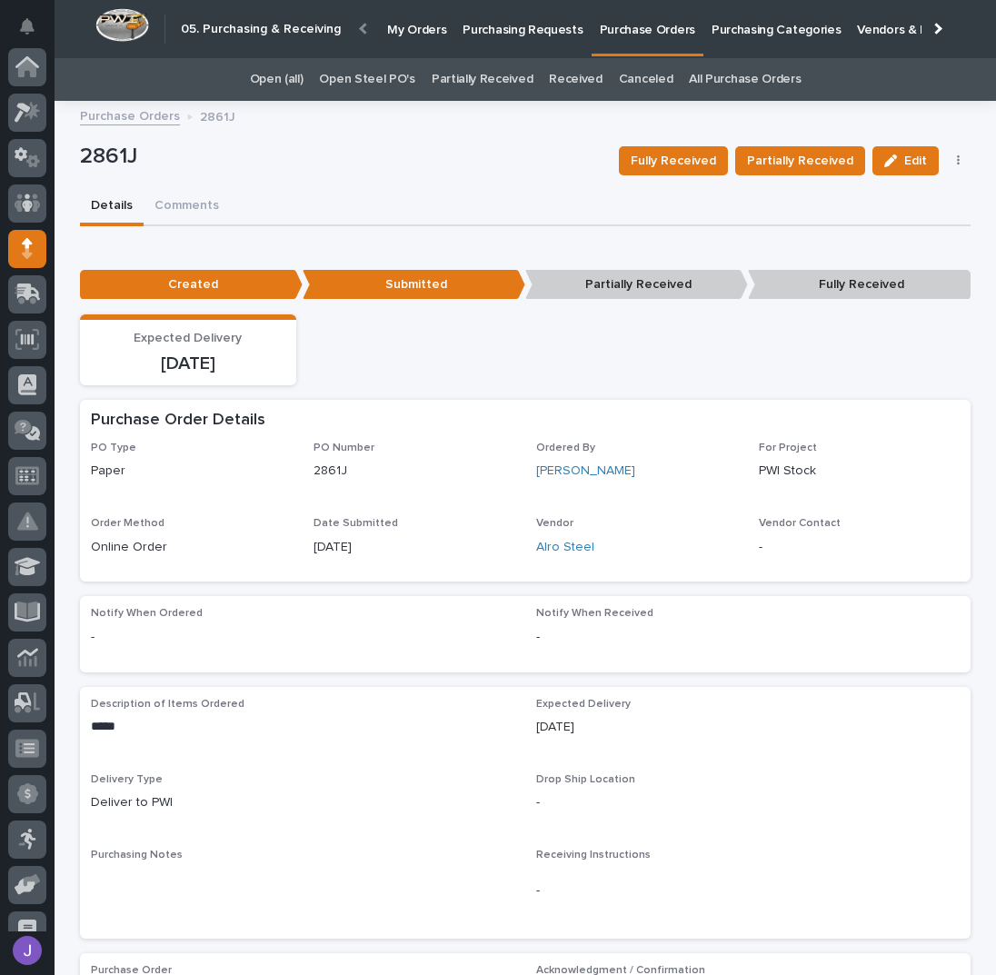
scroll to position [162, 0]
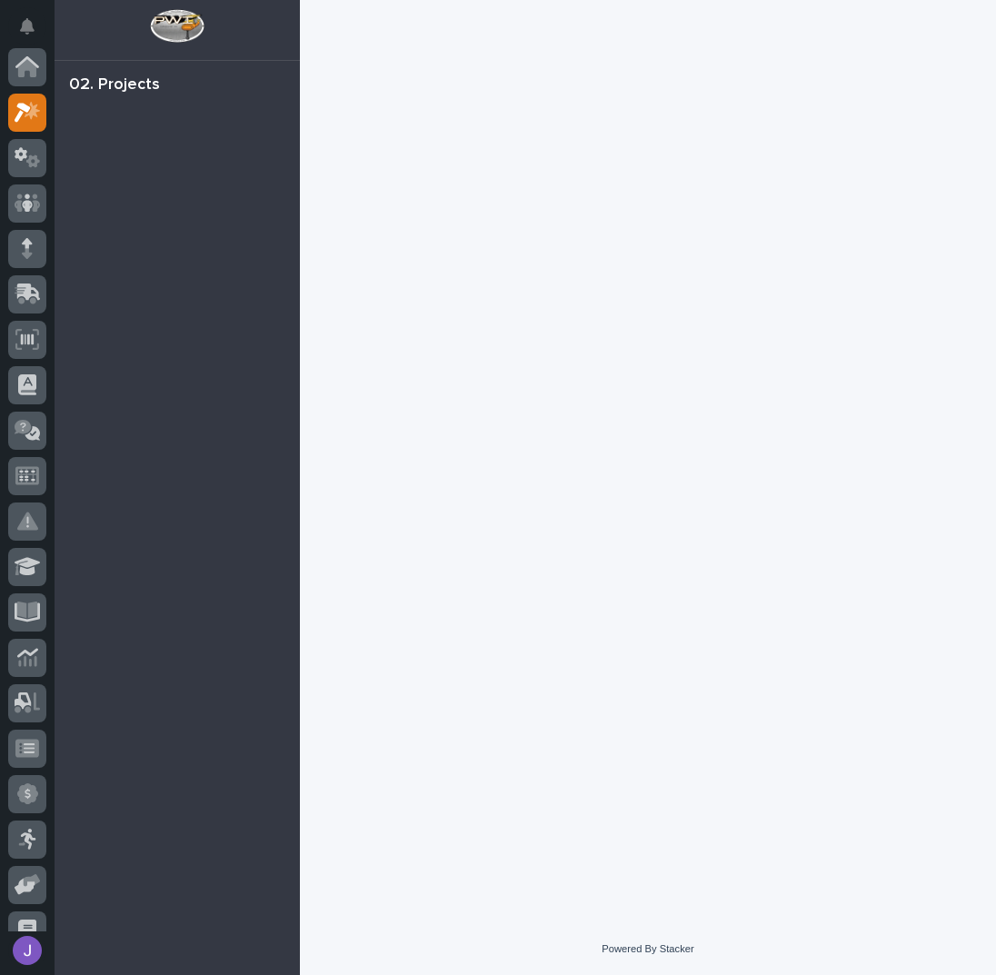
scroll to position [45, 0]
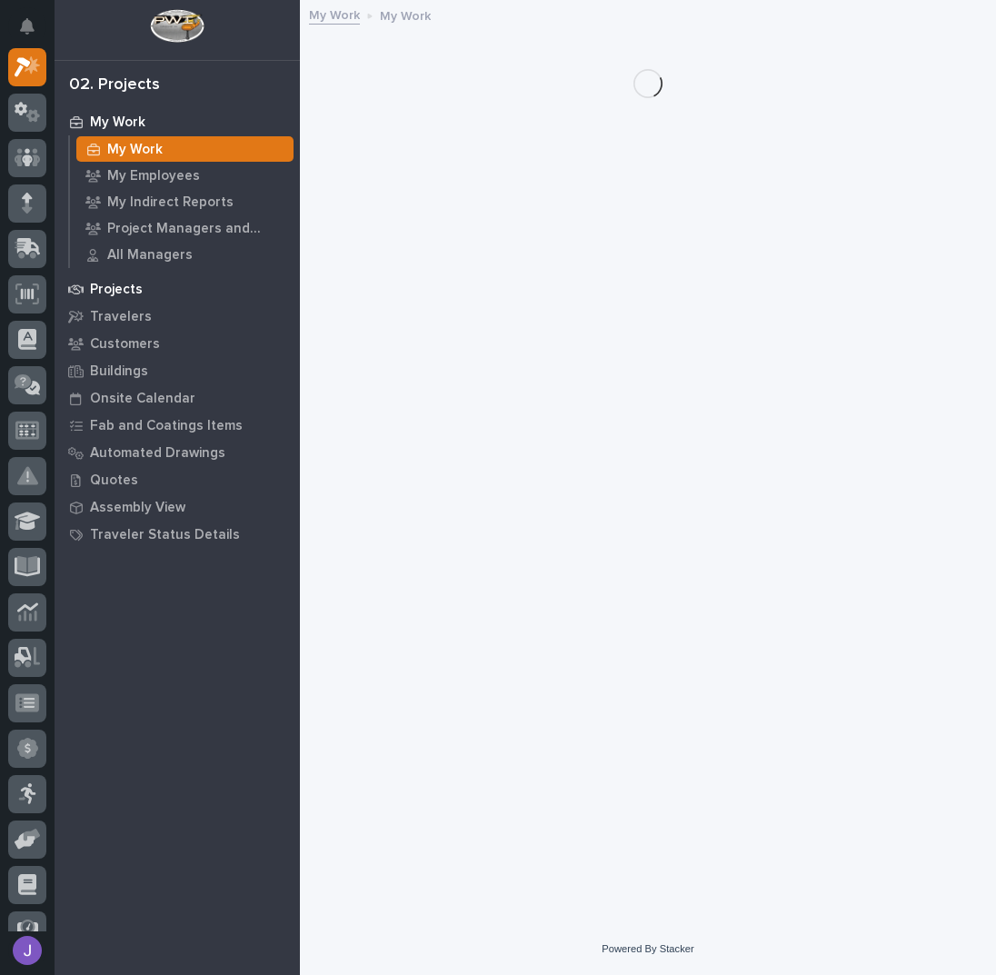
click at [133, 285] on p "Projects" at bounding box center [116, 290] width 53 height 16
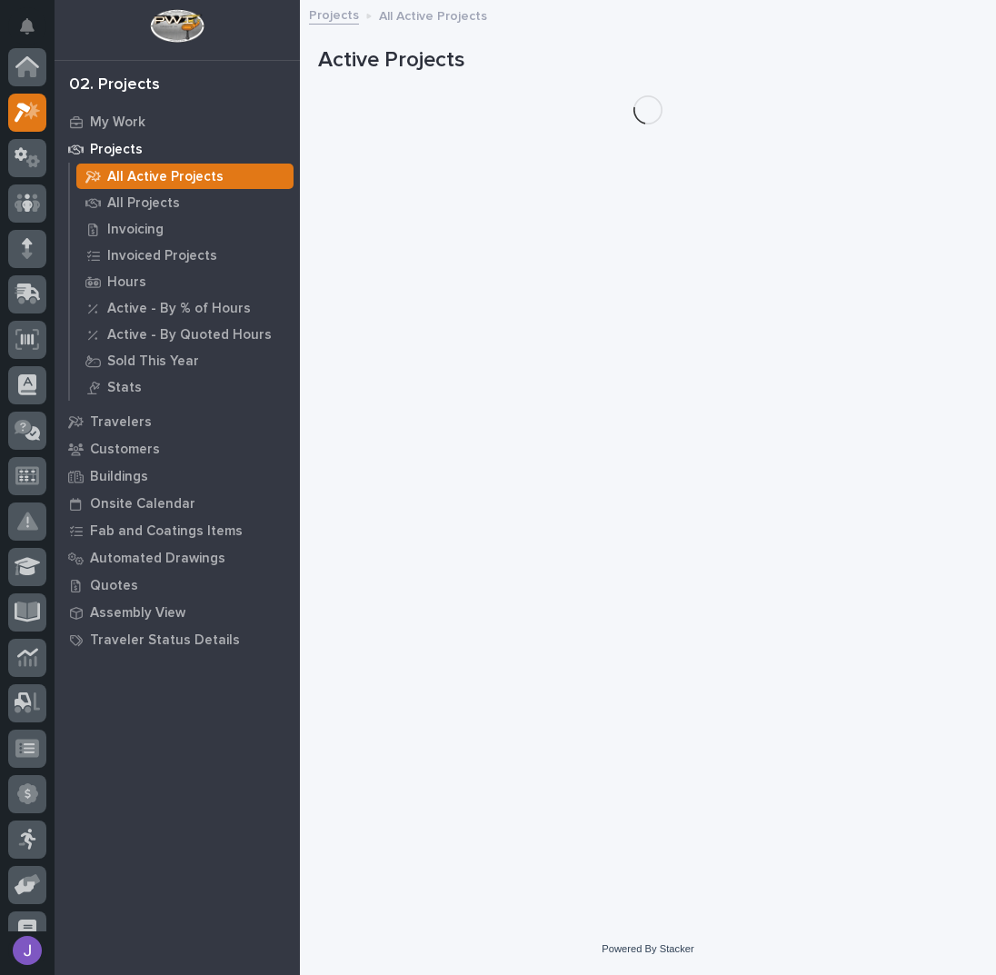
scroll to position [45, 0]
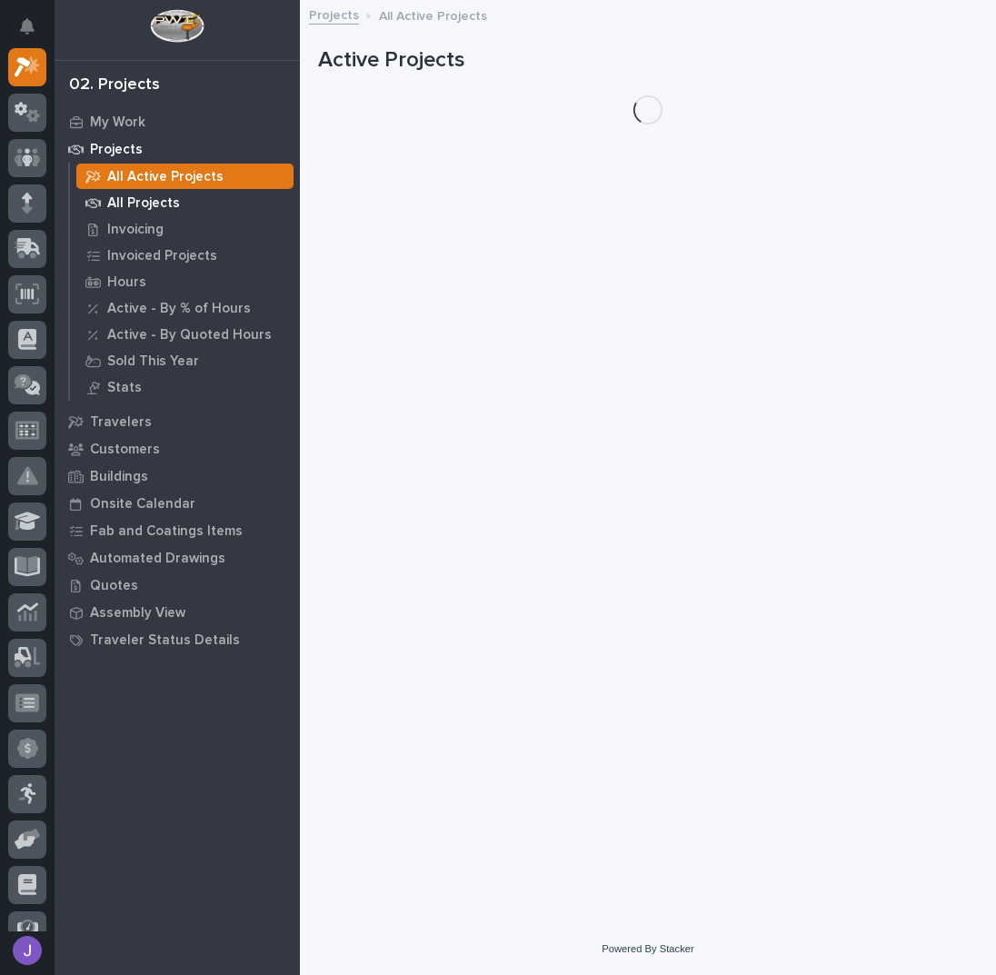
click at [157, 206] on p "All Projects" at bounding box center [143, 203] width 73 height 16
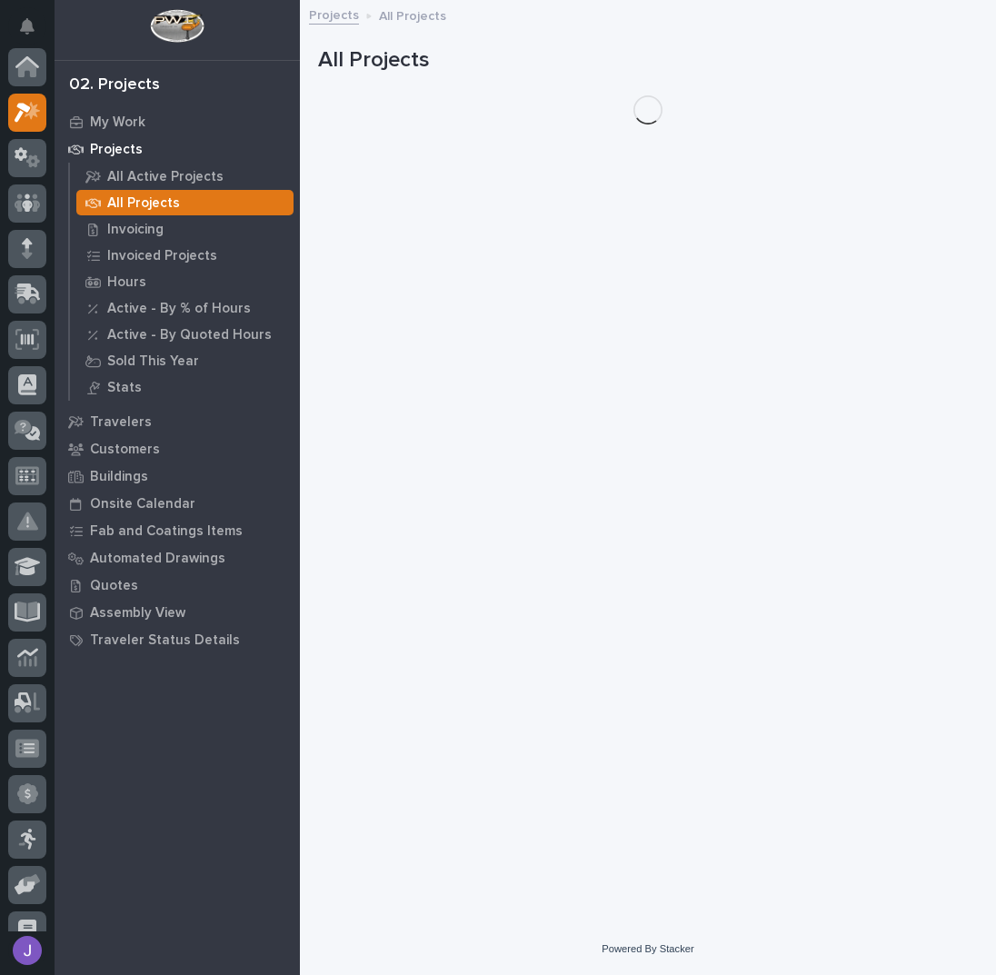
scroll to position [45, 0]
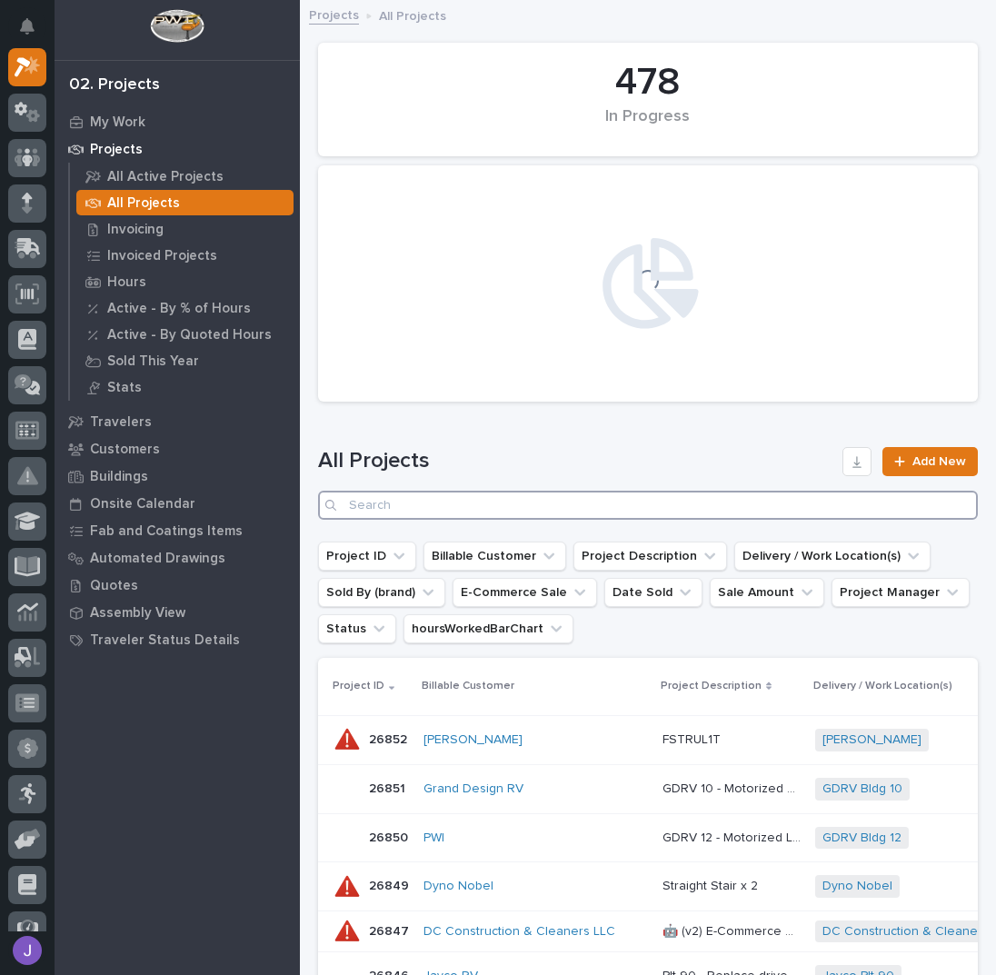
click at [444, 509] on input "Search" at bounding box center [648, 505] width 660 height 29
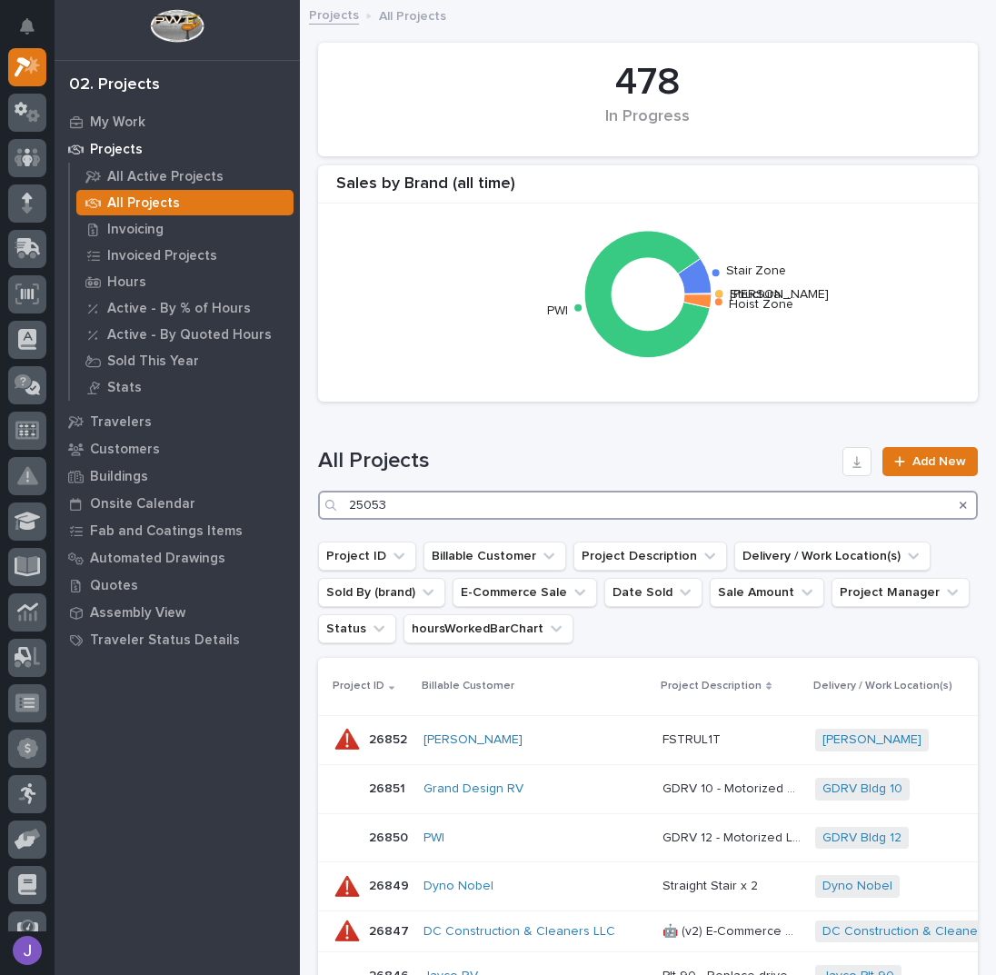
type input "25053"
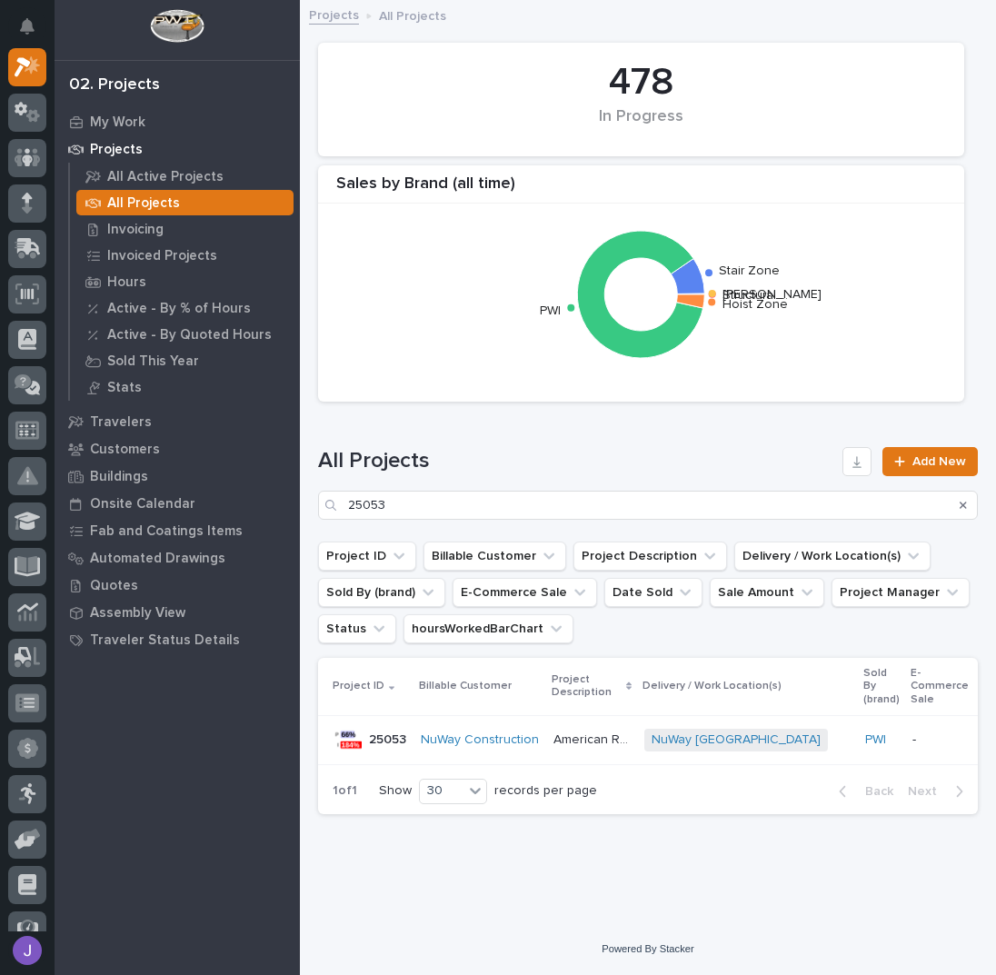
click at [574, 740] on p "American Renolit Stairs Guardrail and Roof Ladder" at bounding box center [594, 738] width 80 height 19
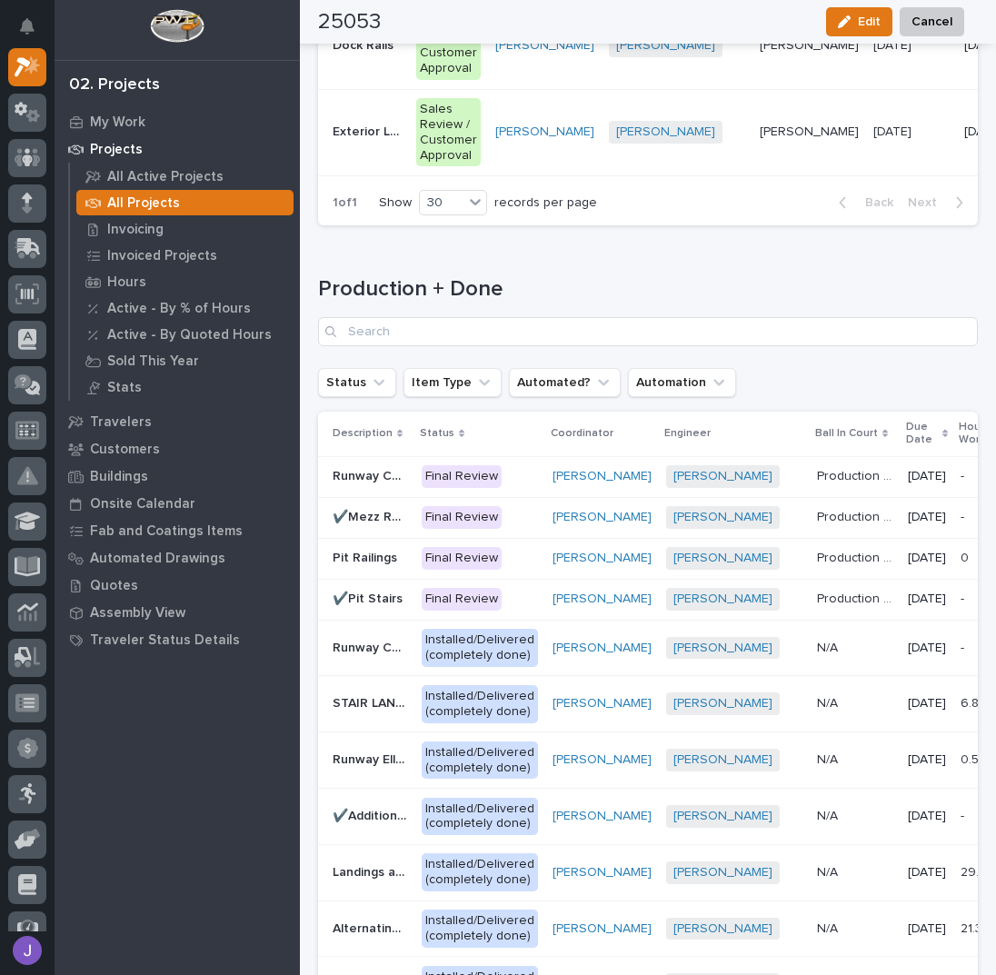
scroll to position [2787, 0]
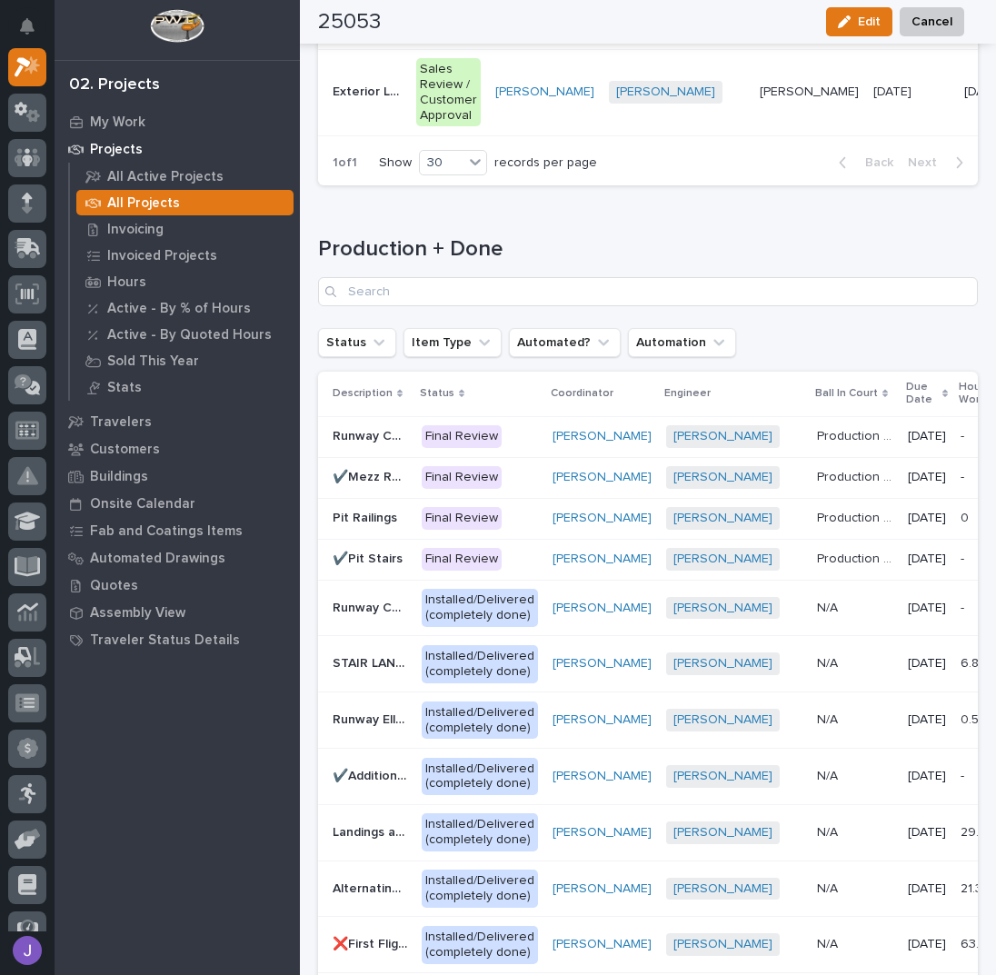
click at [497, 571] on div "Final Review" at bounding box center [462, 559] width 80 height 23
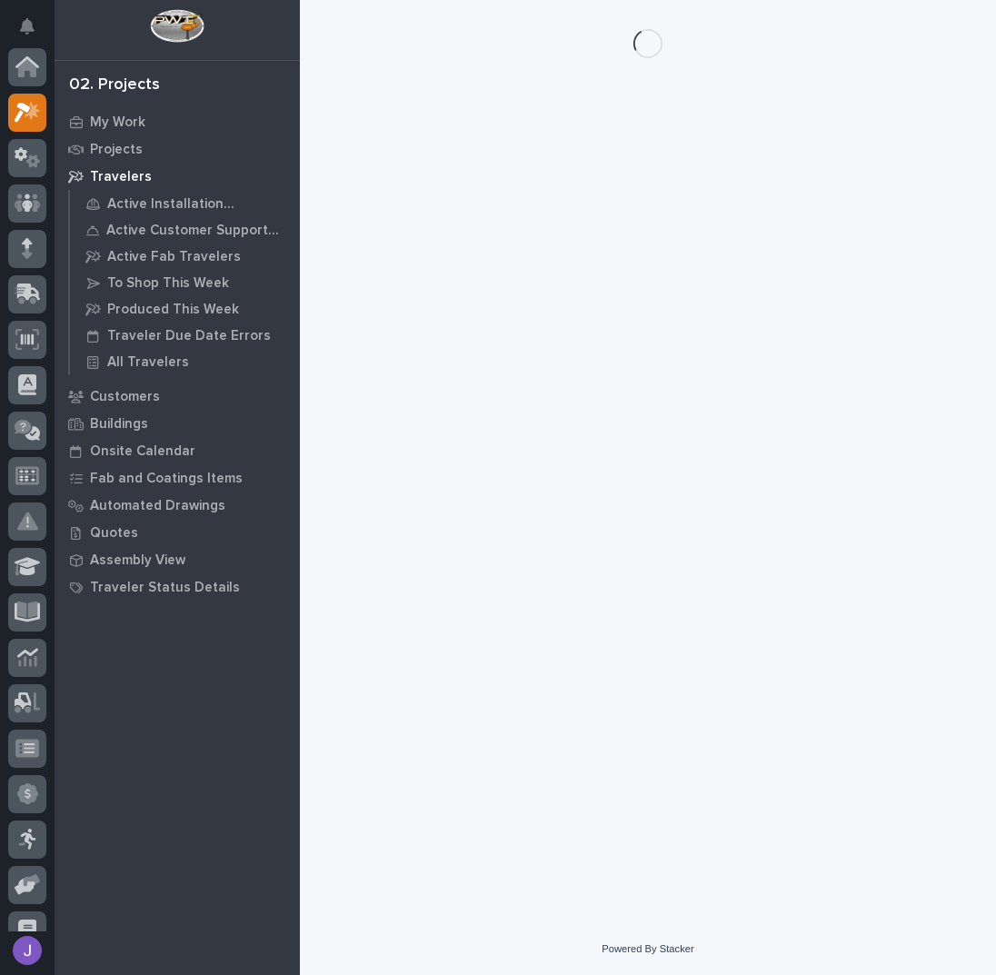
scroll to position [45, 0]
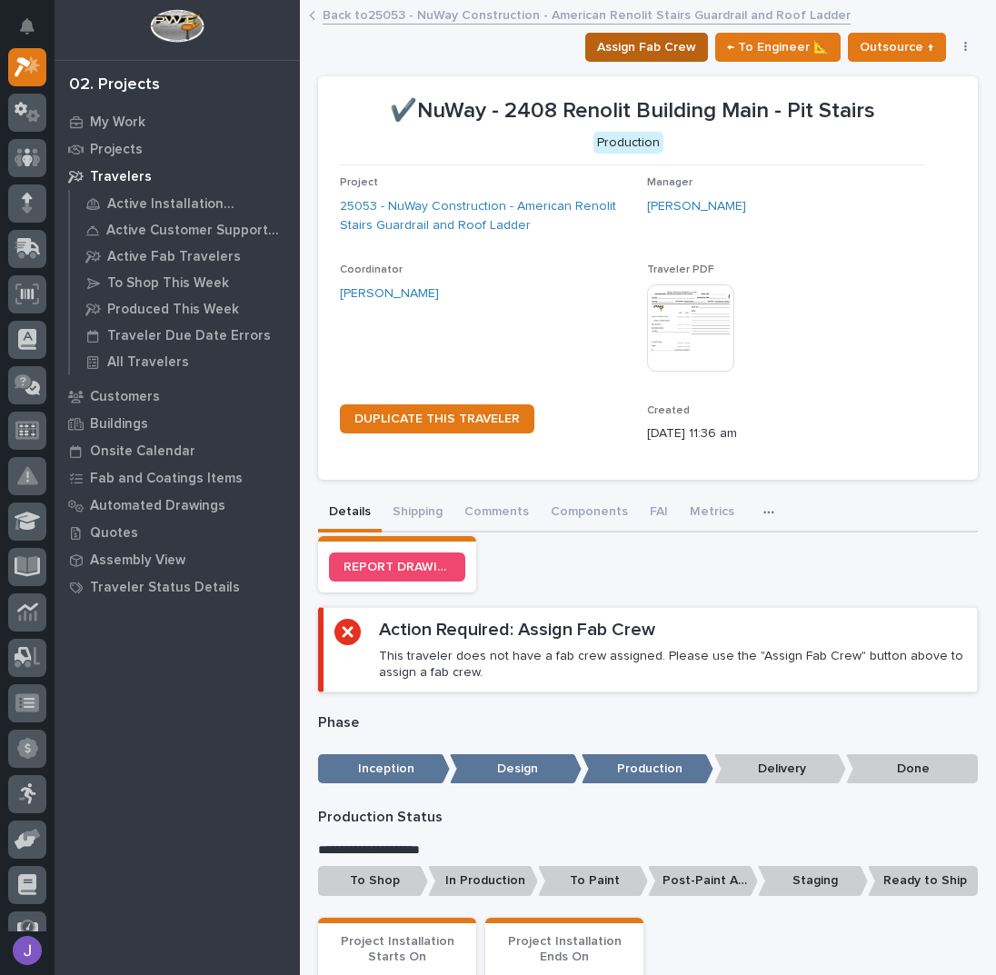
click at [673, 36] on span "Assign Fab Crew" at bounding box center [646, 47] width 99 height 22
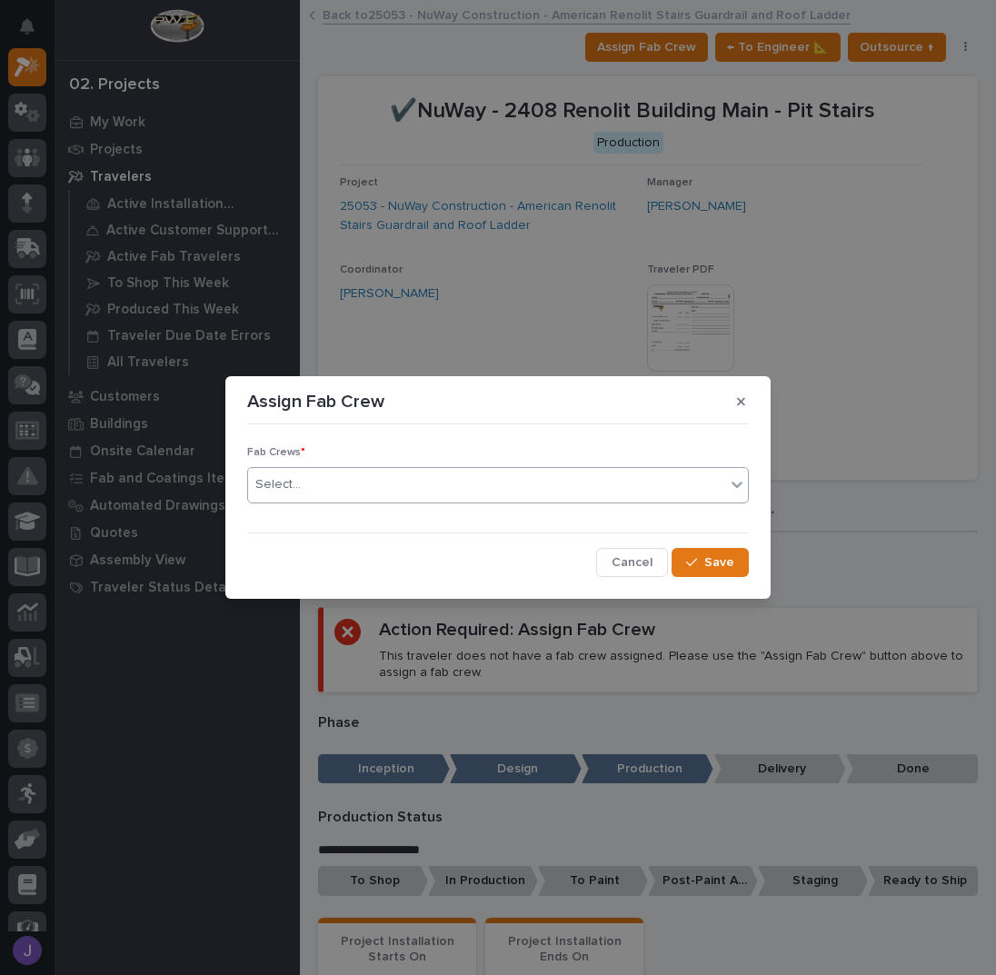
click at [329, 482] on div "Select..." at bounding box center [486, 485] width 477 height 30
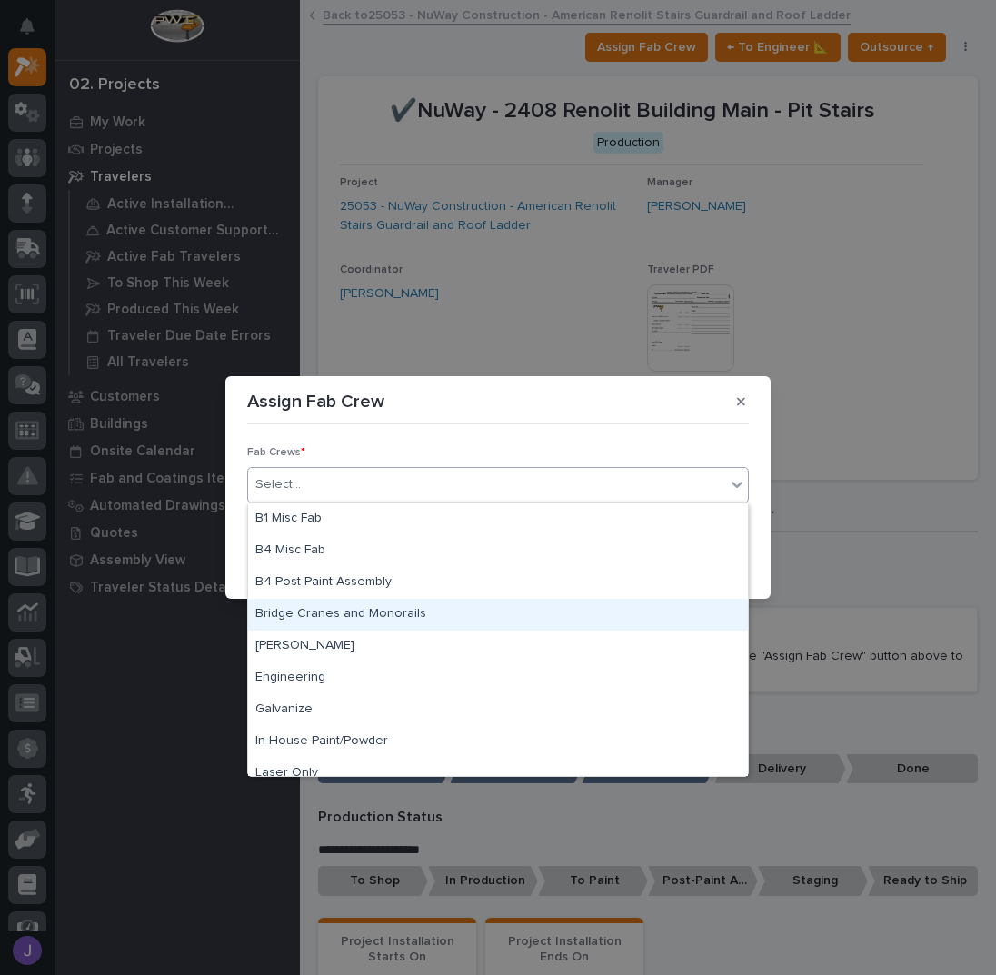
scroll to position [427, 0]
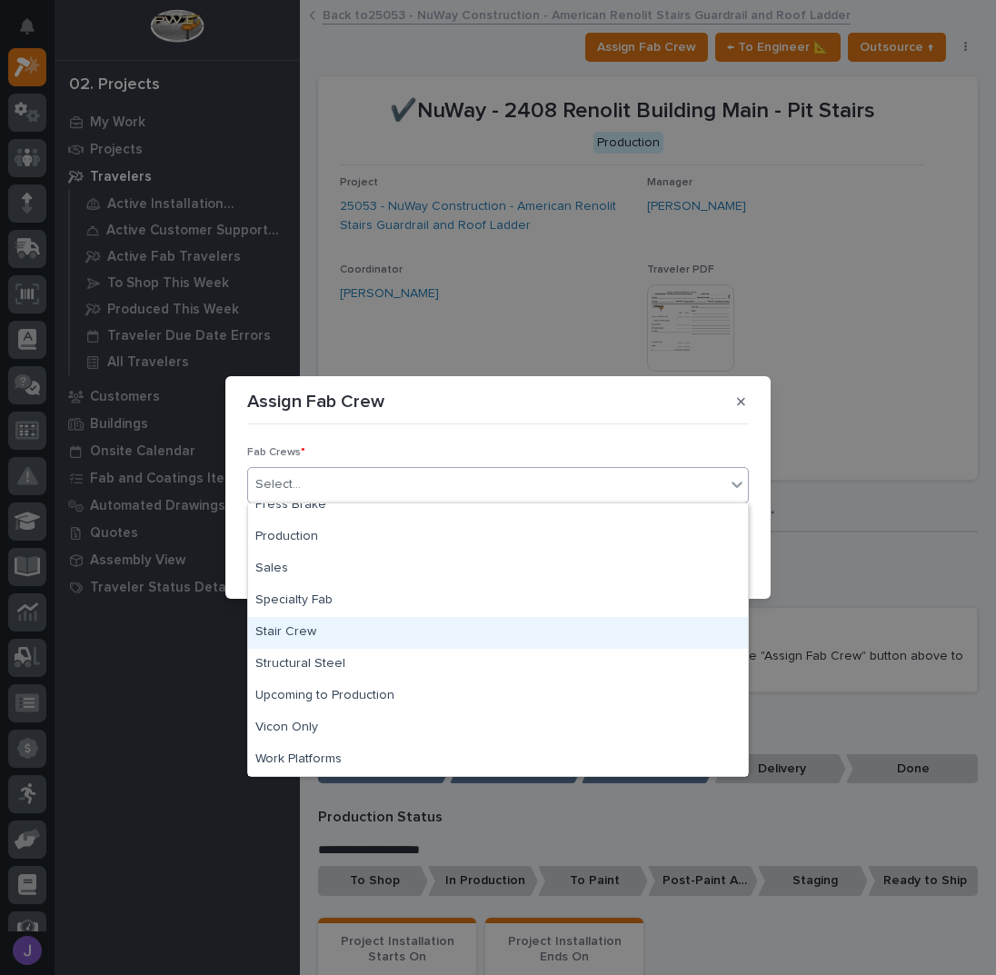
click at [313, 629] on div "Stair Crew" at bounding box center [498, 633] width 500 height 32
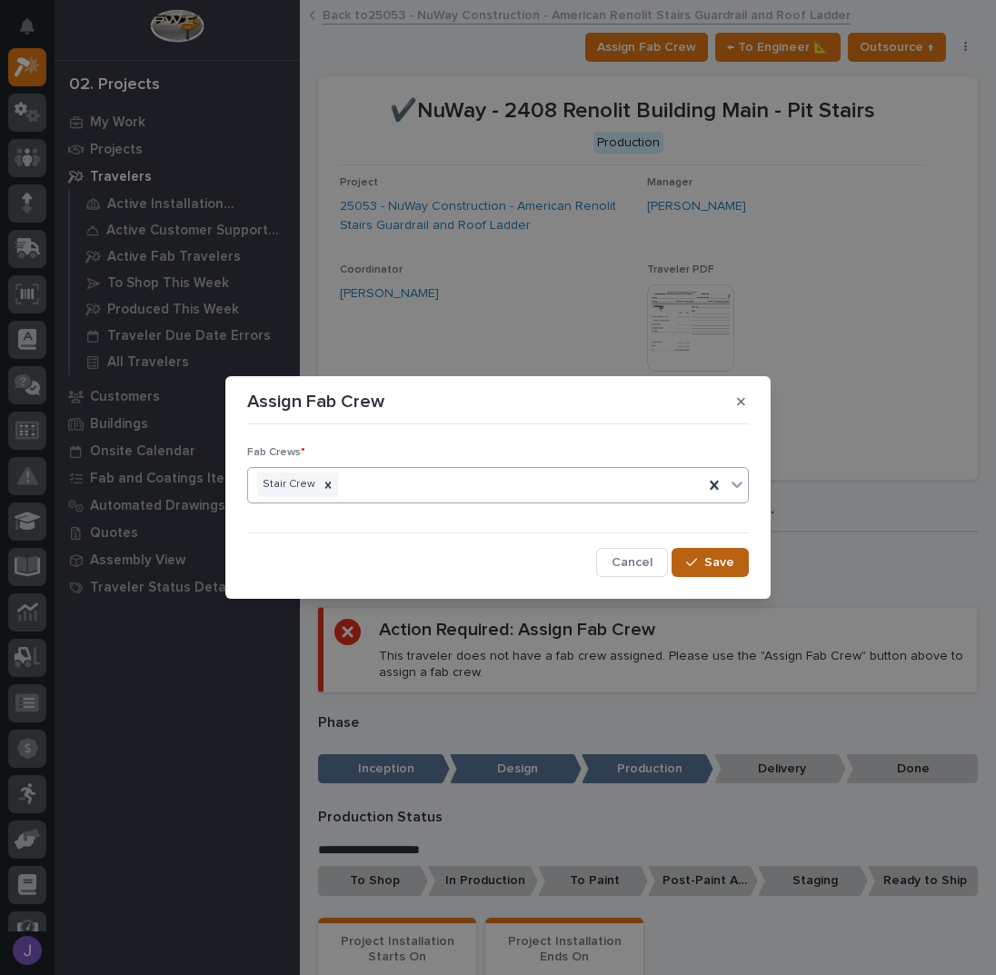
click at [716, 564] on span "Save" at bounding box center [719, 562] width 30 height 16
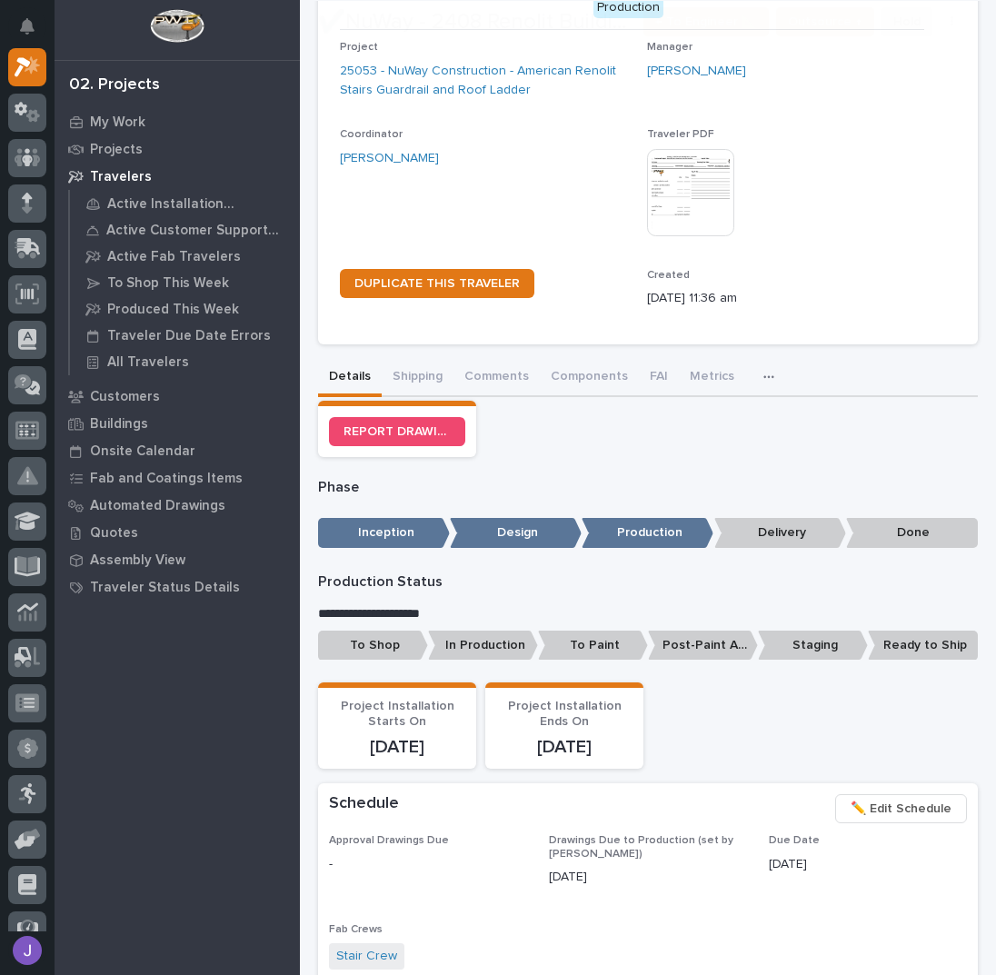
scroll to position [242, 0]
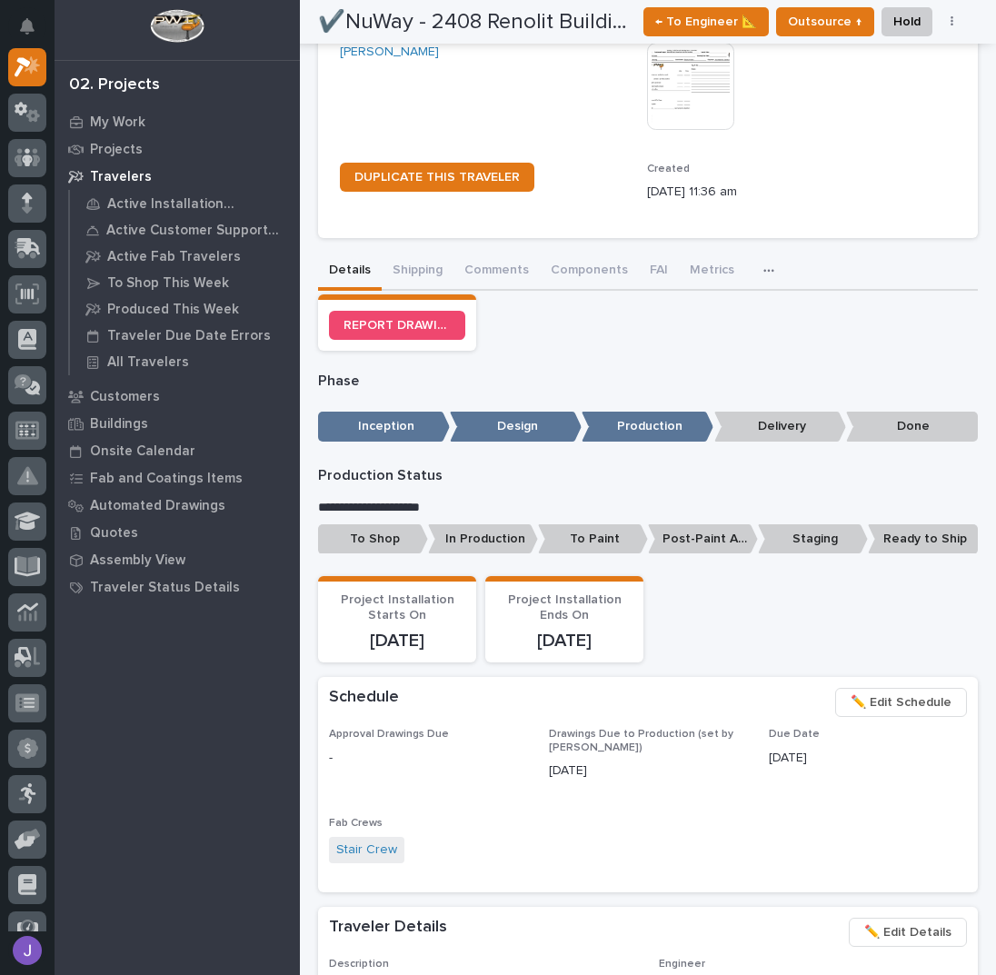
click at [401, 544] on p "To Shop" at bounding box center [373, 539] width 110 height 30
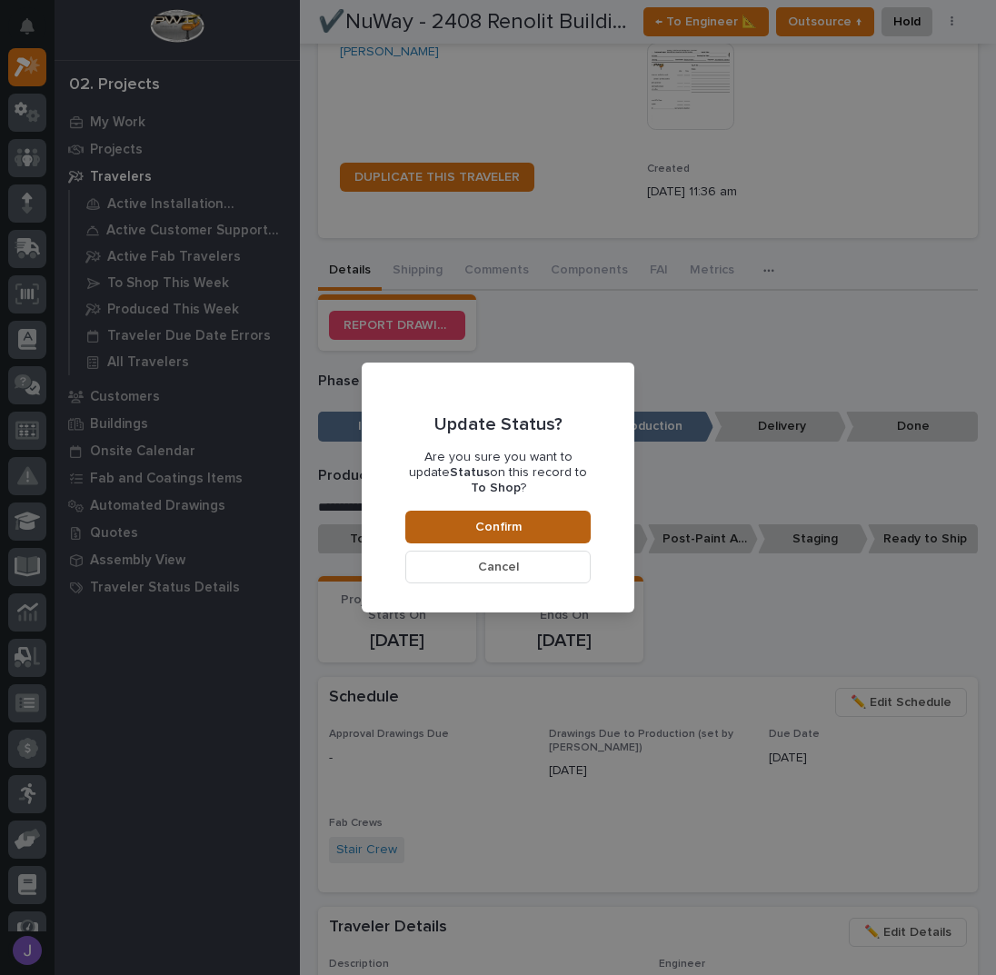
click at [500, 519] on span "Confirm" at bounding box center [498, 527] width 46 height 16
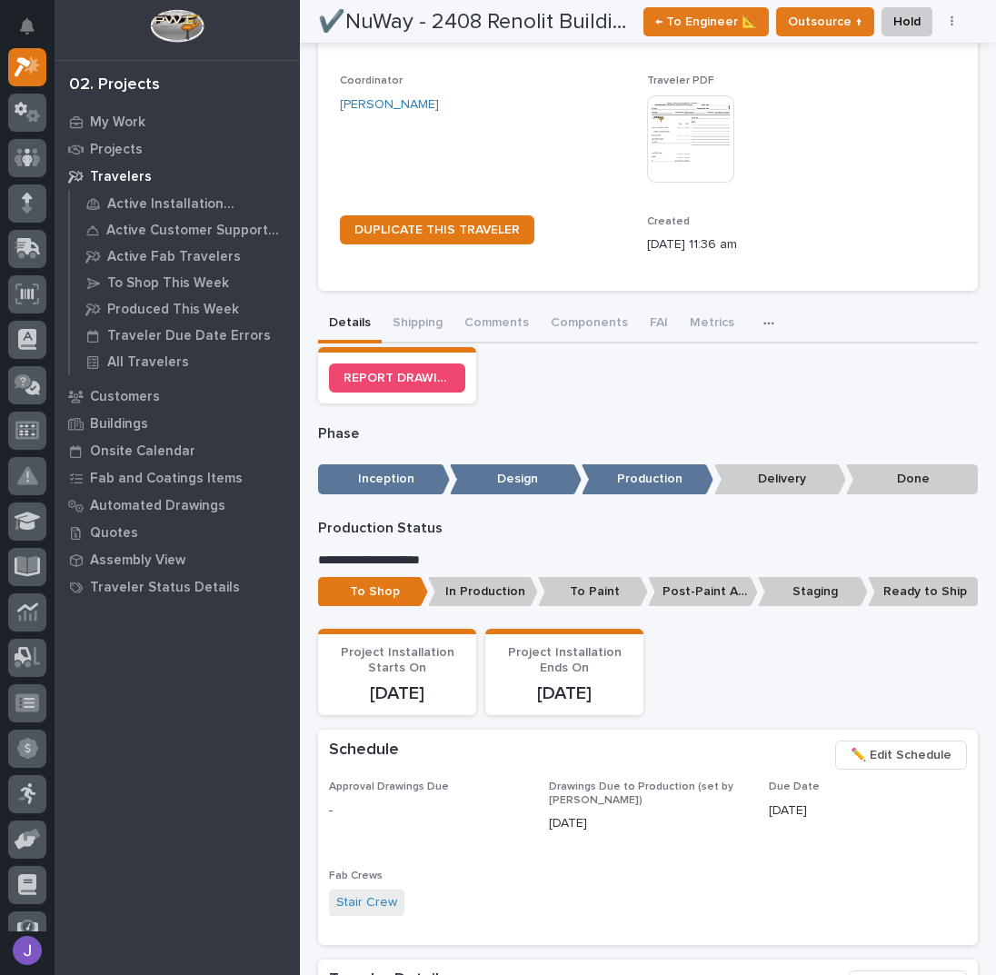
scroll to position [0, 0]
